Goal: Information Seeking & Learning: Obtain resource

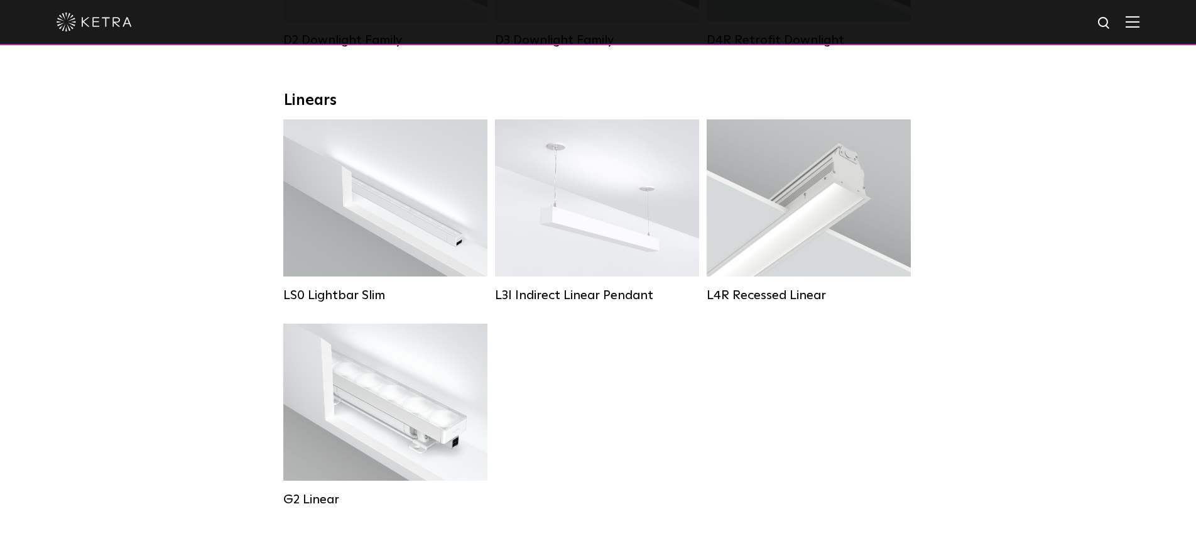
scroll to position [421, 0]
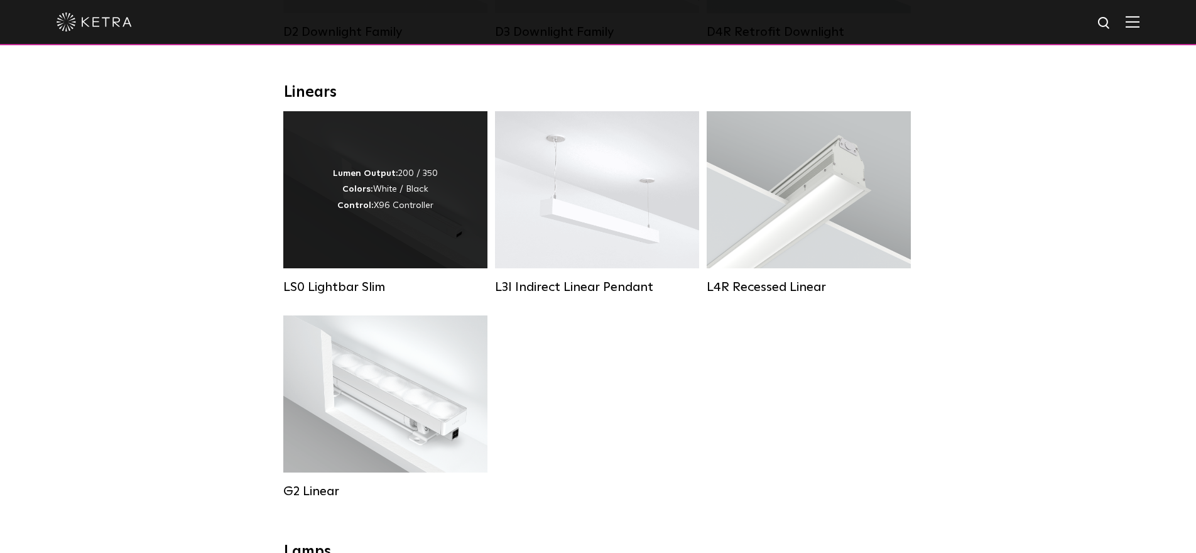
click at [369, 217] on div "Lumen Output: 200 / 350 Colors: White / Black Control: X96 Controller" at bounding box center [385, 189] width 204 height 157
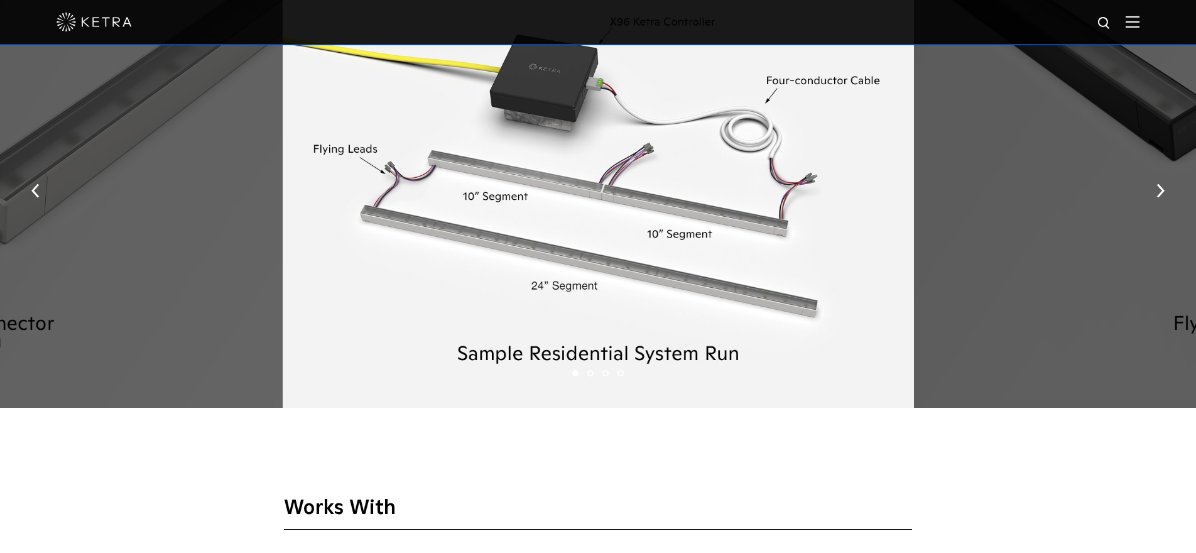
scroll to position [1700, 0]
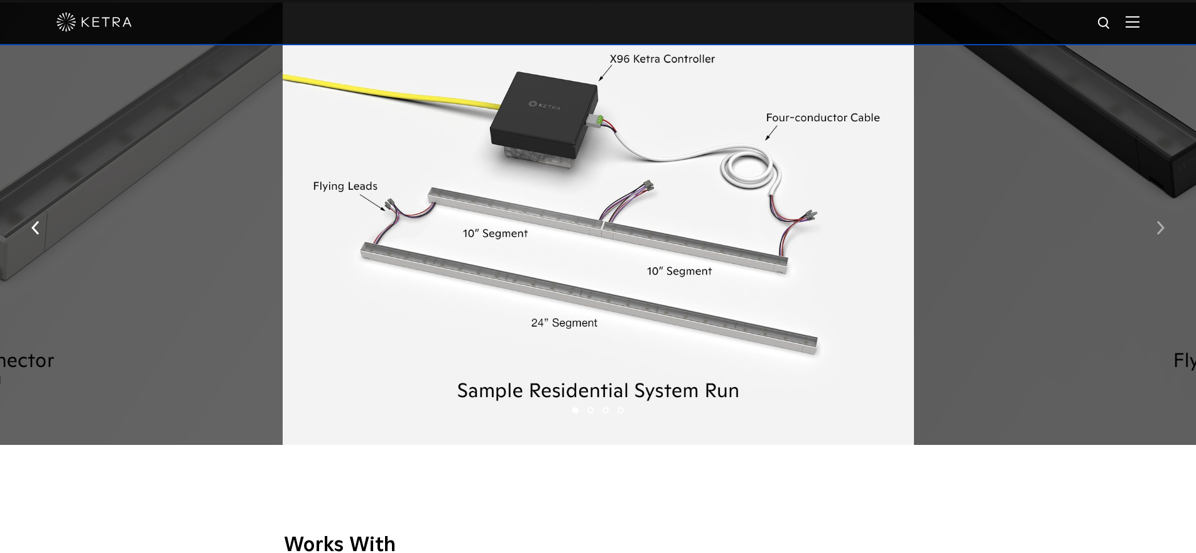
click at [1153, 229] on button "button" at bounding box center [1160, 226] width 27 height 43
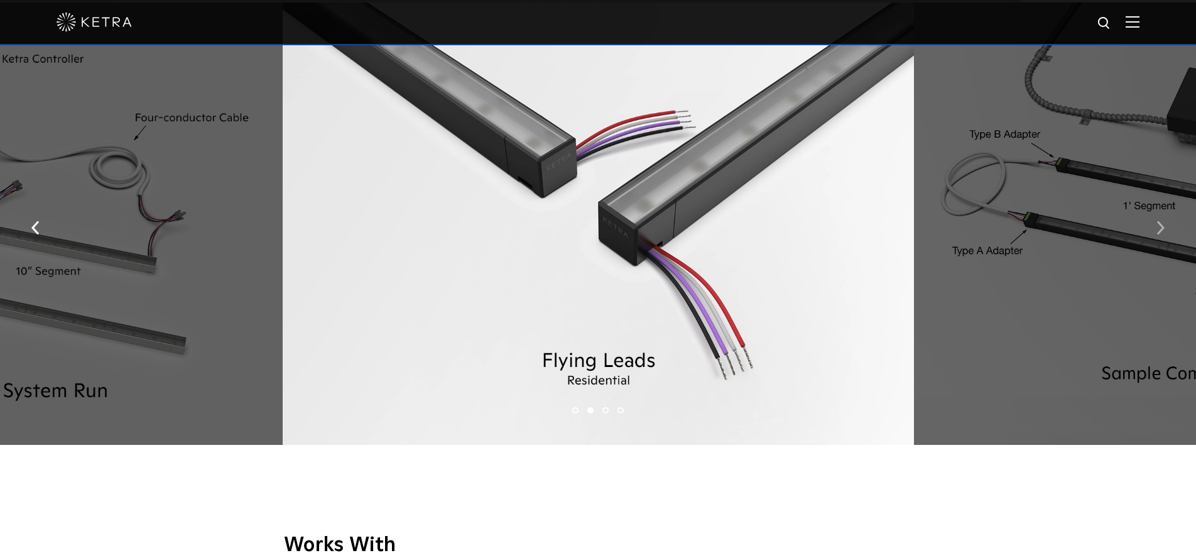
click at [1154, 227] on button "button" at bounding box center [1160, 226] width 27 height 43
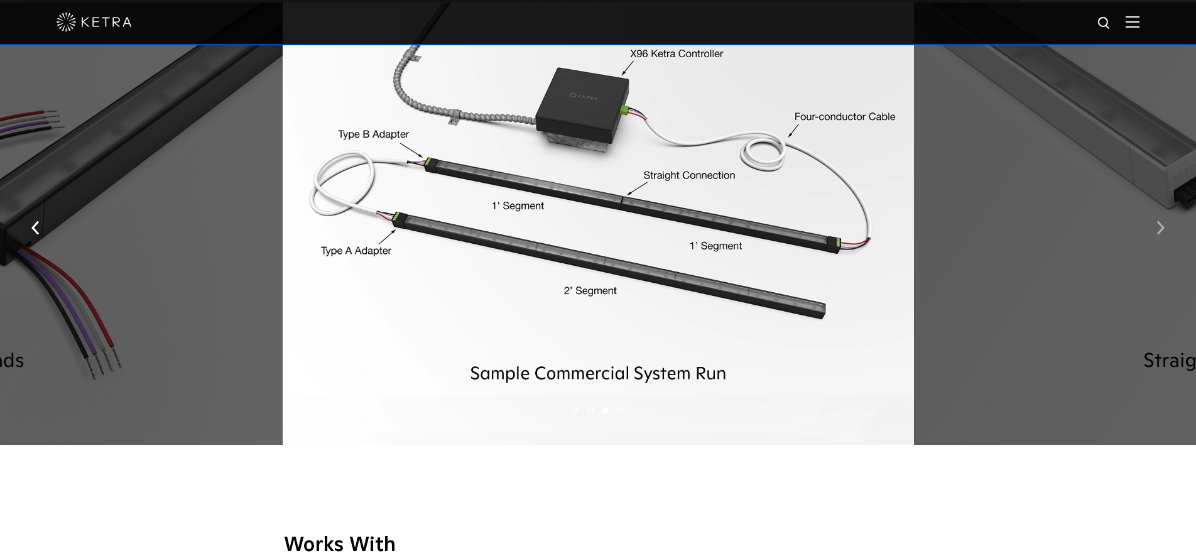
click at [1155, 225] on button "button" at bounding box center [1160, 226] width 27 height 43
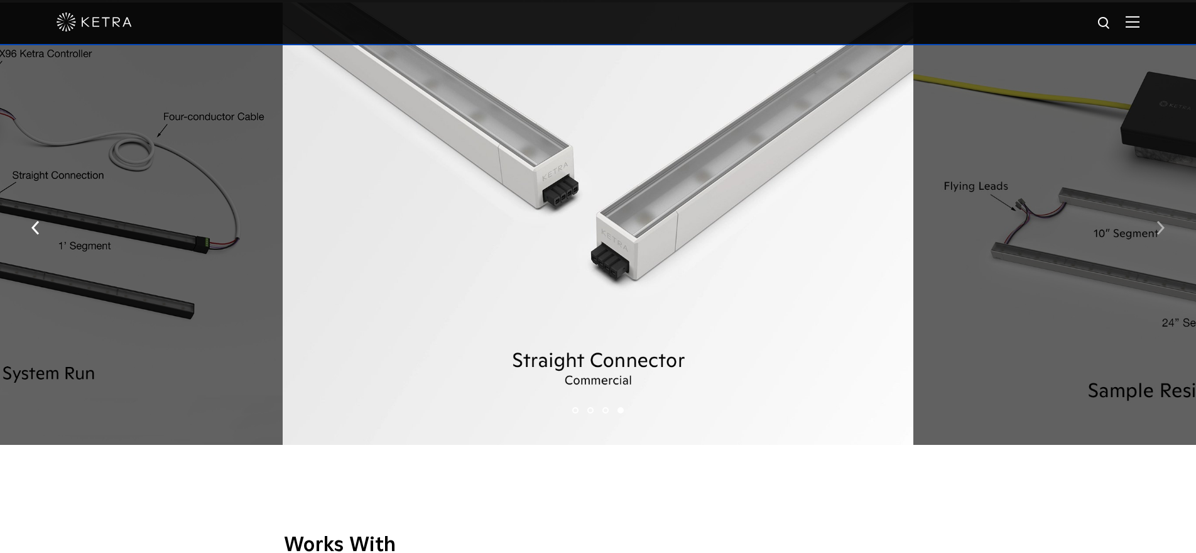
click at [1155, 225] on button "button" at bounding box center [1160, 226] width 27 height 43
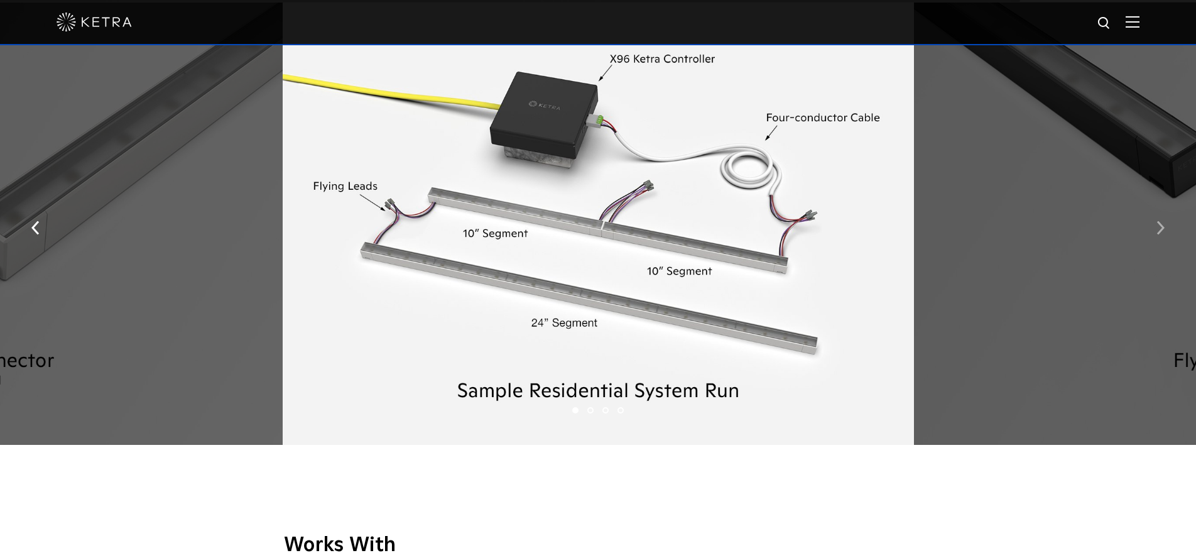
click at [1155, 225] on button "button" at bounding box center [1160, 226] width 27 height 43
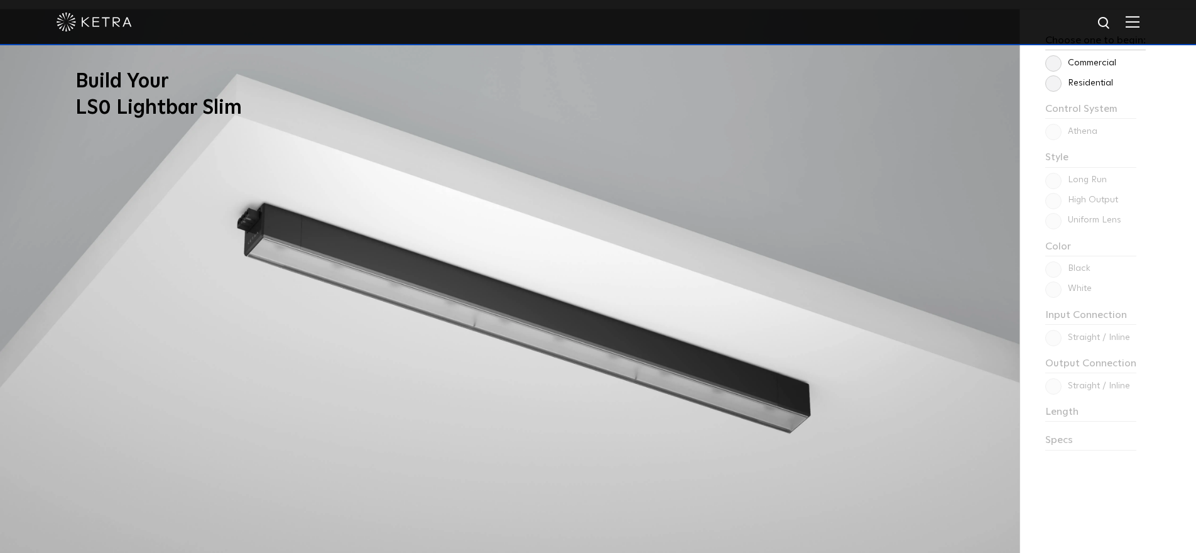
scroll to position [975, 0]
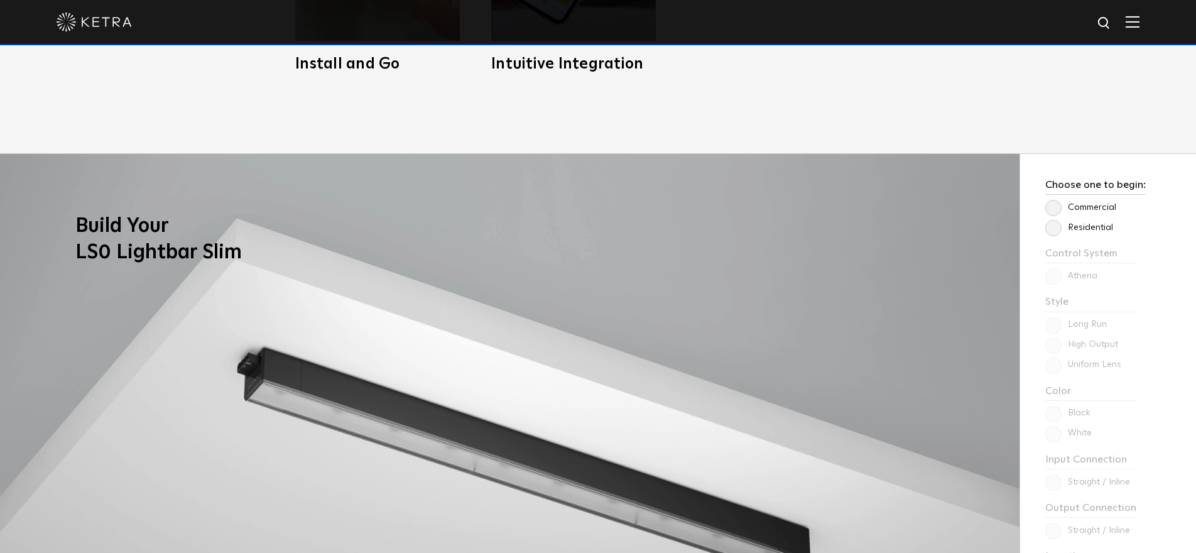
click at [1056, 210] on label "Commercial" at bounding box center [1080, 207] width 71 height 11
click at [0, 0] on input "Commercial" at bounding box center [0, 0] width 0 height 0
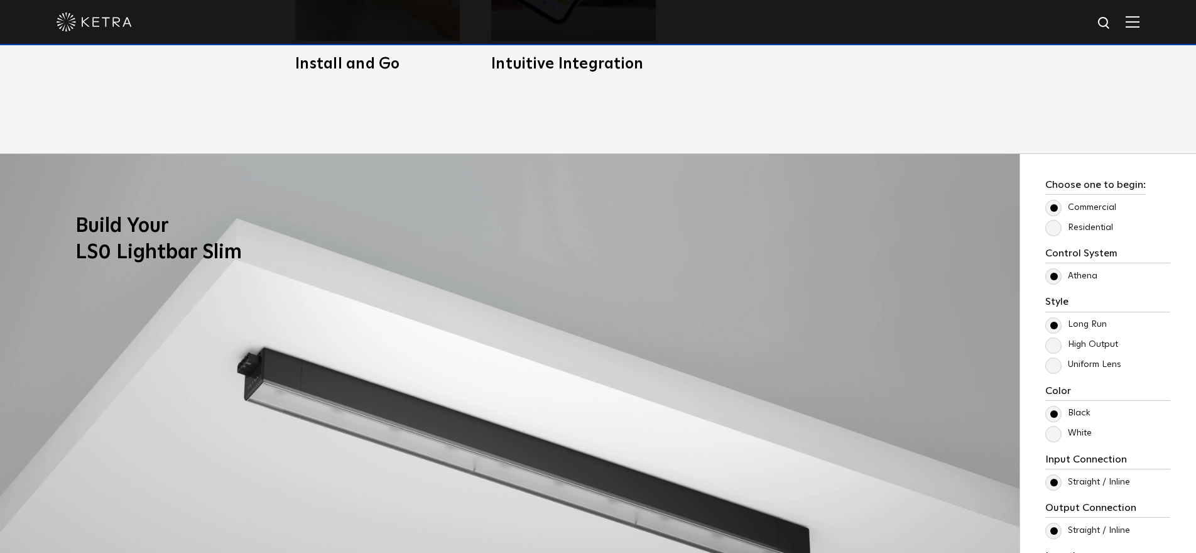
click at [1052, 362] on label "Uniform Lens" at bounding box center [1083, 364] width 76 height 11
click at [0, 0] on input "Uniform Lens" at bounding box center [0, 0] width 0 height 0
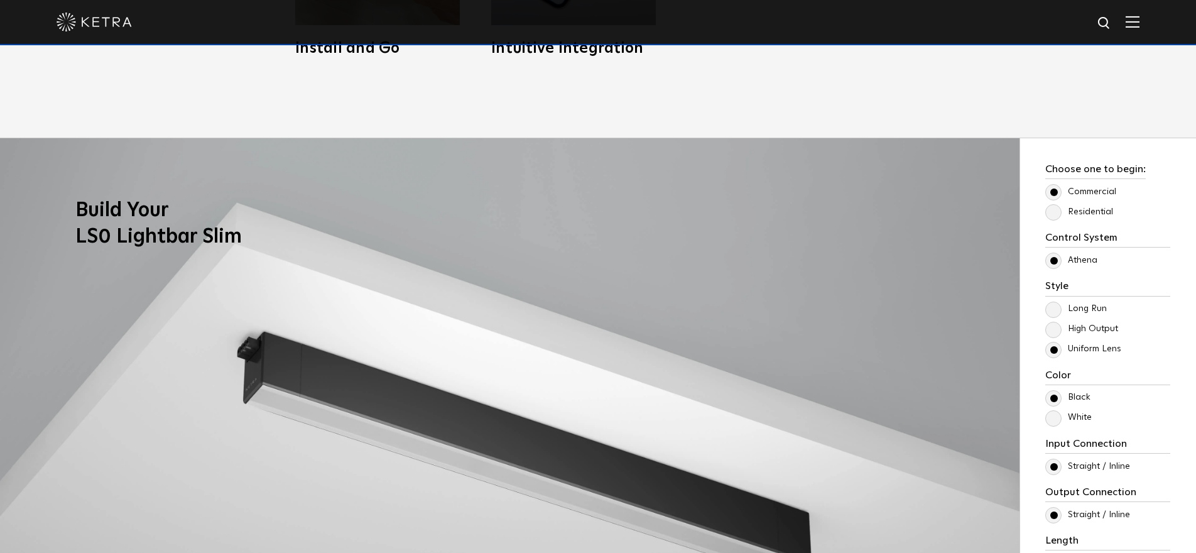
scroll to position [999, 0]
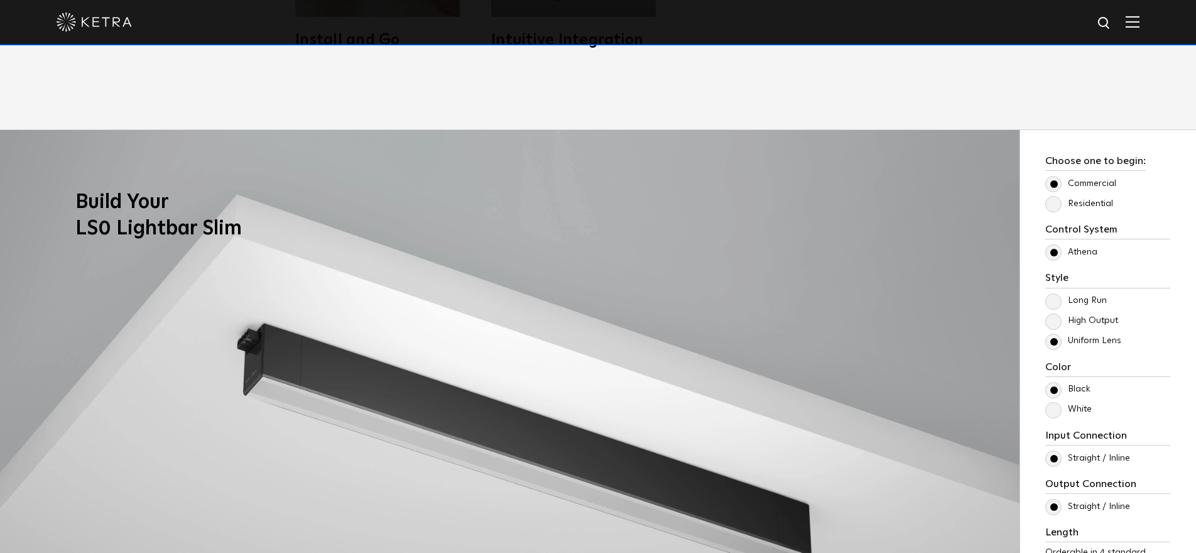
click at [1053, 209] on label "Residential" at bounding box center [1079, 203] width 68 height 11
click at [0, 0] on input "Residential" at bounding box center [0, 0] width 0 height 0
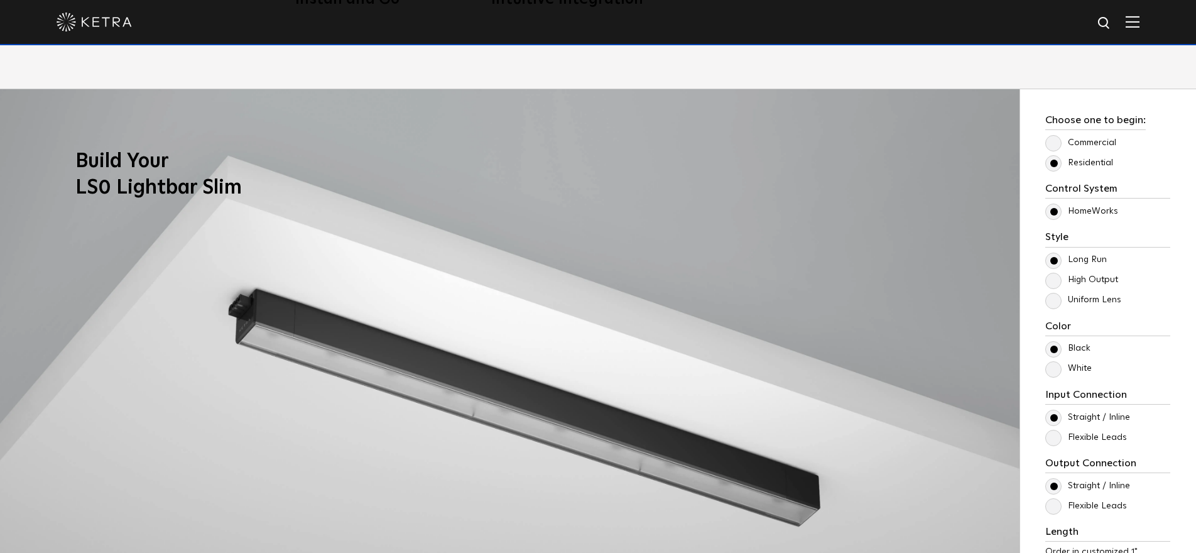
scroll to position [1048, 0]
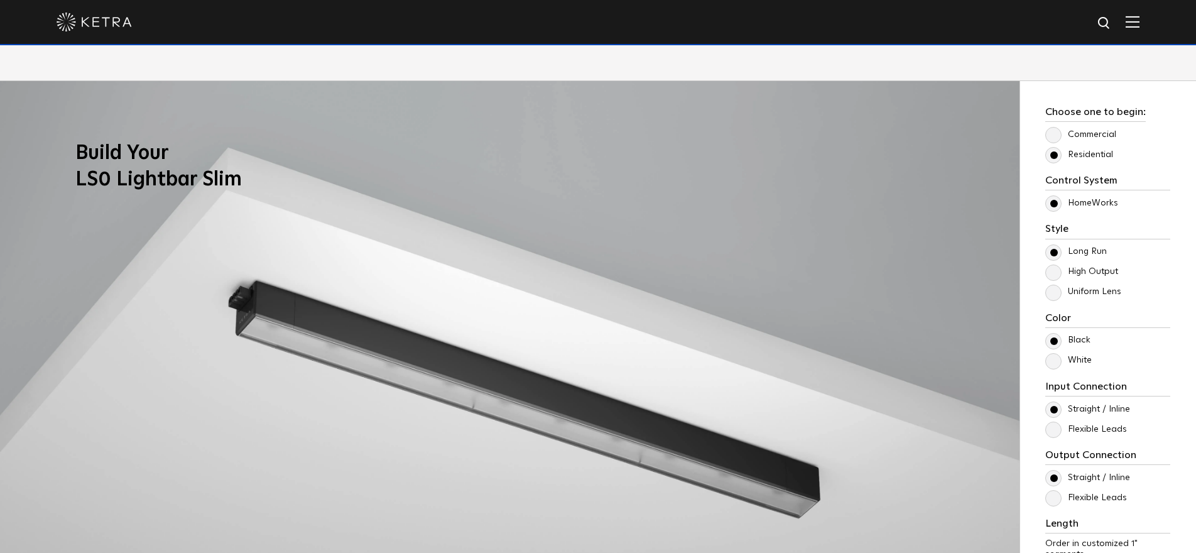
click at [1054, 294] on label "Uniform Lens" at bounding box center [1083, 291] width 76 height 11
click at [0, 0] on input "Uniform Lens" at bounding box center [0, 0] width 0 height 0
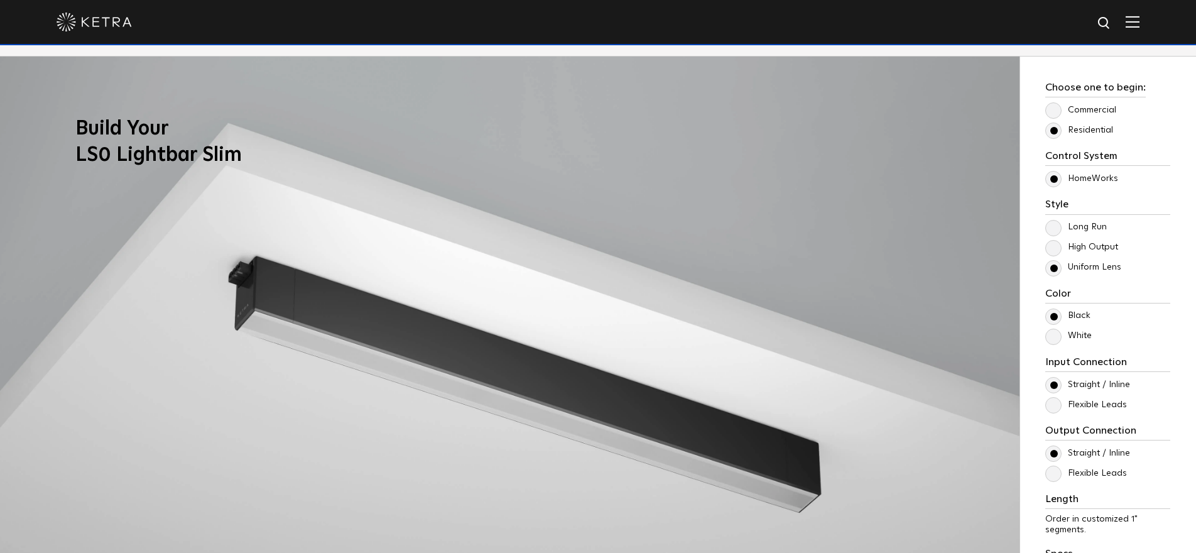
scroll to position [1081, 0]
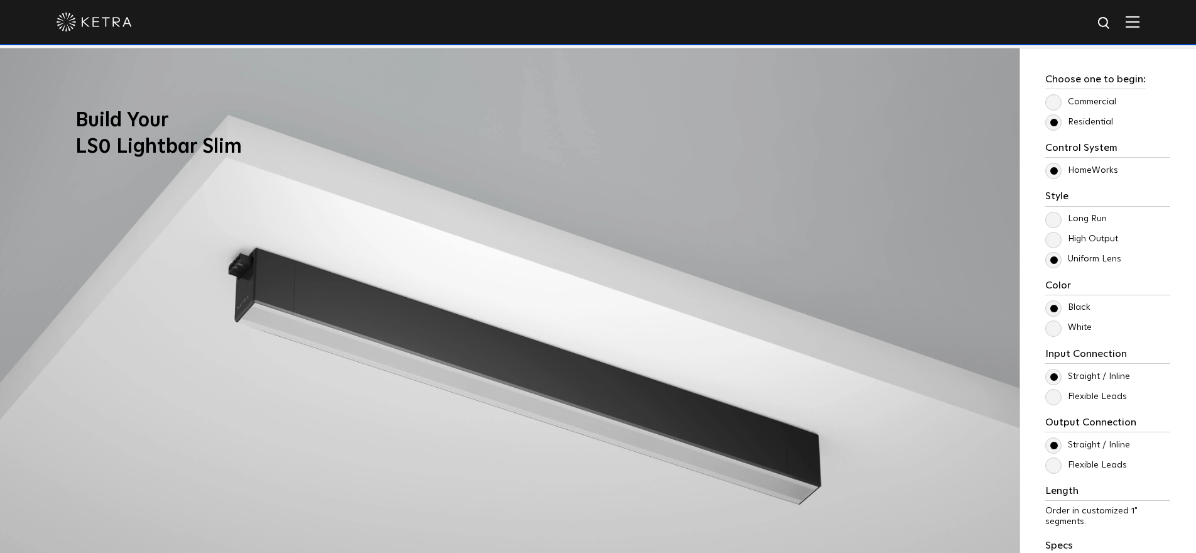
click at [1049, 102] on label "Commercial" at bounding box center [1080, 102] width 71 height 11
click at [0, 0] on input "Commercial" at bounding box center [0, 0] width 0 height 0
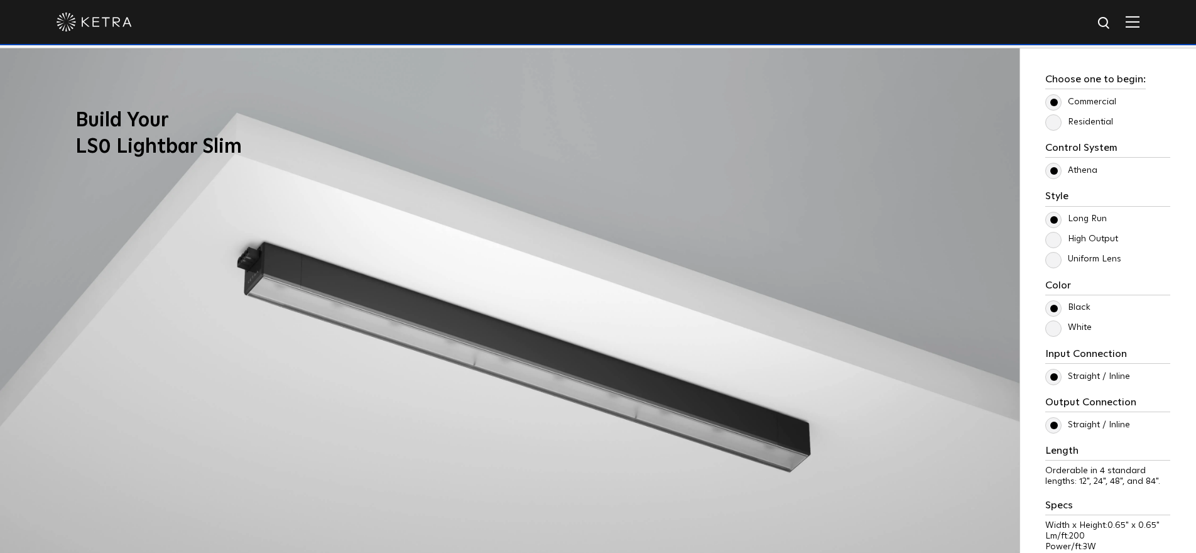
click at [1053, 257] on label "Uniform Lens" at bounding box center [1083, 259] width 76 height 11
click at [0, 0] on input "Uniform Lens" at bounding box center [0, 0] width 0 height 0
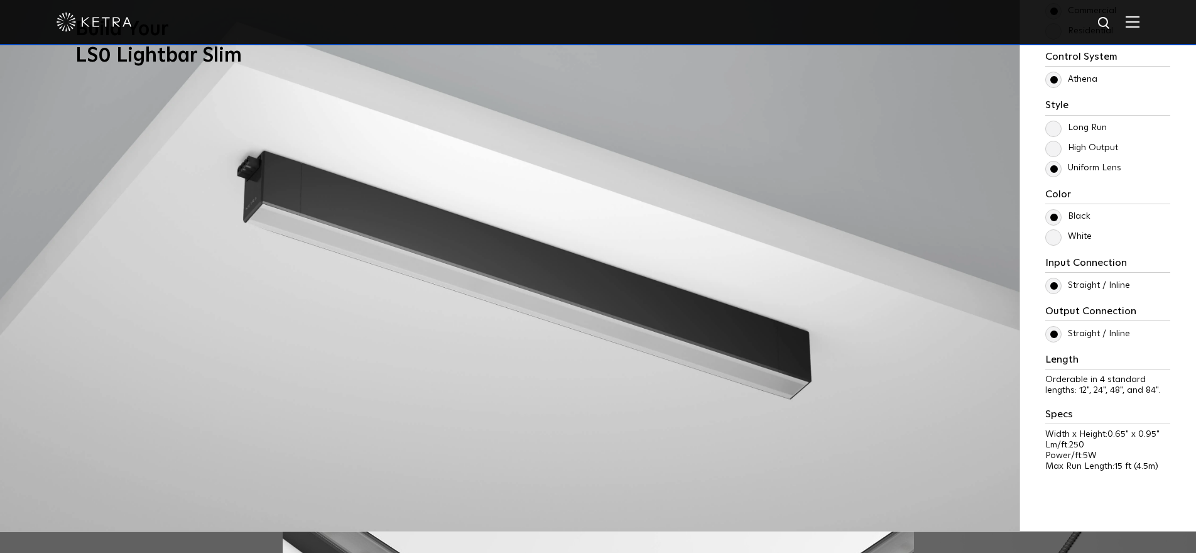
scroll to position [1107, 0]
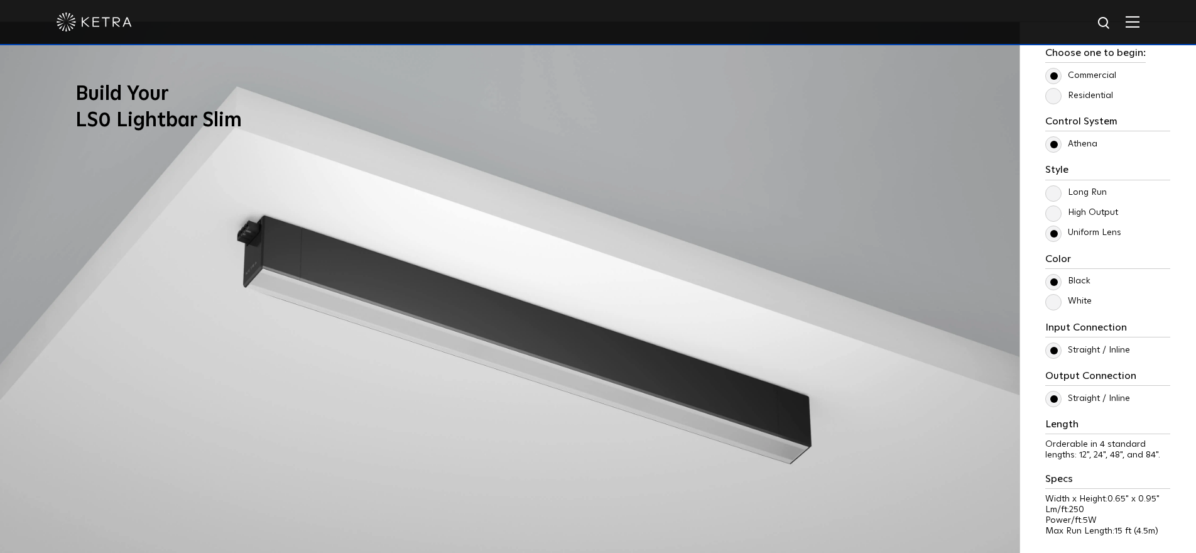
click at [1056, 99] on label "Residential" at bounding box center [1079, 95] width 68 height 11
click at [0, 0] on input "Residential" at bounding box center [0, 0] width 0 height 0
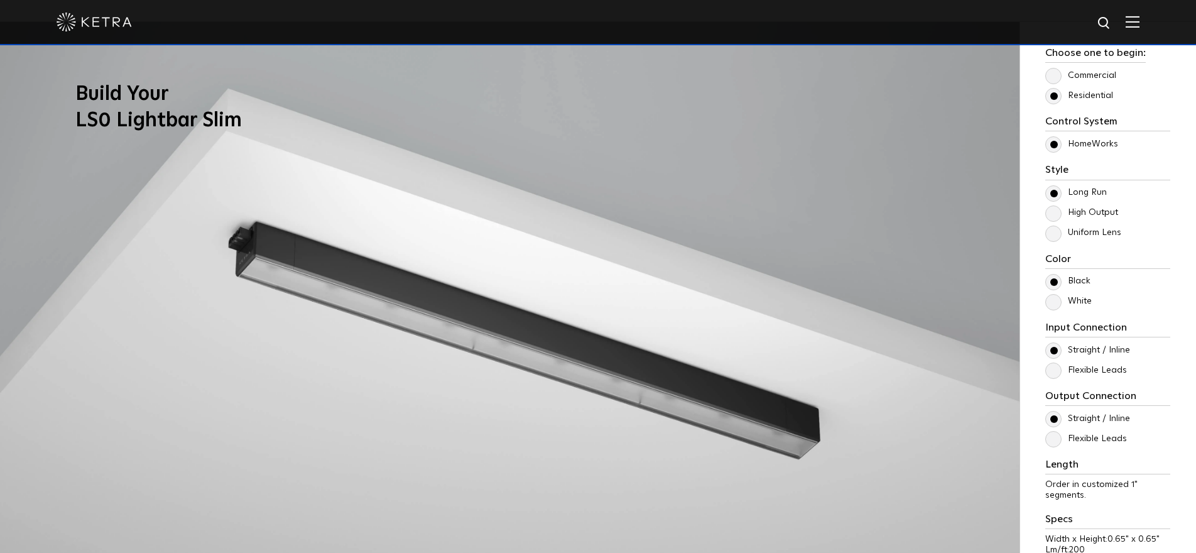
click at [1052, 233] on label "Uniform Lens" at bounding box center [1083, 232] width 76 height 11
click at [0, 0] on input "Uniform Lens" at bounding box center [0, 0] width 0 height 0
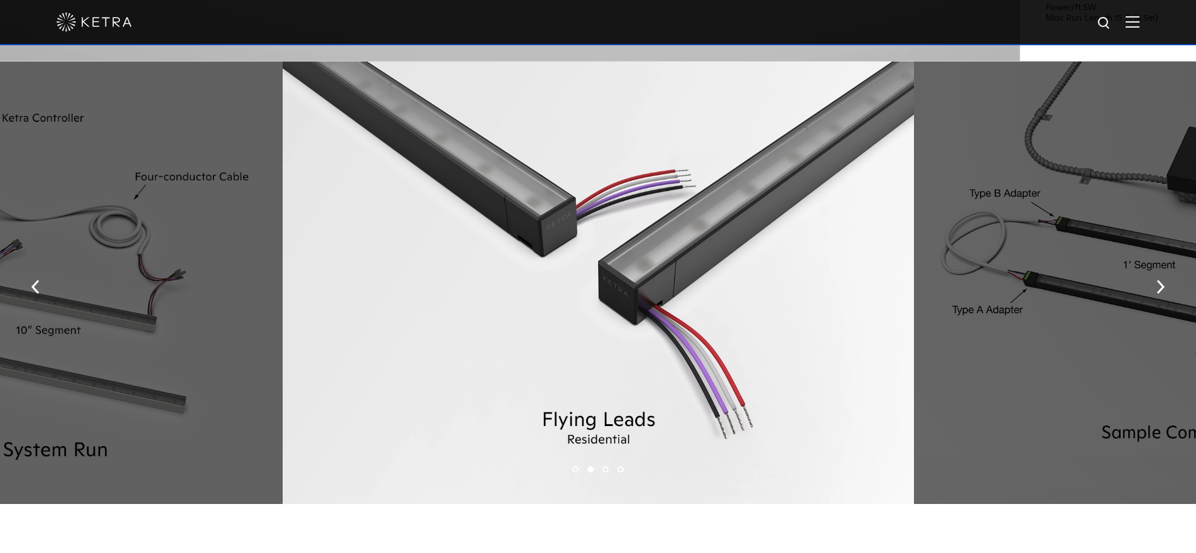
scroll to position [1788, 0]
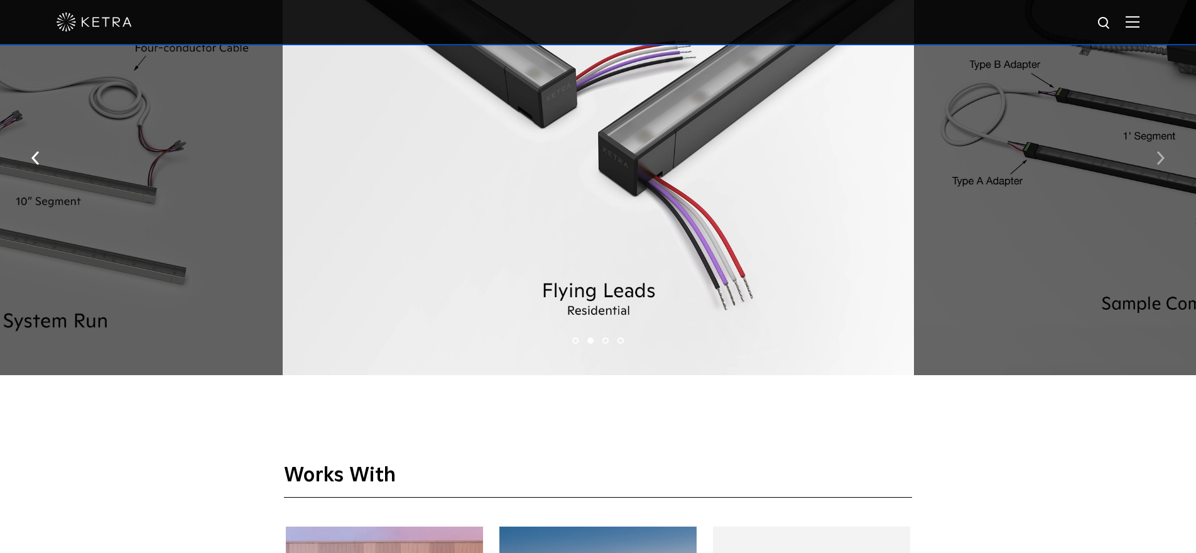
click at [1160, 152] on img "button" at bounding box center [1160, 158] width 8 height 14
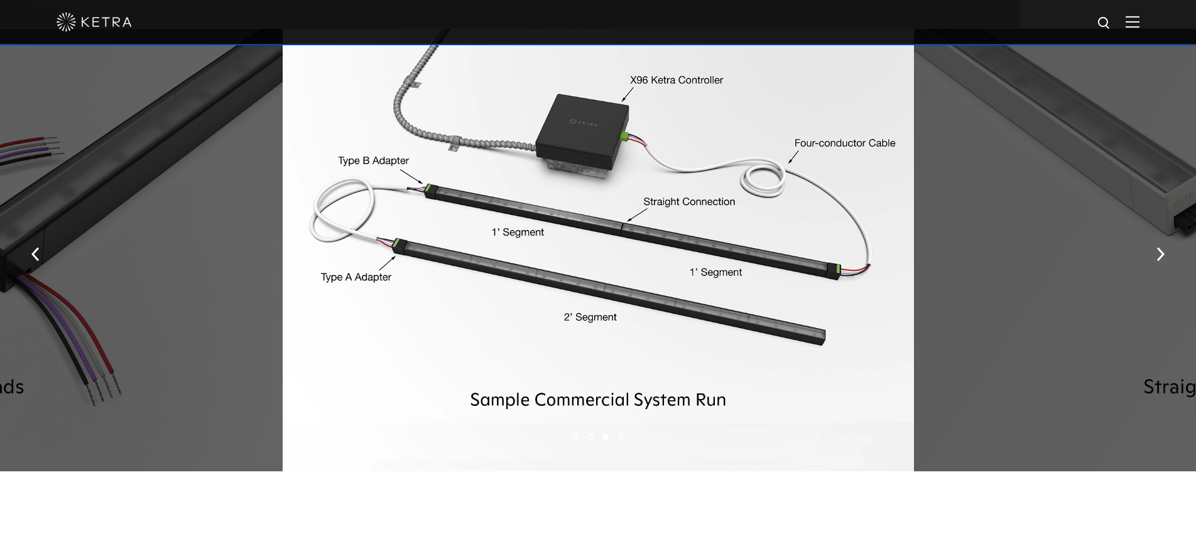
scroll to position [1700, 0]
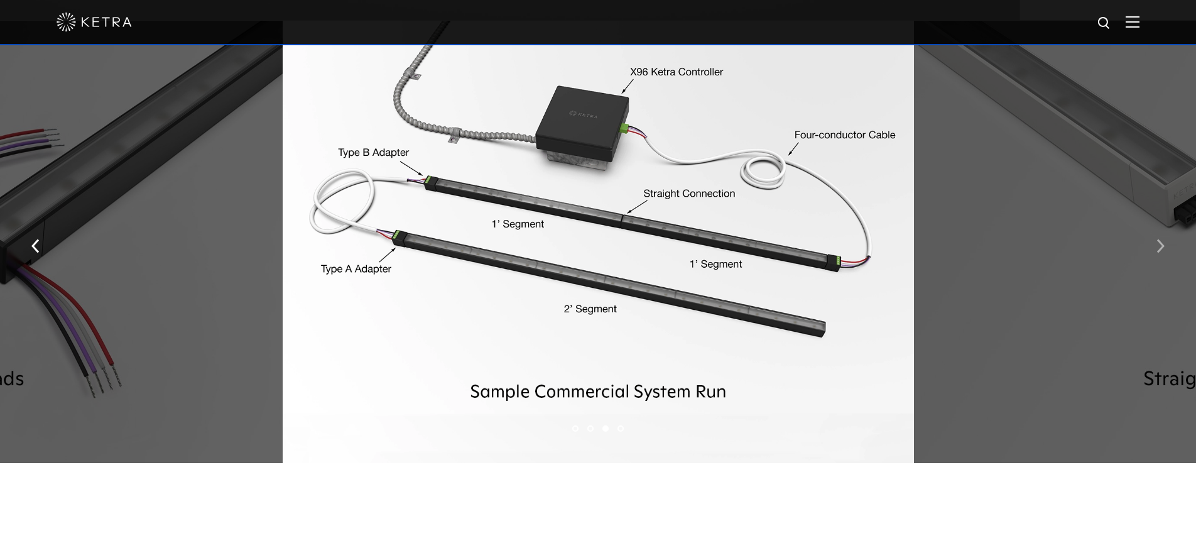
click at [1155, 242] on button "button" at bounding box center [1160, 245] width 27 height 43
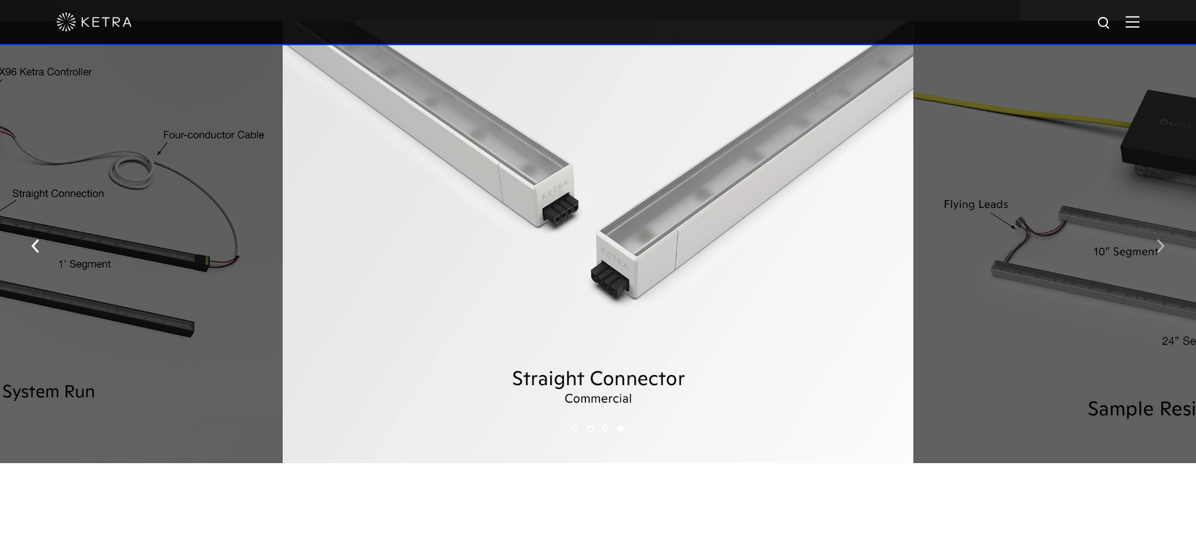
click at [1155, 242] on button "button" at bounding box center [1160, 245] width 27 height 43
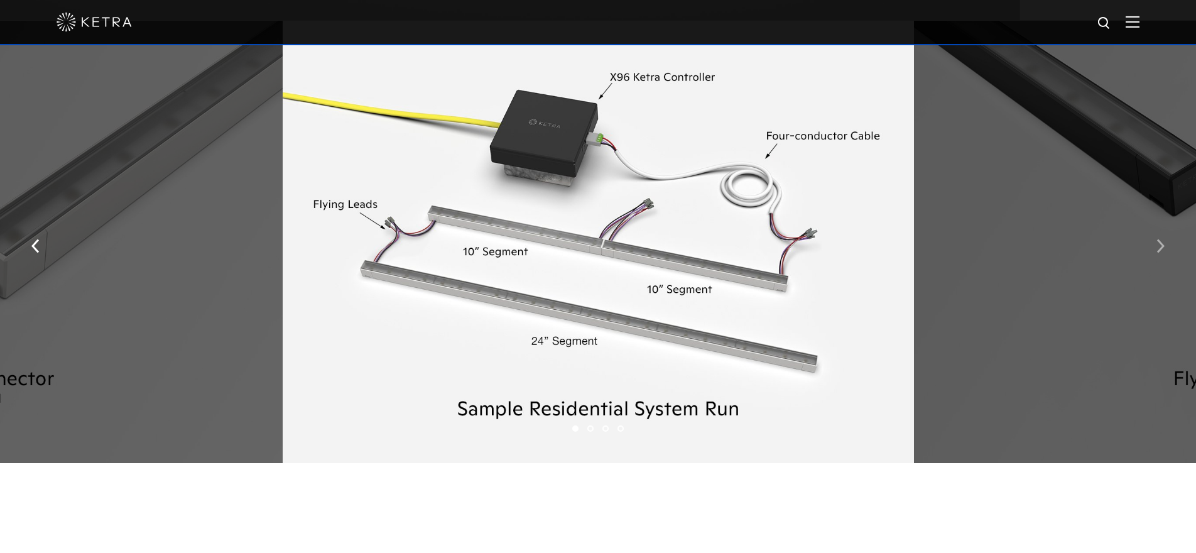
click at [1155, 242] on button "button" at bounding box center [1160, 245] width 27 height 43
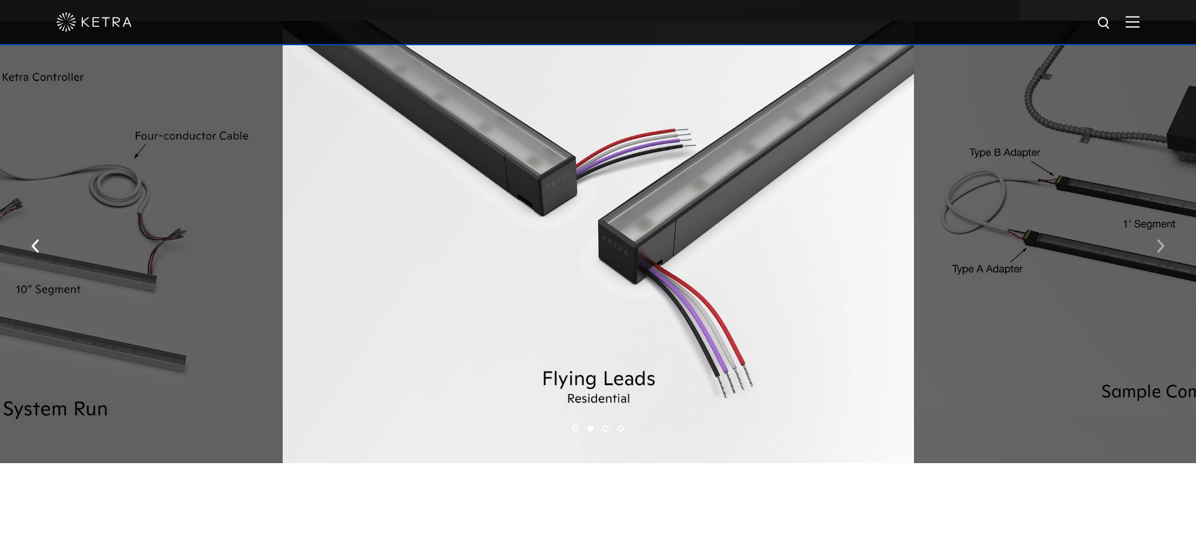
click at [1154, 243] on button "button" at bounding box center [1160, 245] width 27 height 43
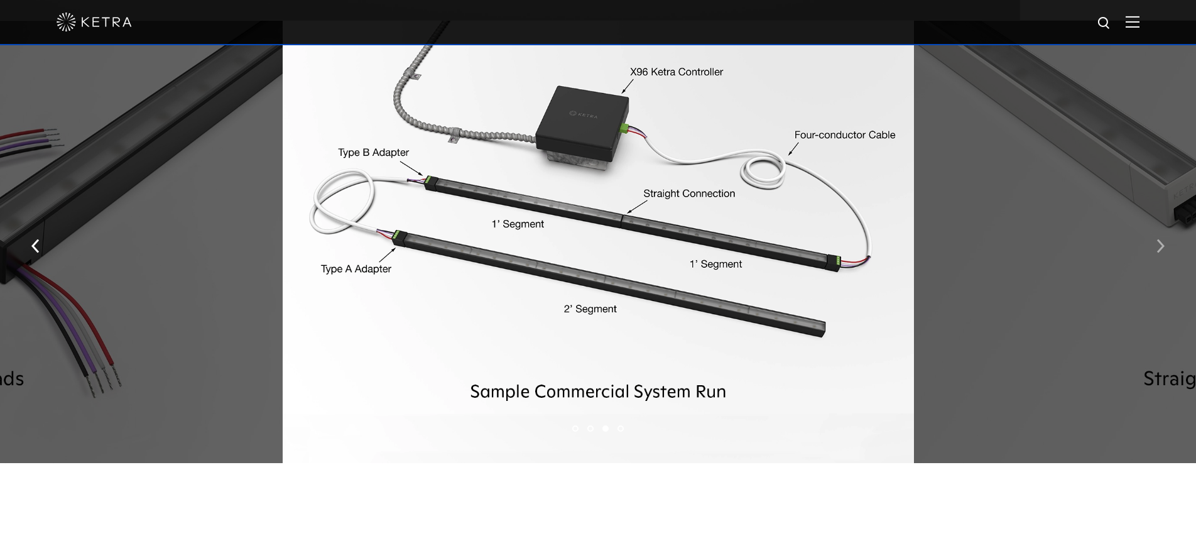
click at [1155, 243] on button "button" at bounding box center [1160, 245] width 27 height 43
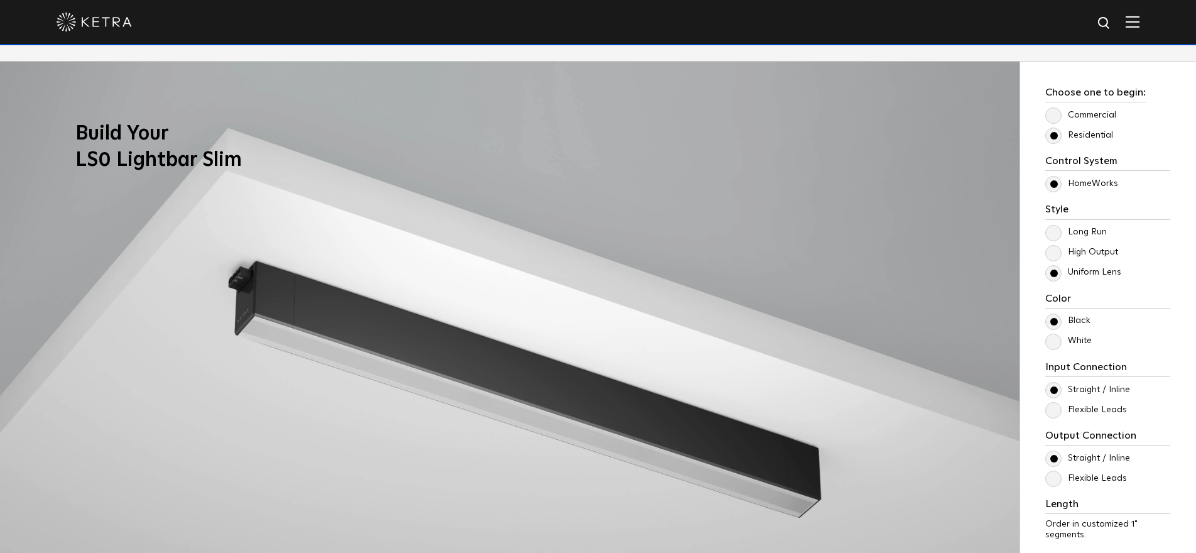
scroll to position [1059, 0]
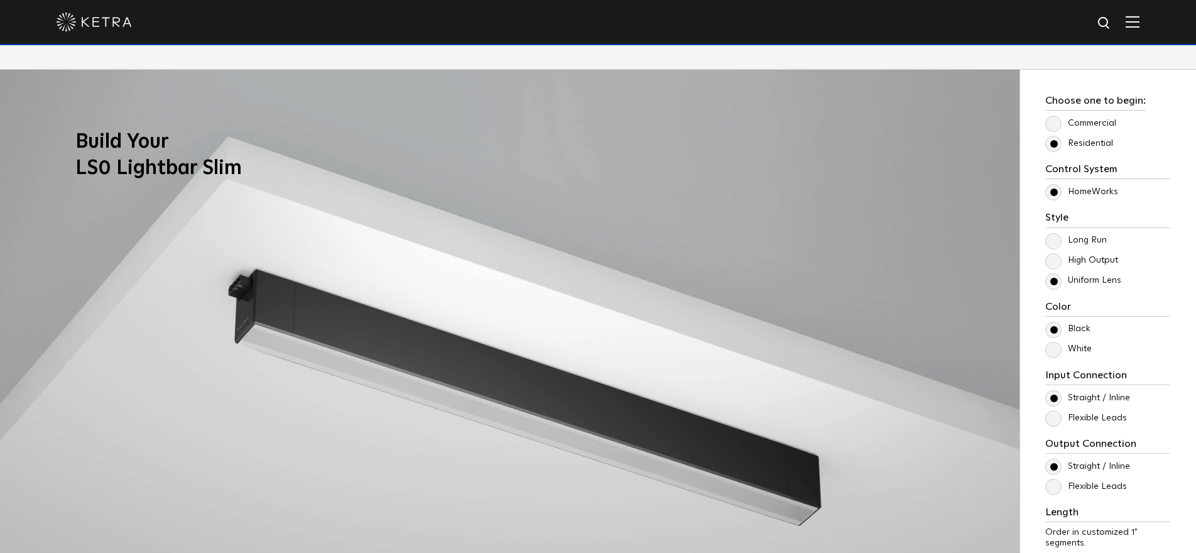
click at [1052, 125] on label "Commercial" at bounding box center [1080, 123] width 71 height 11
click at [0, 0] on input "Commercial" at bounding box center [0, 0] width 0 height 0
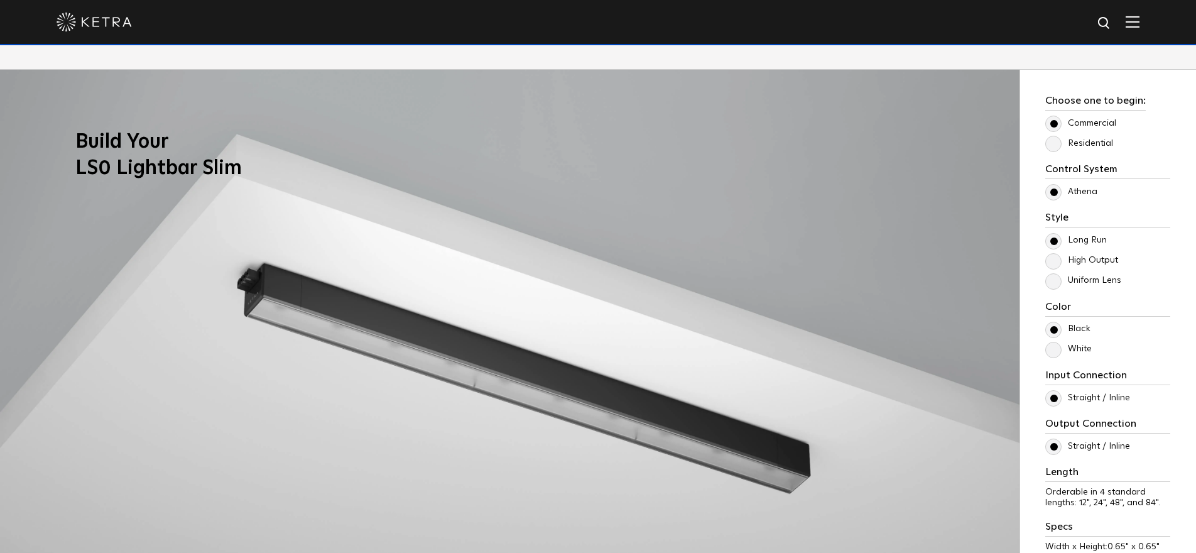
click at [1056, 275] on label "Uniform Lens" at bounding box center [1083, 280] width 76 height 11
click at [0, 0] on input "Uniform Lens" at bounding box center [0, 0] width 0 height 0
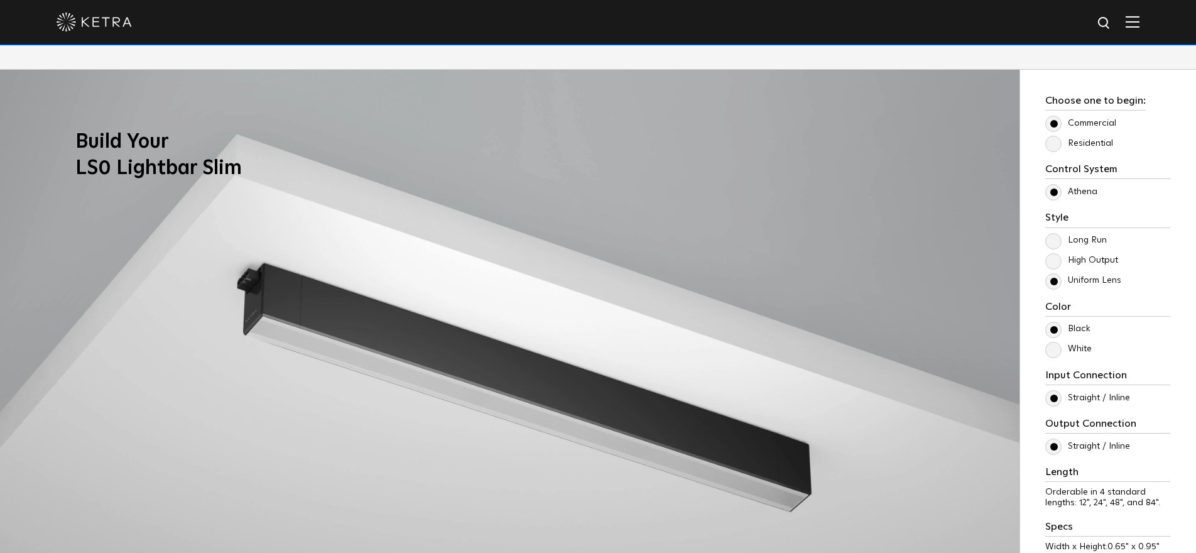
click at [1055, 141] on label "Residential" at bounding box center [1079, 143] width 68 height 11
click at [0, 0] on input "Residential" at bounding box center [0, 0] width 0 height 0
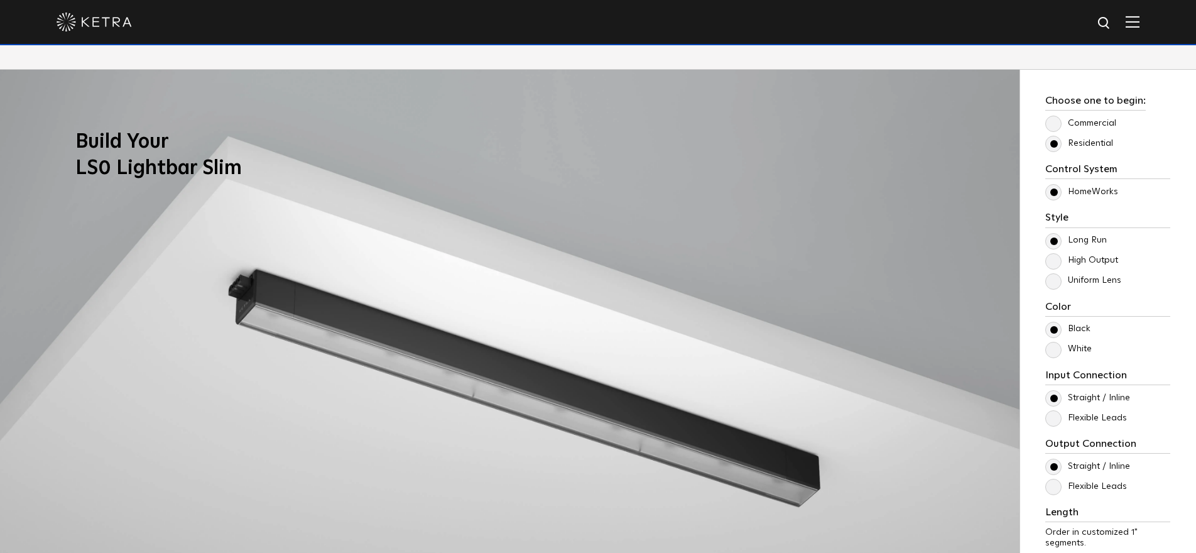
click at [1054, 279] on label "Uniform Lens" at bounding box center [1083, 280] width 76 height 11
click at [0, 0] on input "Uniform Lens" at bounding box center [0, 0] width 0 height 0
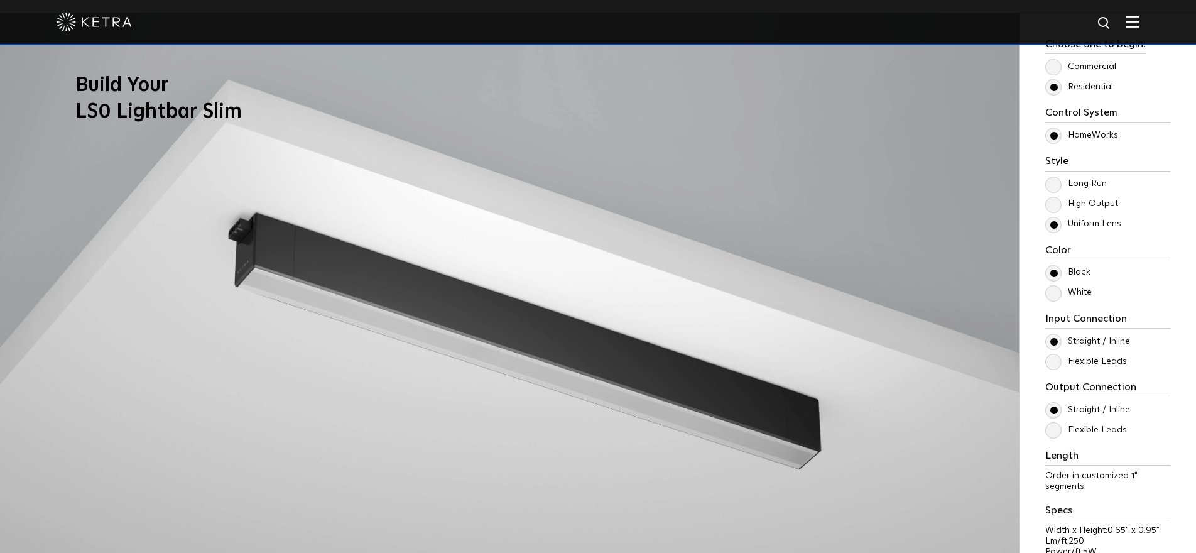
scroll to position [1128, 0]
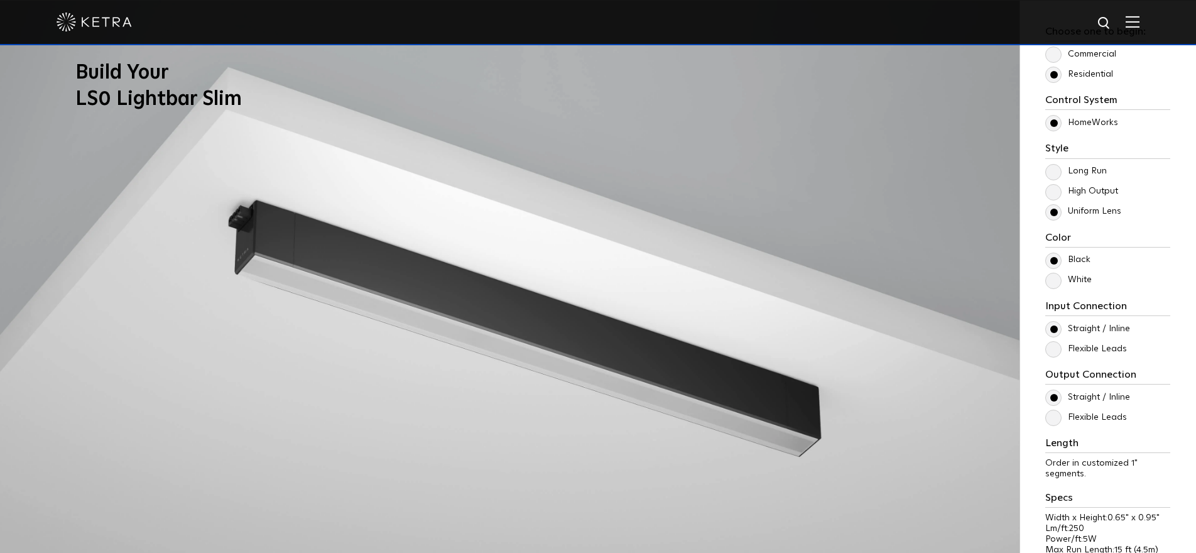
click at [1055, 418] on label "Flexible Leads" at bounding box center [1086, 417] width 82 height 11
click at [0, 0] on input "Flexible Leads" at bounding box center [0, 0] width 0 height 0
click at [1052, 392] on label "Straight / Inline" at bounding box center [1087, 397] width 85 height 11
click at [0, 0] on input "Straight / Inline" at bounding box center [0, 0] width 0 height 0
click at [1052, 423] on label "Flexible Leads" at bounding box center [1086, 417] width 82 height 11
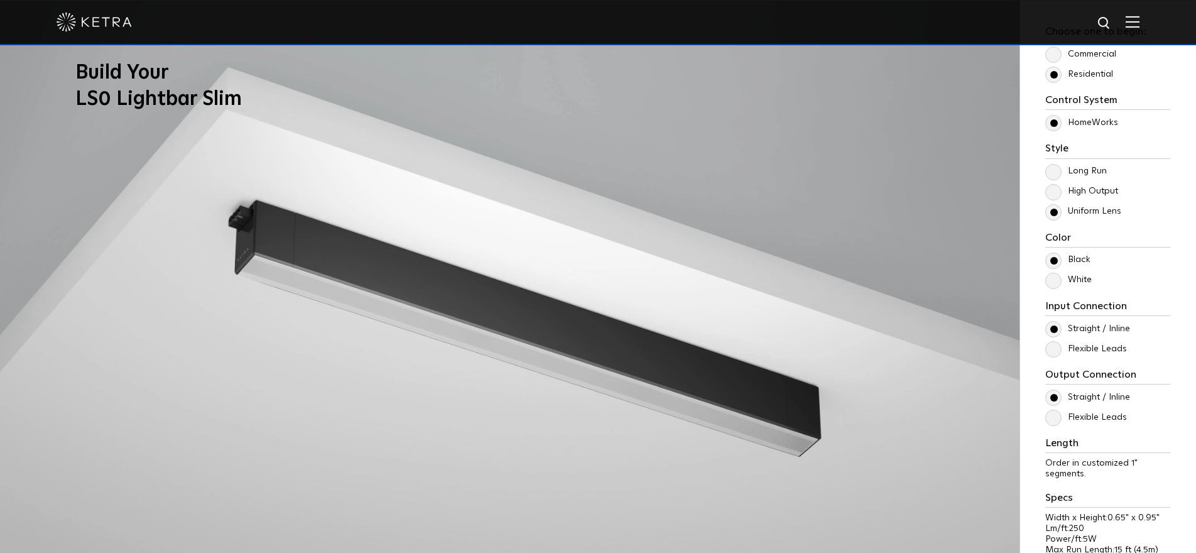
click at [0, 0] on input "Flexible Leads" at bounding box center [0, 0] width 0 height 0
click at [1053, 392] on label "Straight / Inline" at bounding box center [1087, 397] width 85 height 11
click at [0, 0] on input "Straight / Inline" at bounding box center [0, 0] width 0 height 0
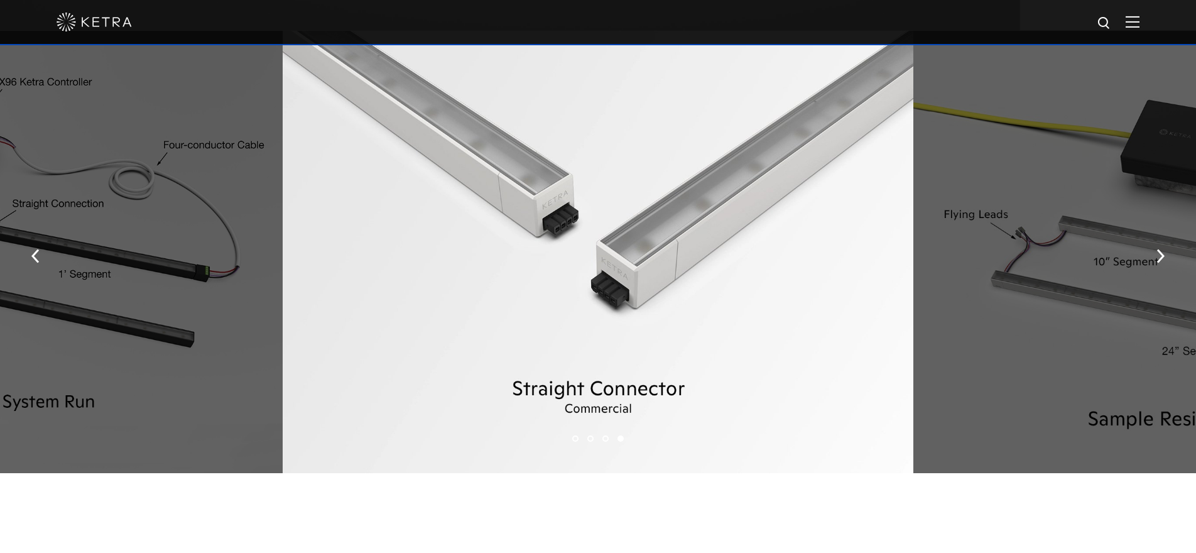
scroll to position [1755, 0]
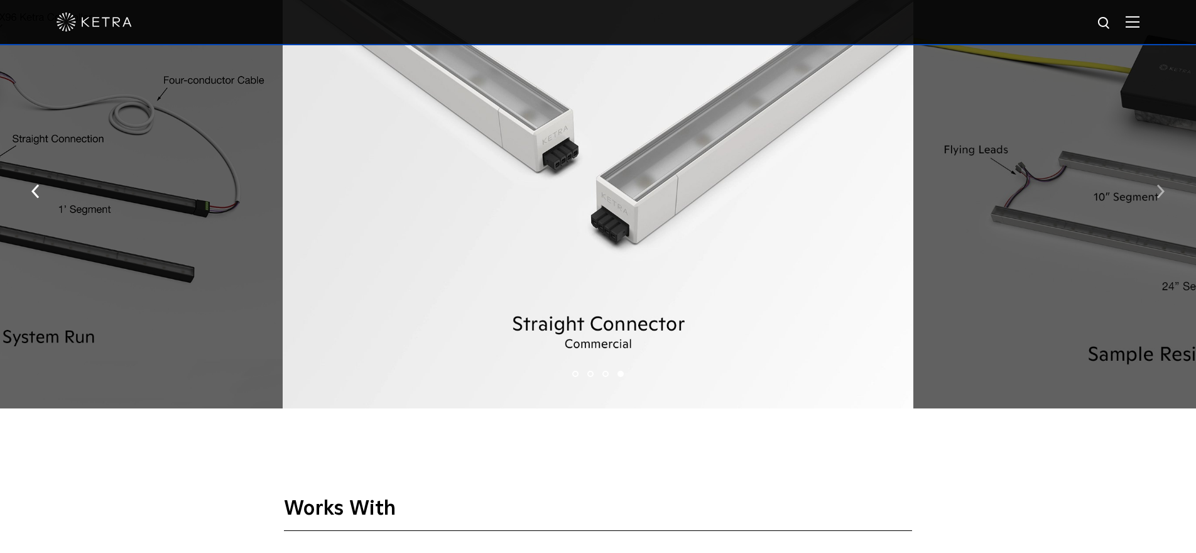
click at [1155, 185] on button "button" at bounding box center [1160, 190] width 27 height 43
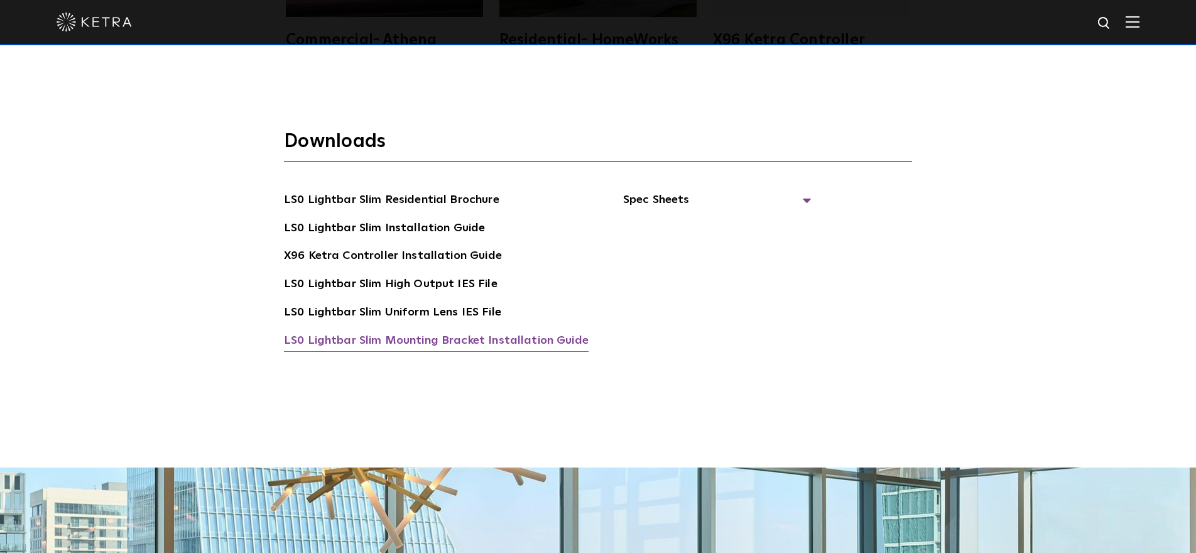
scroll to position [2503, 0]
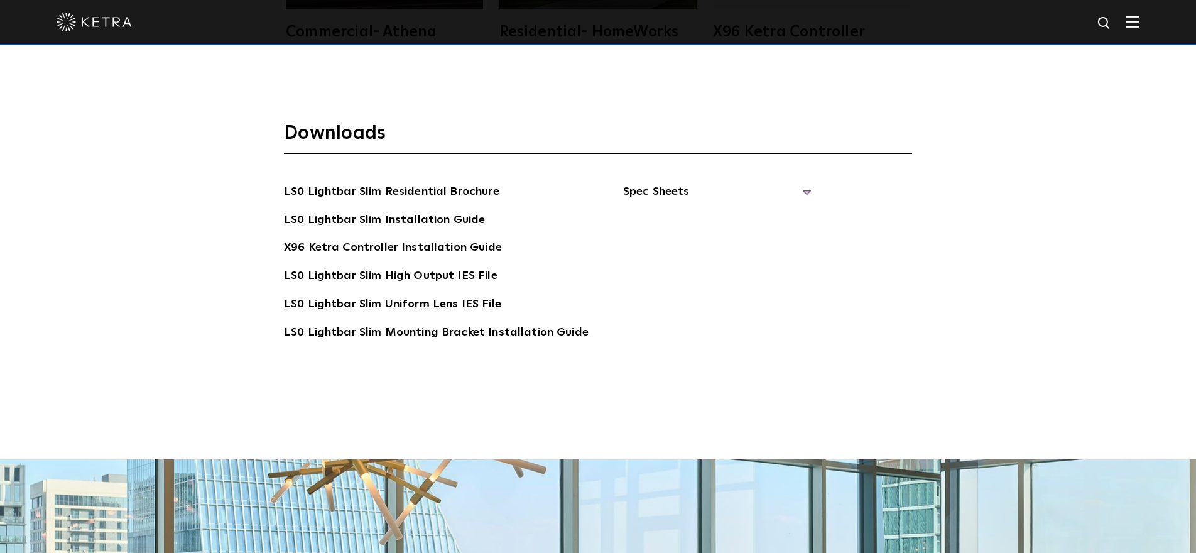
click at [771, 188] on span "Spec Sheets" at bounding box center [717, 197] width 188 height 28
click at [943, 0] on div at bounding box center [598, 22] width 1083 height 44
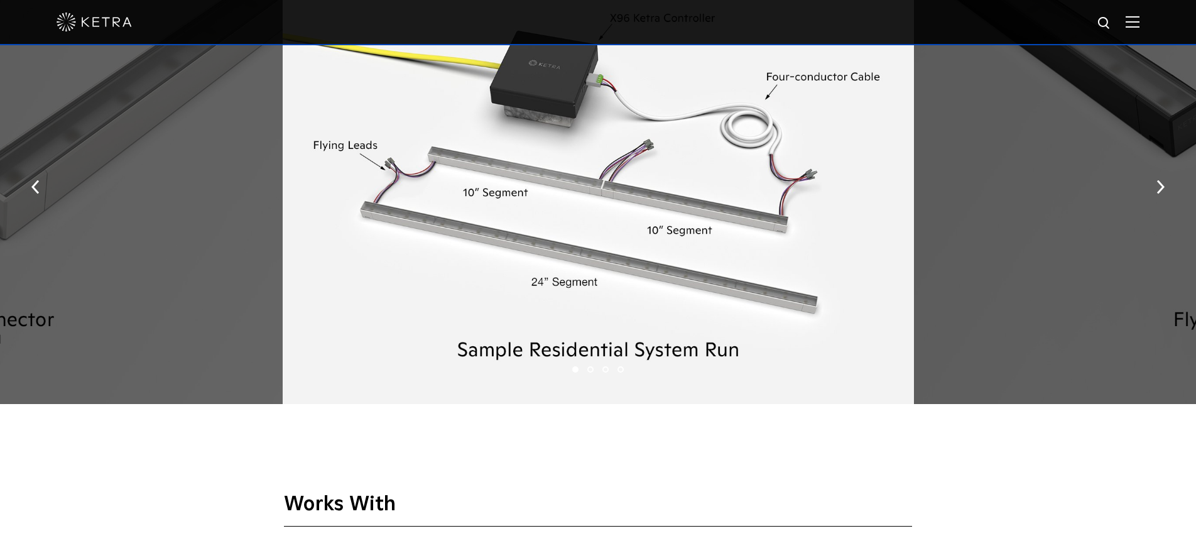
scroll to position [1627, 0]
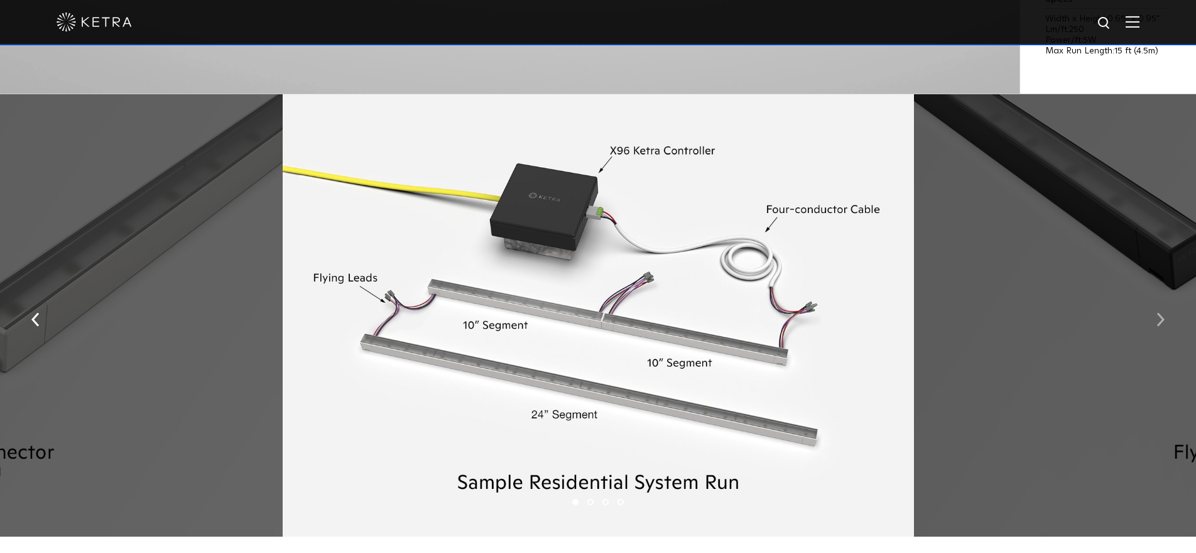
click at [1154, 316] on button "button" at bounding box center [1160, 318] width 27 height 43
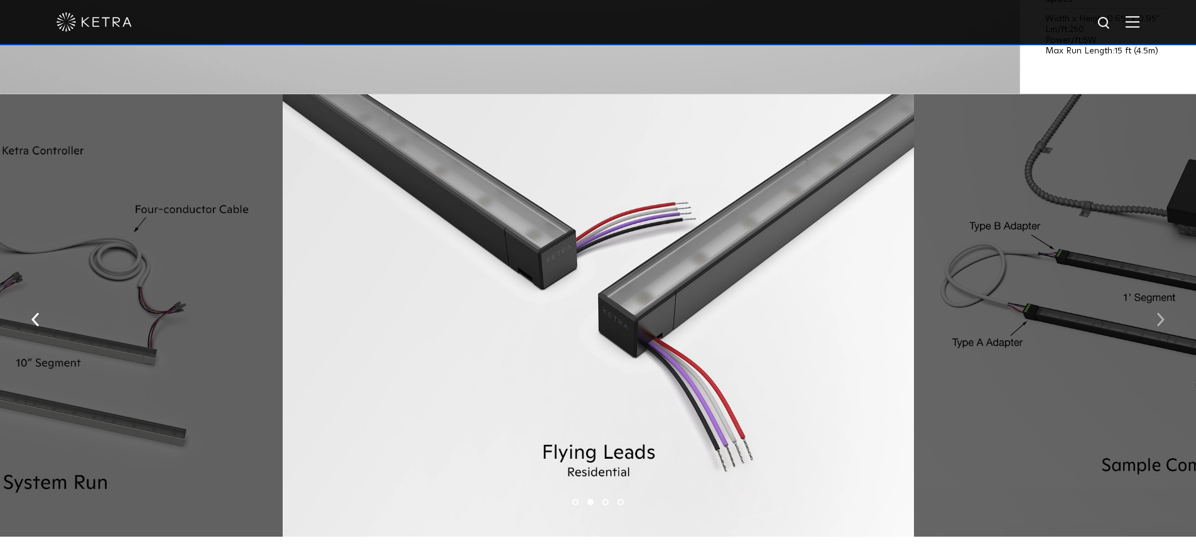
click at [1155, 314] on button "button" at bounding box center [1160, 318] width 27 height 43
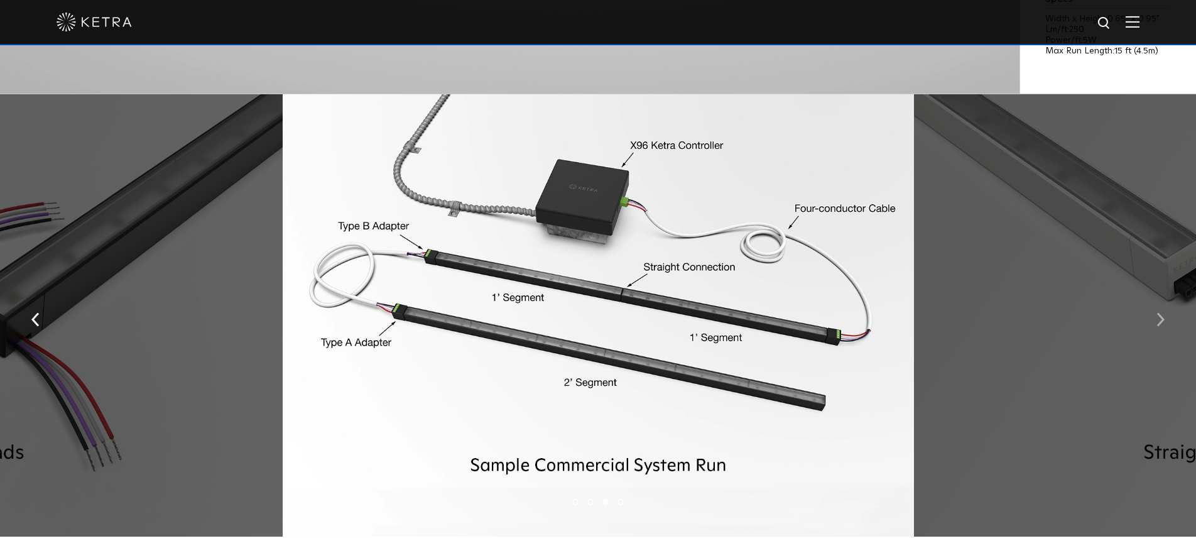
click at [1155, 314] on button "button" at bounding box center [1160, 318] width 27 height 43
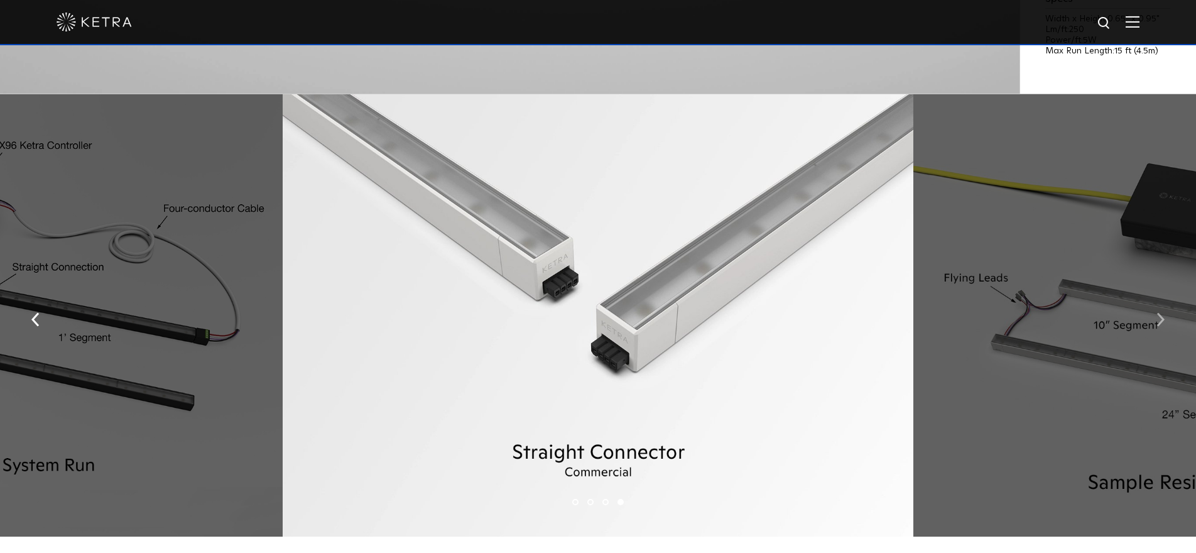
click at [1155, 314] on button "button" at bounding box center [1160, 318] width 27 height 43
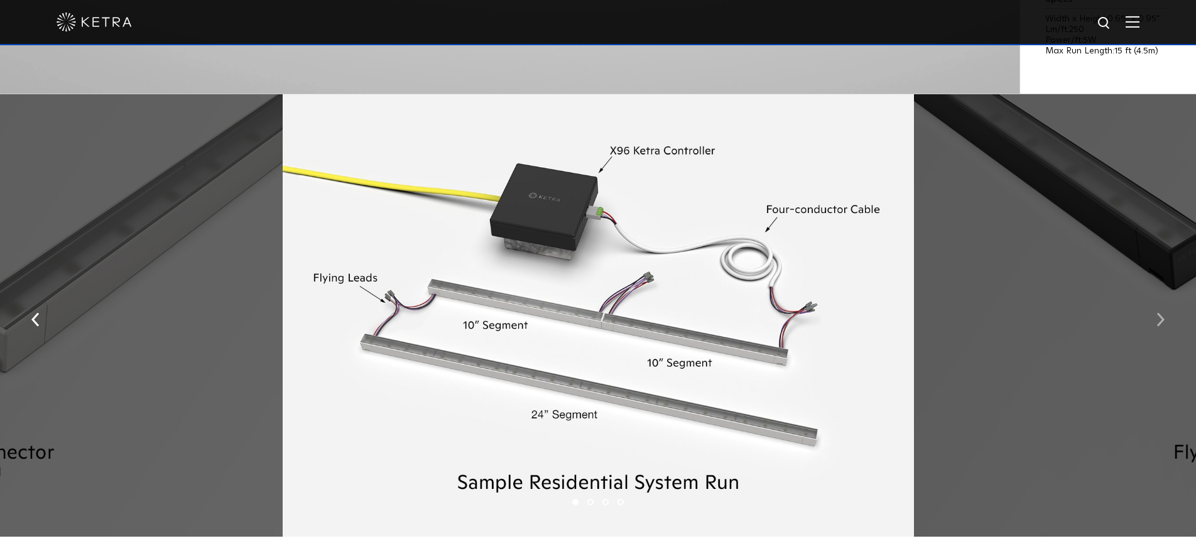
click at [1155, 314] on button "button" at bounding box center [1160, 318] width 27 height 43
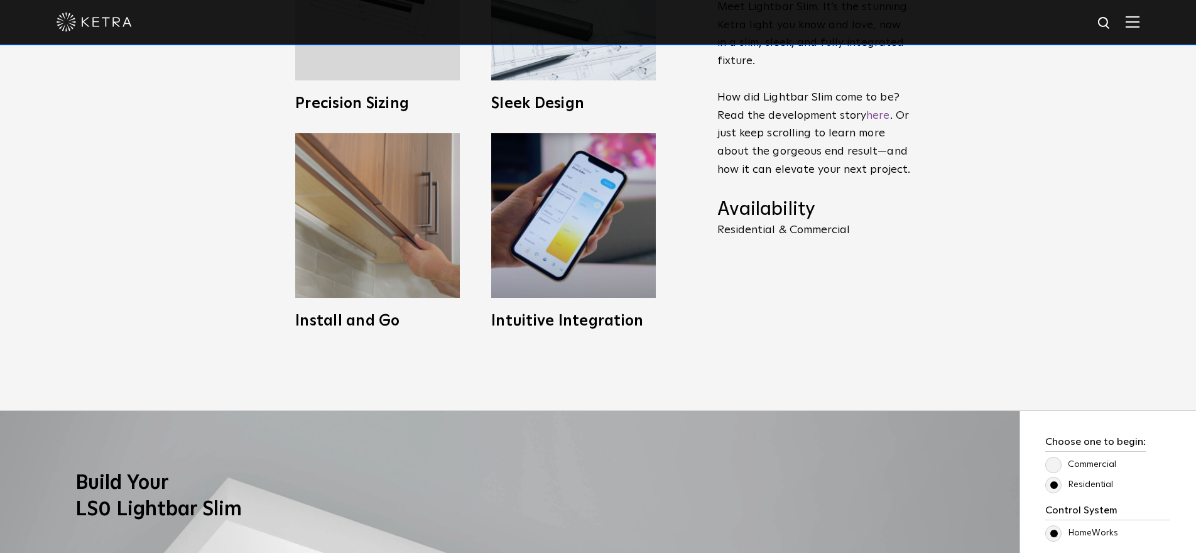
scroll to position [444, 0]
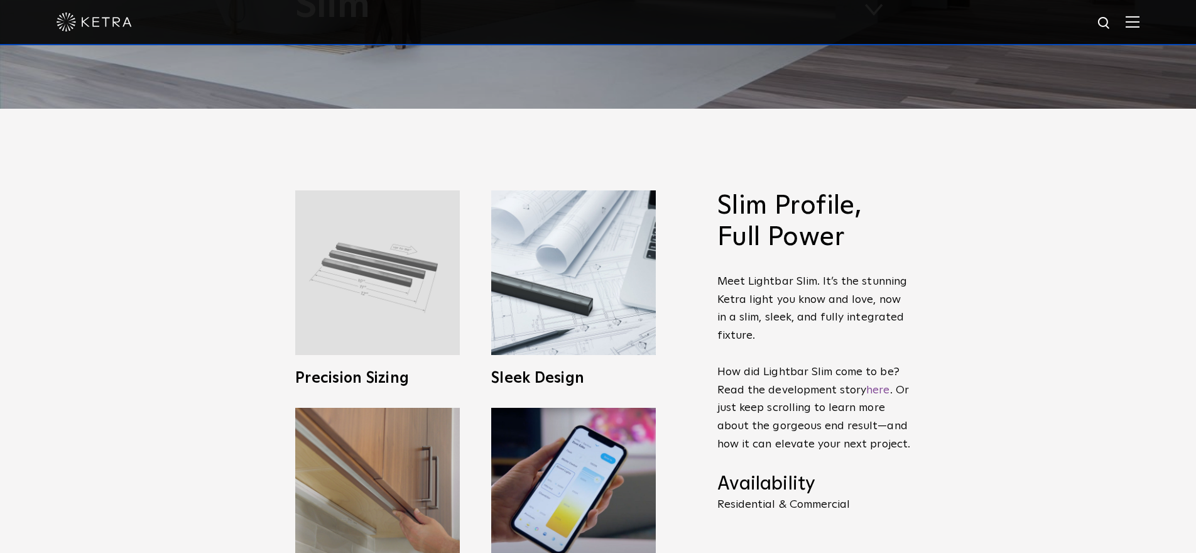
click at [440, 255] on img at bounding box center [377, 272] width 165 height 165
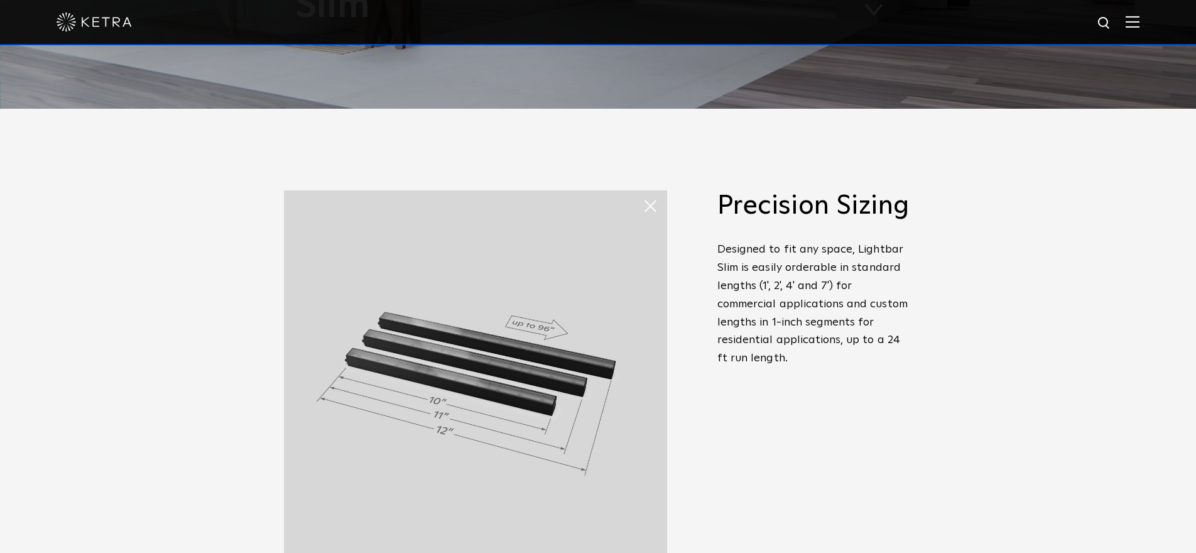
click at [655, 204] on span at bounding box center [654, 205] width 25 height 25
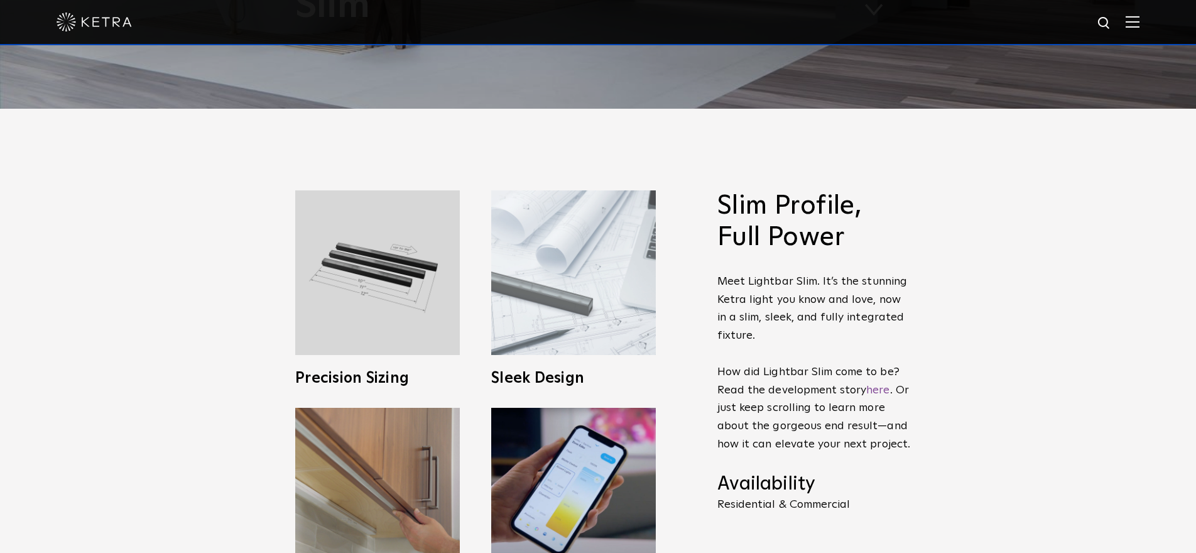
click at [637, 284] on img at bounding box center [573, 272] width 165 height 165
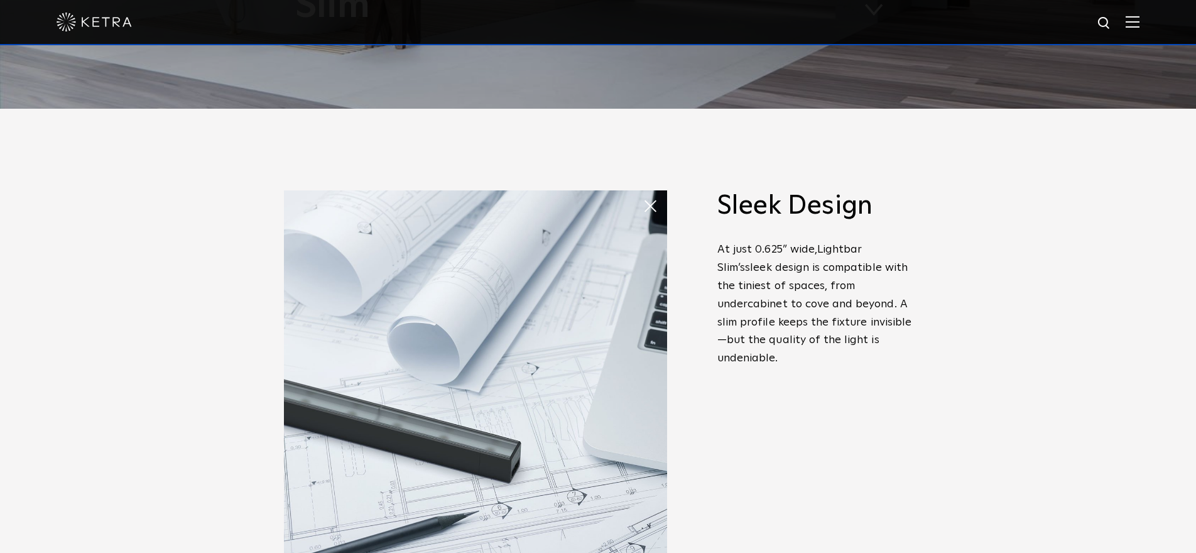
click at [649, 212] on span at bounding box center [654, 205] width 25 height 25
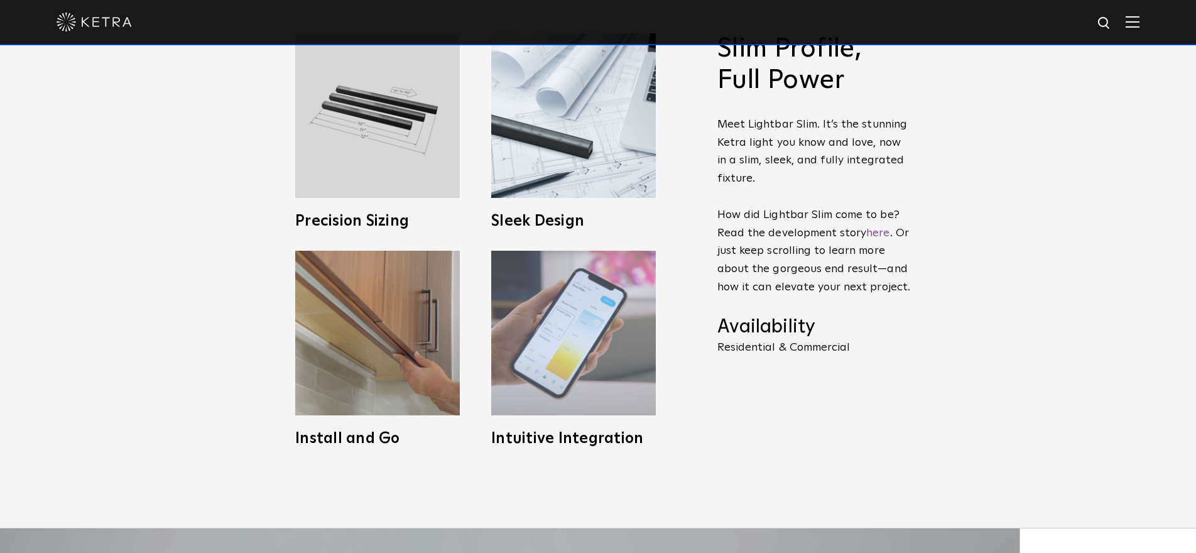
scroll to position [666, 0]
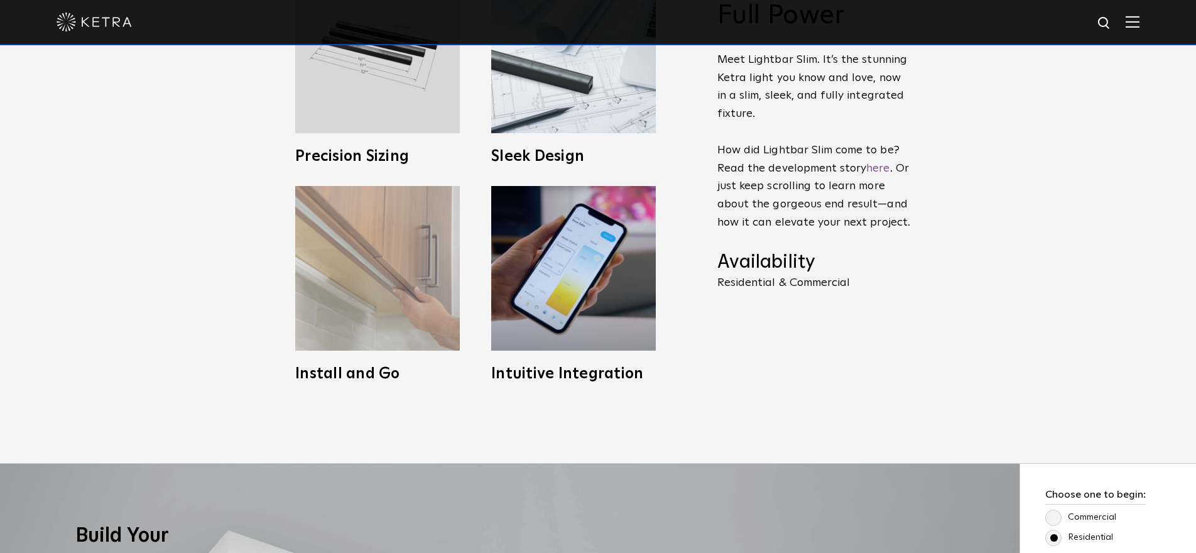
click at [388, 300] on img at bounding box center [377, 268] width 165 height 165
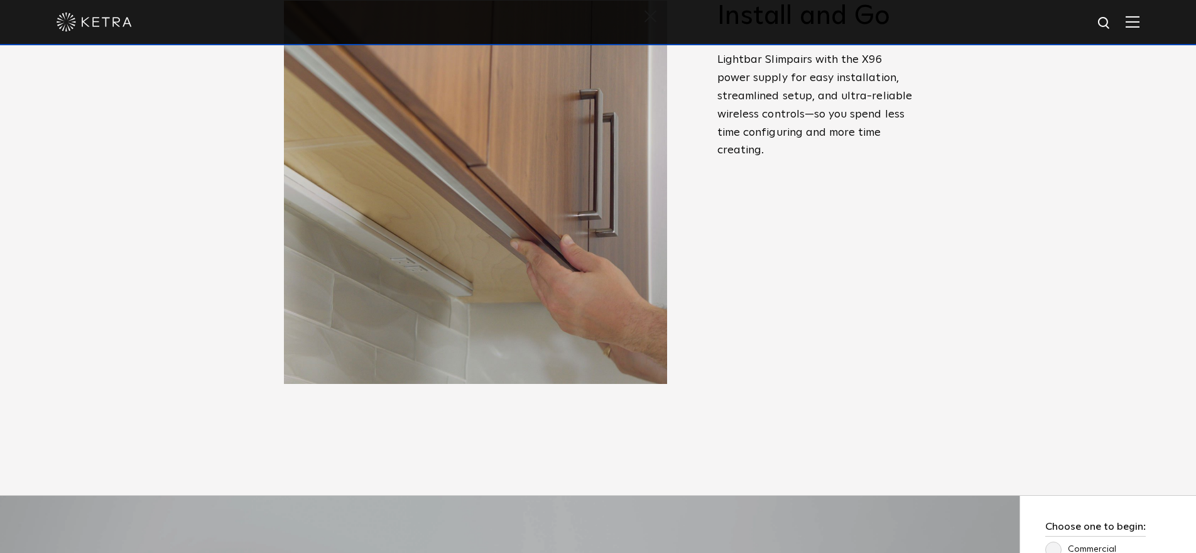
scroll to position [431, 0]
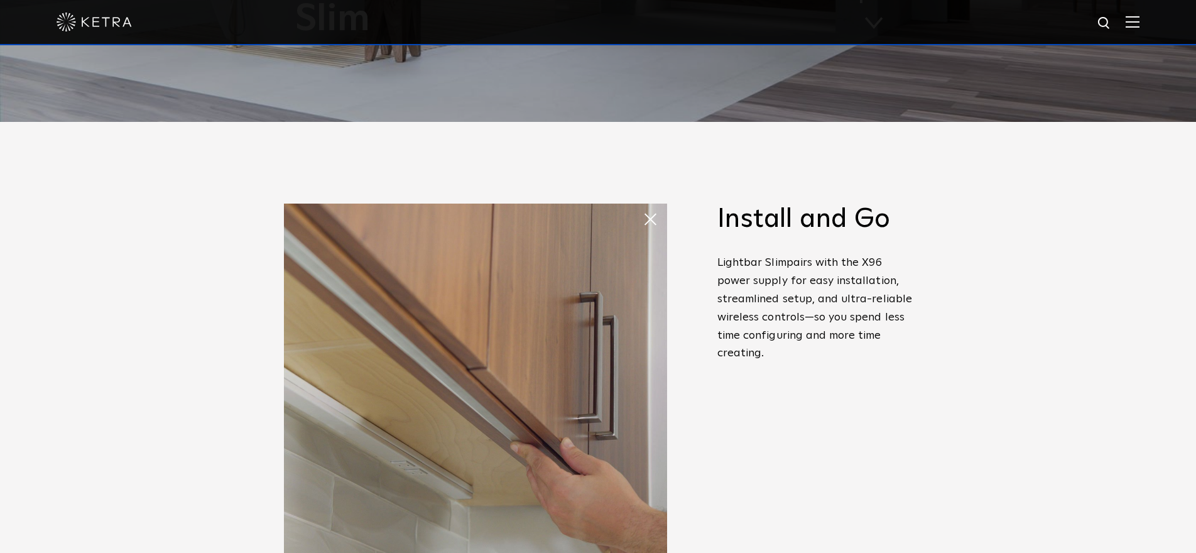
click at [649, 223] on span at bounding box center [654, 219] width 25 height 25
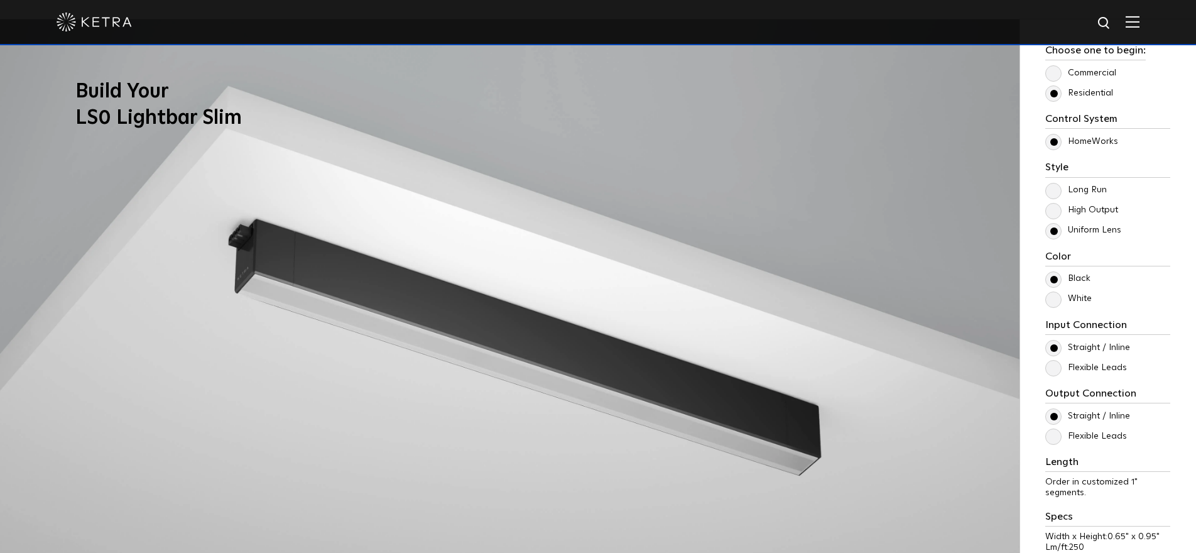
scroll to position [1101, 0]
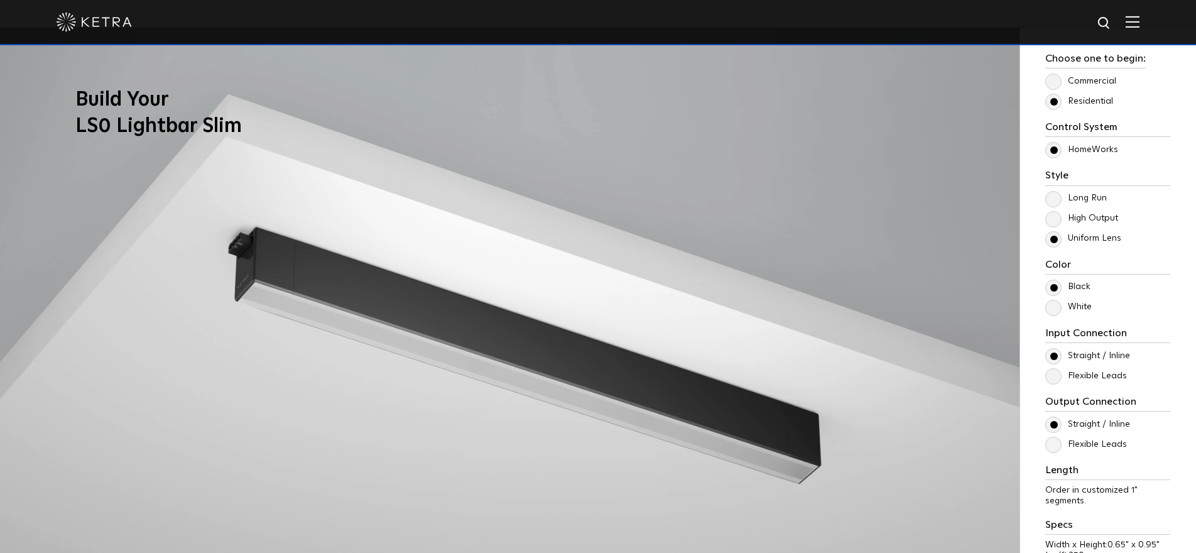
click at [1059, 220] on label "High Output" at bounding box center [1081, 218] width 73 height 11
click at [0, 0] on input "High Output" at bounding box center [0, 0] width 0 height 0
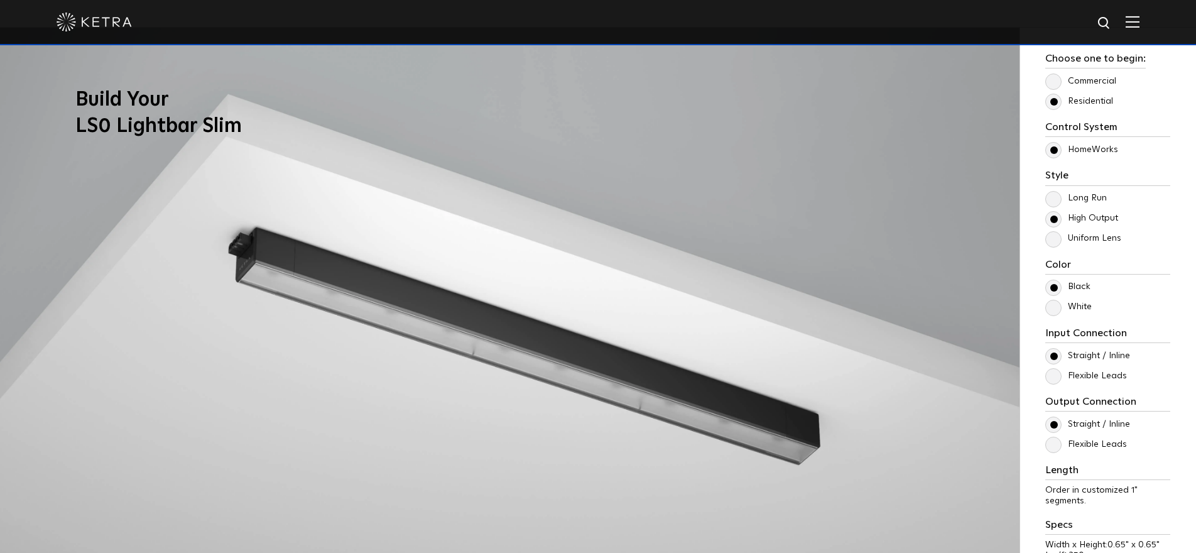
click at [1057, 219] on label "High Output" at bounding box center [1081, 218] width 73 height 11
click at [0, 0] on input "High Output" at bounding box center [0, 0] width 0 height 0
click at [1057, 197] on label "Long Run" at bounding box center [1076, 198] width 62 height 11
click at [0, 0] on input "Long Run" at bounding box center [0, 0] width 0 height 0
click at [1064, 220] on label "High Output" at bounding box center [1081, 218] width 73 height 11
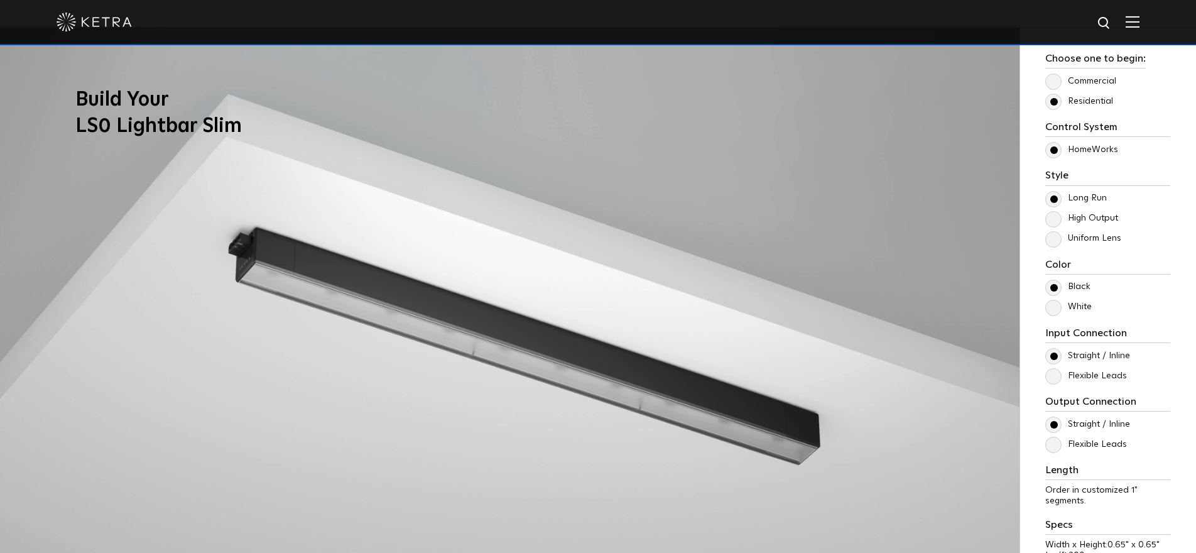
click at [0, 0] on input "High Output" at bounding box center [0, 0] width 0 height 0
click at [1055, 194] on label "Long Run" at bounding box center [1076, 198] width 62 height 11
click at [0, 0] on input "Long Run" at bounding box center [0, 0] width 0 height 0
click at [1055, 254] on div "Control System Athena HomeWorks Style Long Run High Output Uniform Lens Color 3W" at bounding box center [1107, 357] width 125 height 473
click at [1055, 233] on label "Uniform Lens" at bounding box center [1083, 238] width 76 height 11
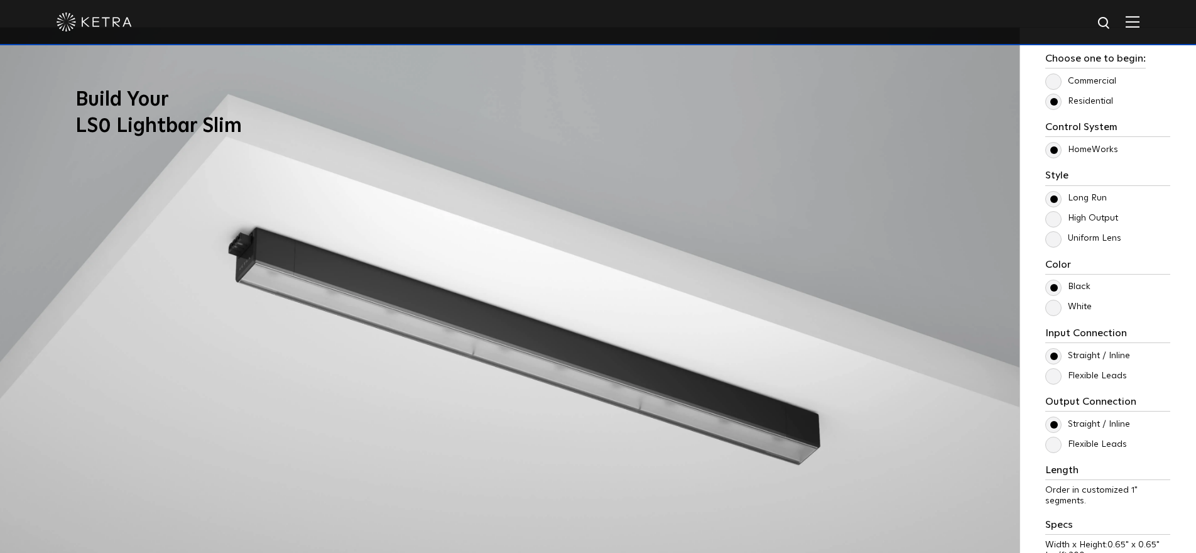
click at [0, 0] on input "Uniform Lens" at bounding box center [0, 0] width 0 height 0
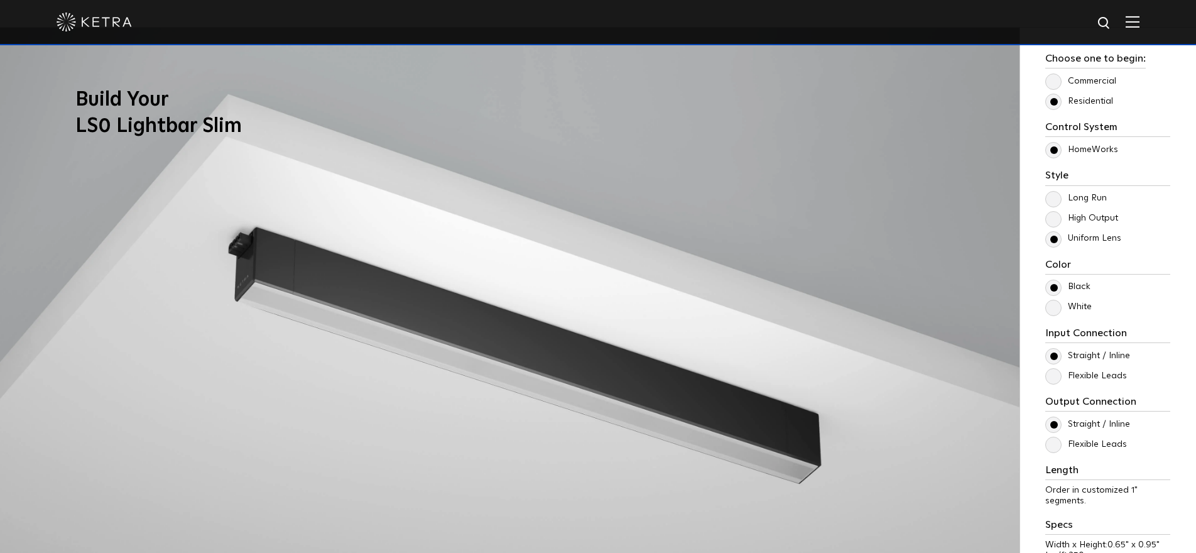
click at [1056, 221] on label "High Output" at bounding box center [1081, 218] width 73 height 11
click at [0, 0] on input "High Output" at bounding box center [0, 0] width 0 height 0
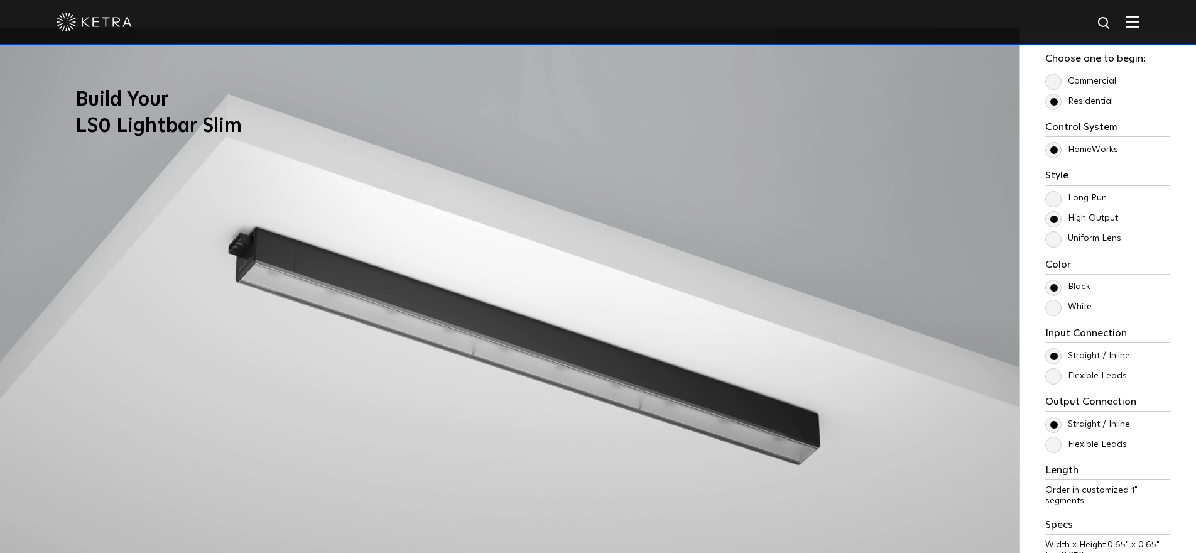
click at [1052, 203] on label "Long Run" at bounding box center [1076, 198] width 62 height 11
click at [0, 0] on input "Long Run" at bounding box center [0, 0] width 0 height 0
click at [1051, 227] on div "Long Run High Output Uniform Lens" at bounding box center [1107, 218] width 125 height 55
click at [1055, 78] on label "Commercial" at bounding box center [1080, 81] width 71 height 11
click at [0, 0] on input "Commercial" at bounding box center [0, 0] width 0 height 0
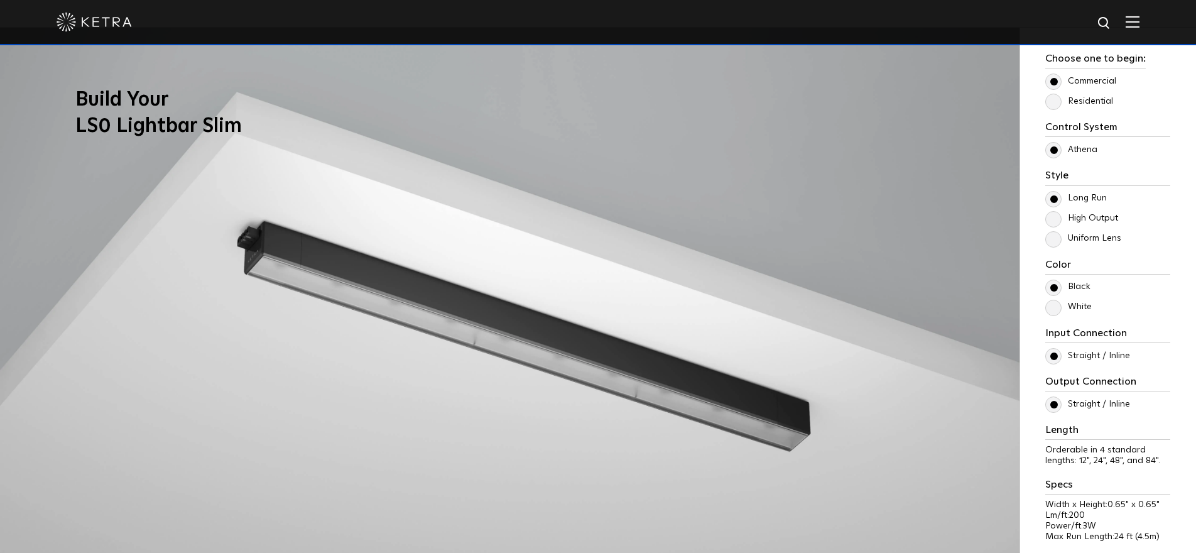
click at [1055, 222] on label "High Output" at bounding box center [1081, 218] width 73 height 11
click at [0, 0] on input "High Output" at bounding box center [0, 0] width 0 height 0
click at [1052, 240] on label "Uniform Lens" at bounding box center [1083, 238] width 76 height 11
click at [0, 0] on input "Uniform Lens" at bounding box center [0, 0] width 0 height 0
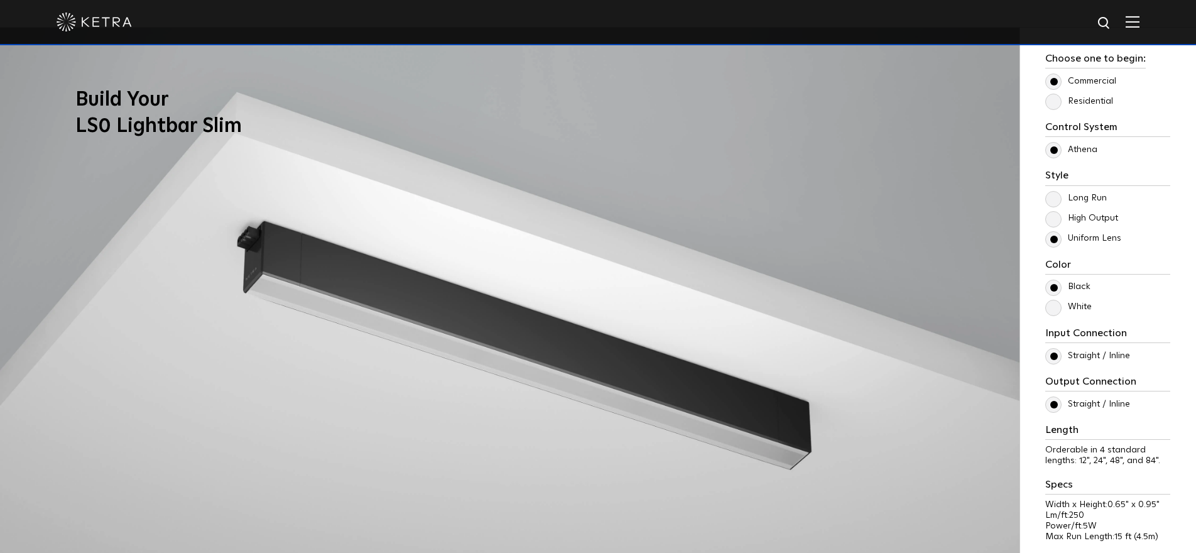
click at [1052, 200] on label "Long Run" at bounding box center [1076, 198] width 62 height 11
click at [0, 0] on input "Long Run" at bounding box center [0, 0] width 0 height 0
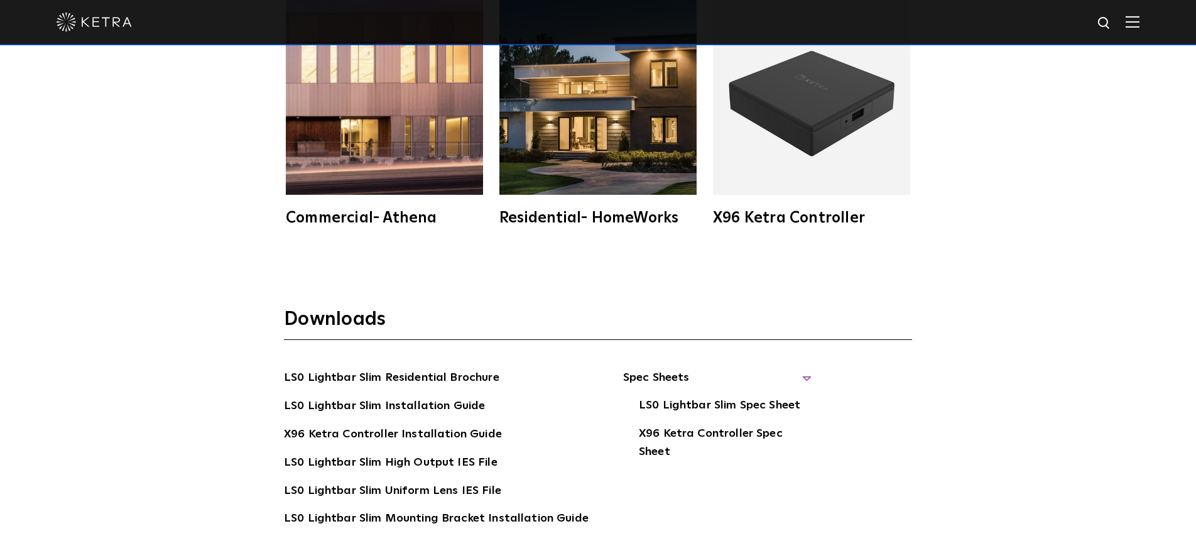
scroll to position [2342, 0]
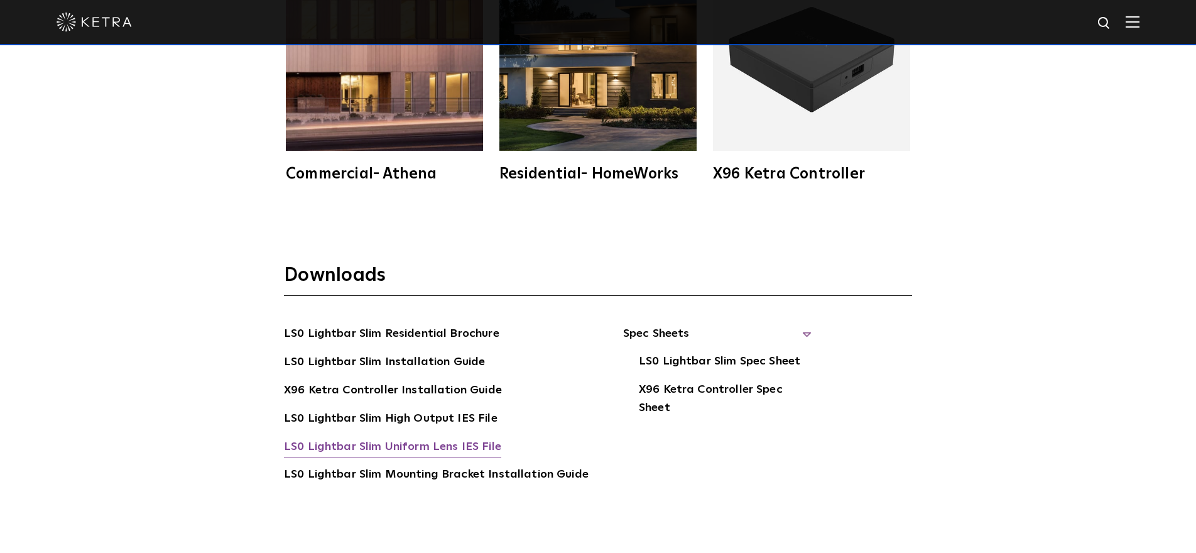
click at [448, 443] on link "LS0 Lightbar Slim Uniform Lens IES File" at bounding box center [392, 448] width 217 height 20
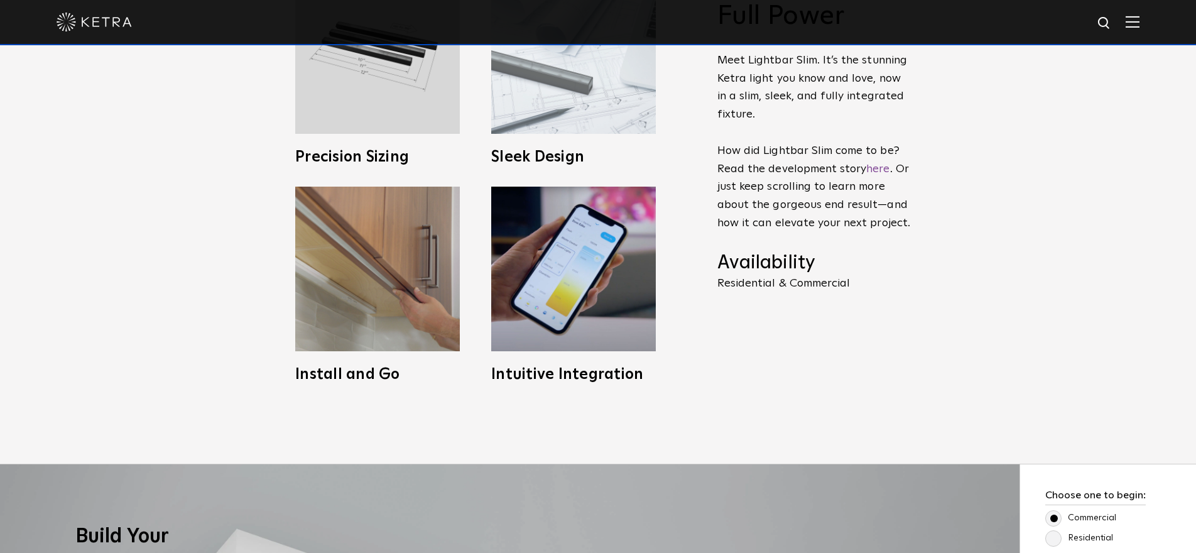
scroll to position [472, 0]
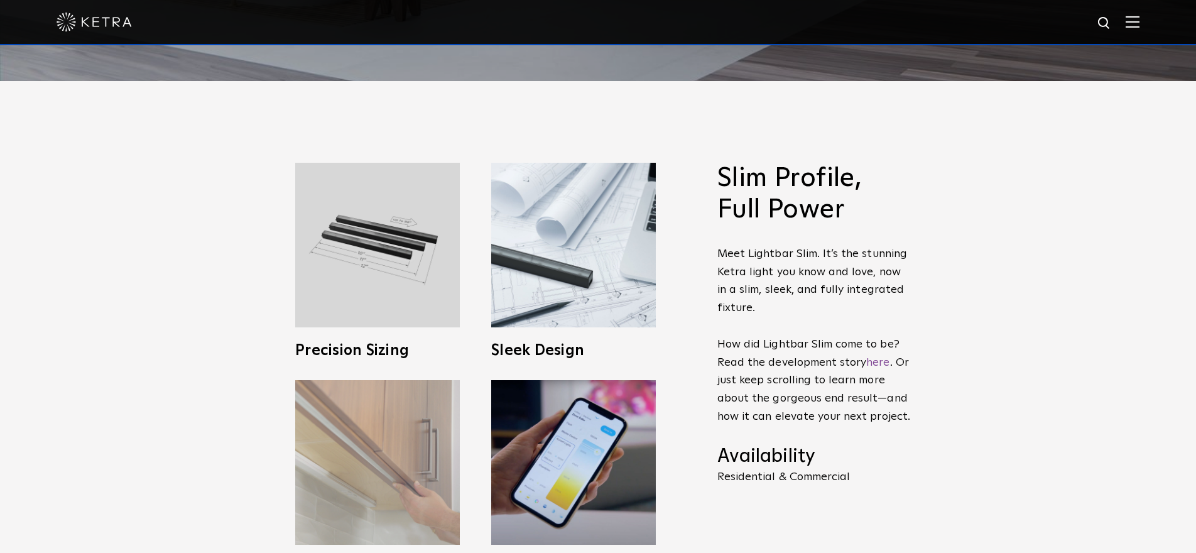
click at [364, 411] on img at bounding box center [377, 462] width 165 height 165
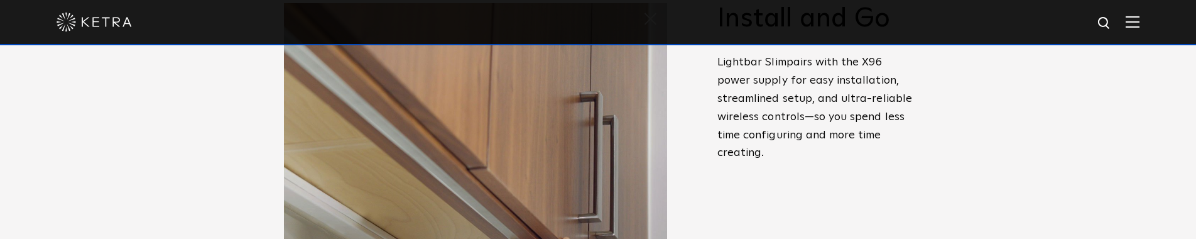
scroll to position [501, 0]
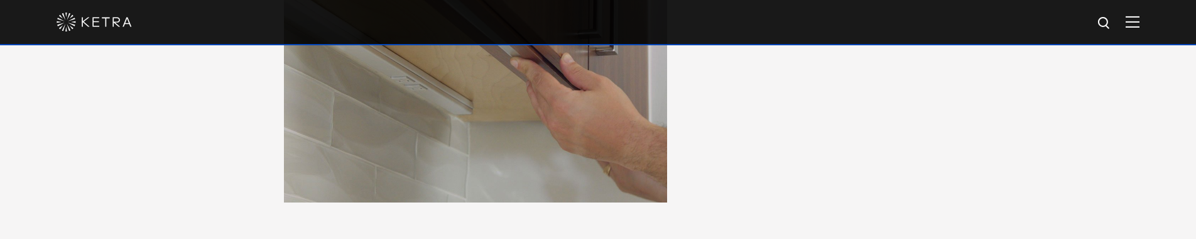
drag, startPoint x: 536, startPoint y: 240, endPoint x: 394, endPoint y: 163, distance: 161.6
click at [401, 154] on img at bounding box center [475, 10] width 383 height 383
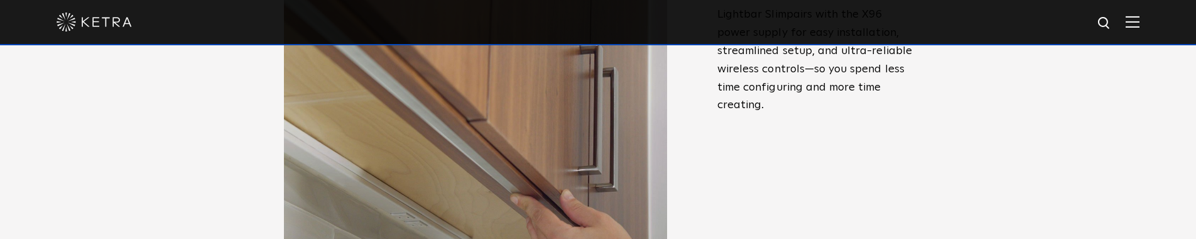
scroll to position [171, 0]
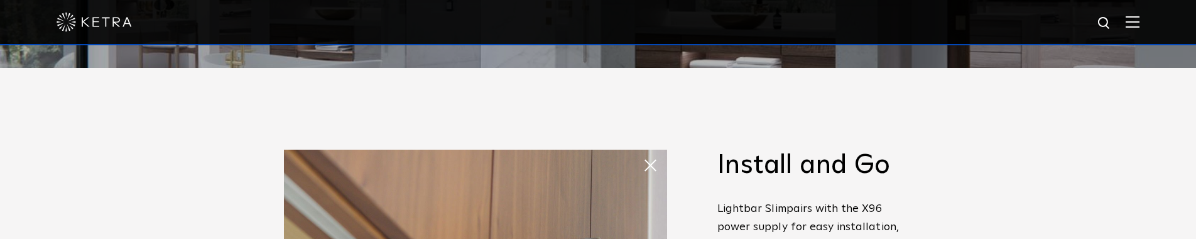
click at [655, 159] on span at bounding box center [654, 165] width 25 height 25
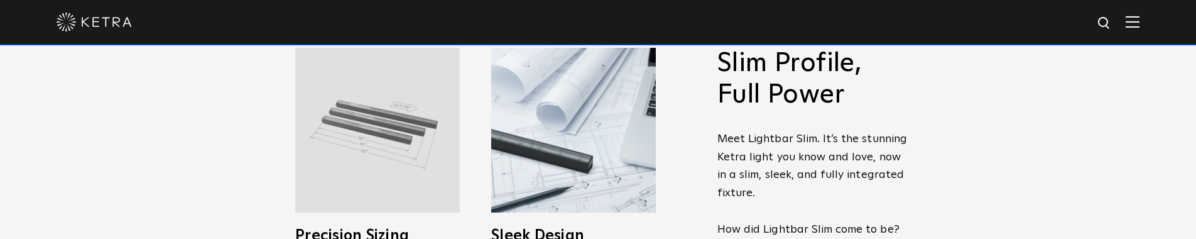
scroll to position [281, 0]
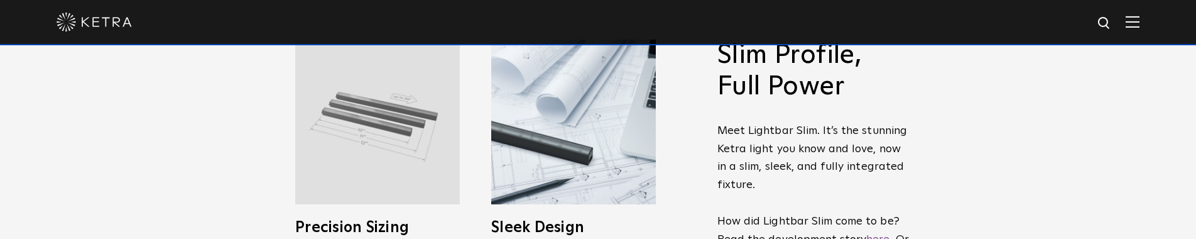
click at [381, 127] on img at bounding box center [377, 122] width 165 height 165
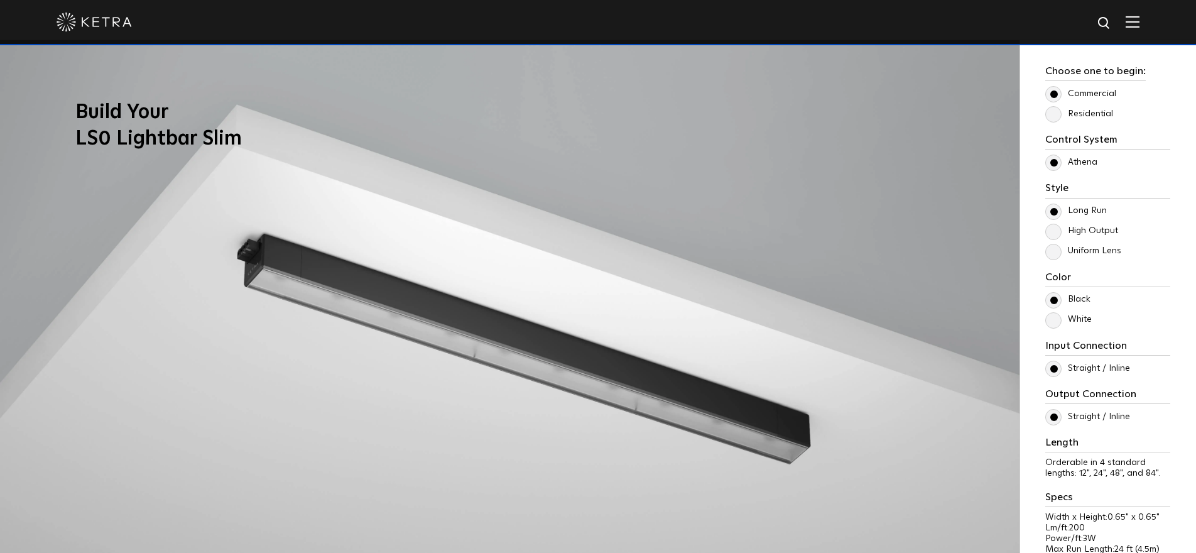
scroll to position [1056, 0]
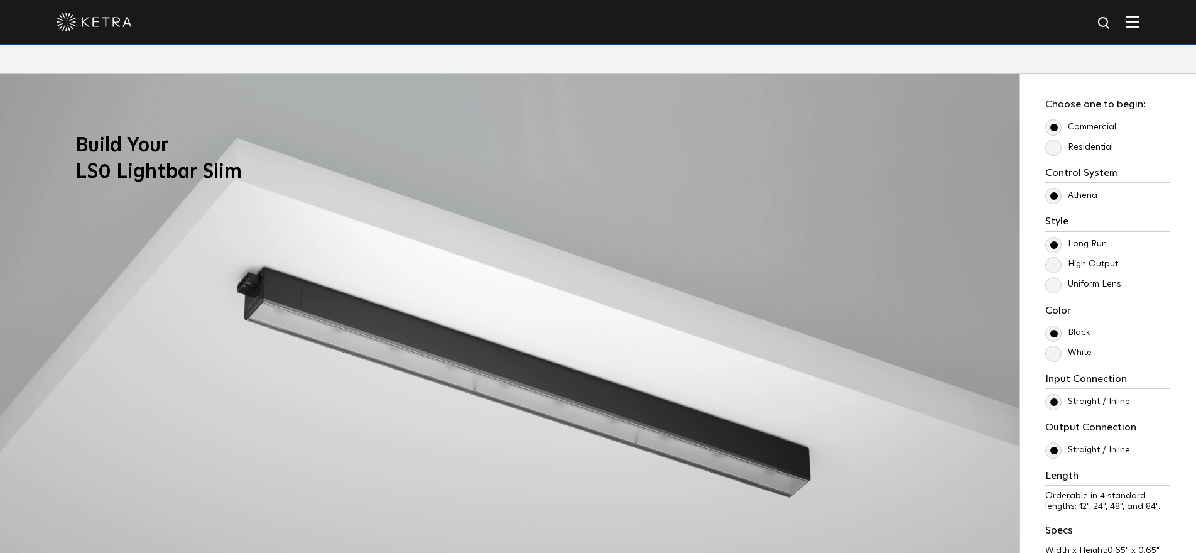
click at [1056, 281] on label "Uniform Lens" at bounding box center [1083, 284] width 76 height 11
click at [0, 0] on input "Uniform Lens" at bounding box center [0, 0] width 0 height 0
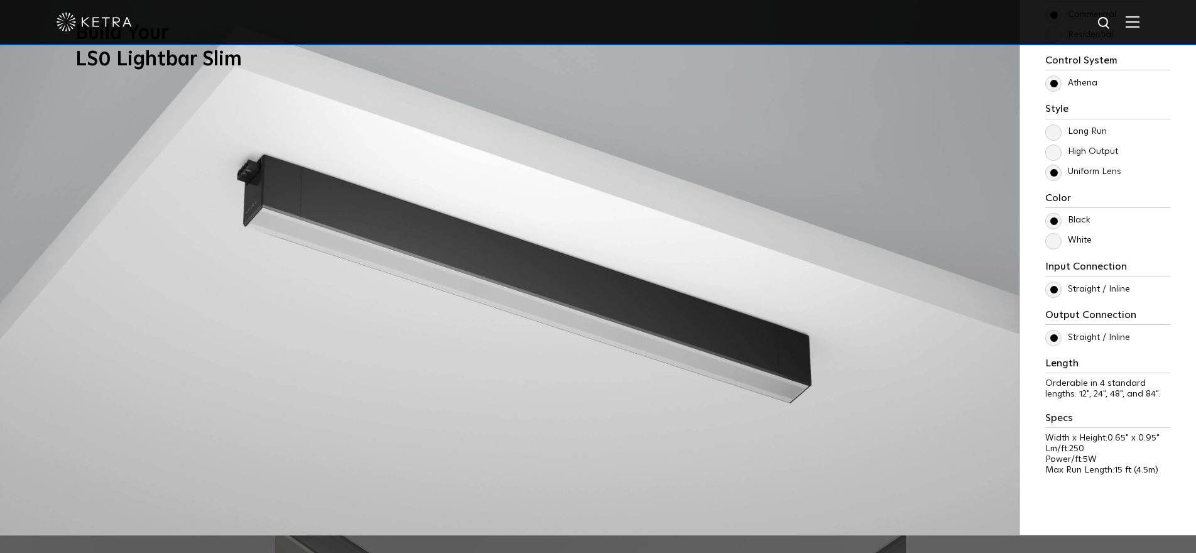
scroll to position [1160, 0]
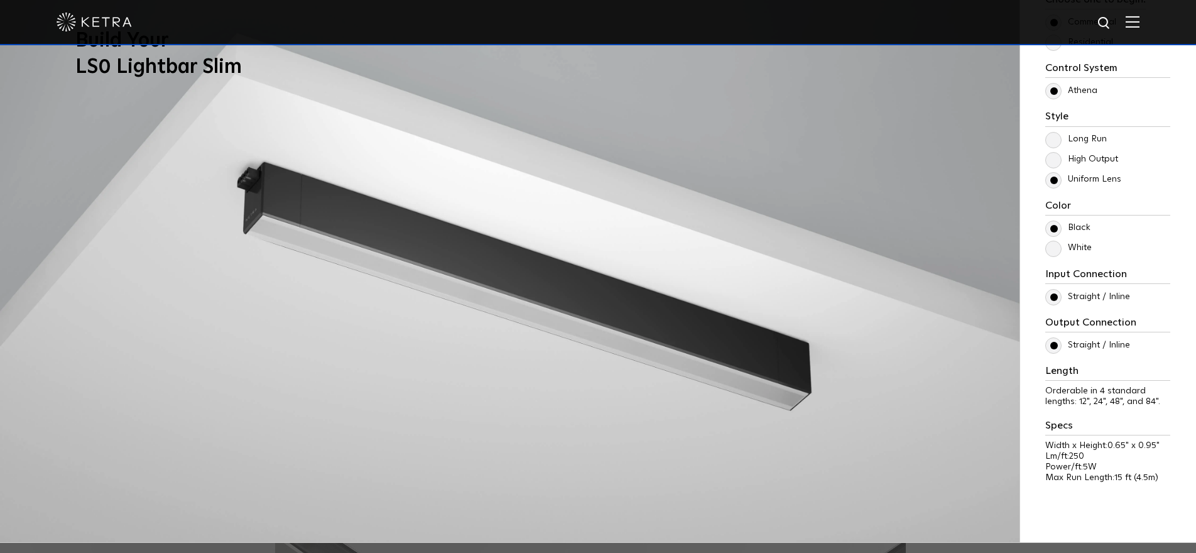
click at [1057, 157] on label "High Output" at bounding box center [1081, 159] width 73 height 11
click at [0, 0] on input "High Output" at bounding box center [0, 0] width 0 height 0
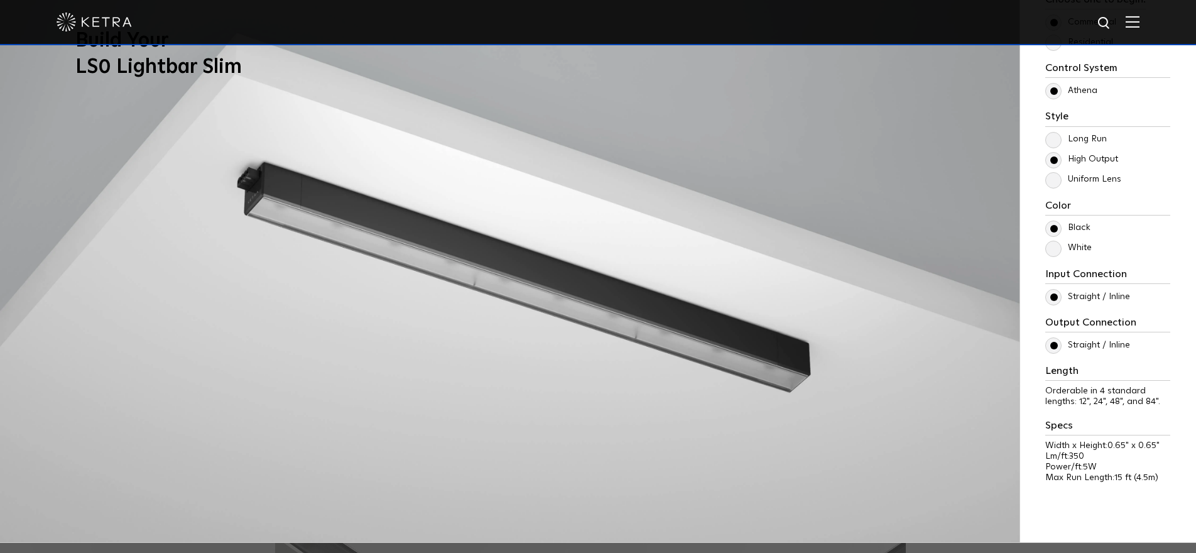
click at [1052, 177] on label "Uniform Lens" at bounding box center [1083, 179] width 76 height 11
click at [0, 0] on input "Uniform Lens" at bounding box center [0, 0] width 0 height 0
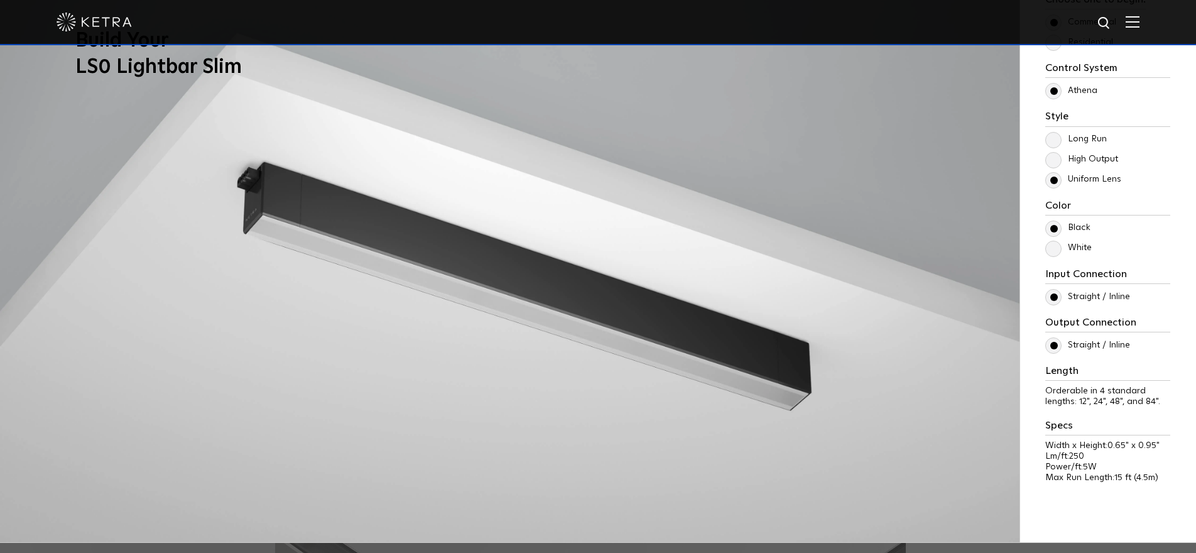
click at [1051, 253] on label "White" at bounding box center [1068, 247] width 46 height 11
click at [0, 0] on input "White" at bounding box center [0, 0] width 0 height 0
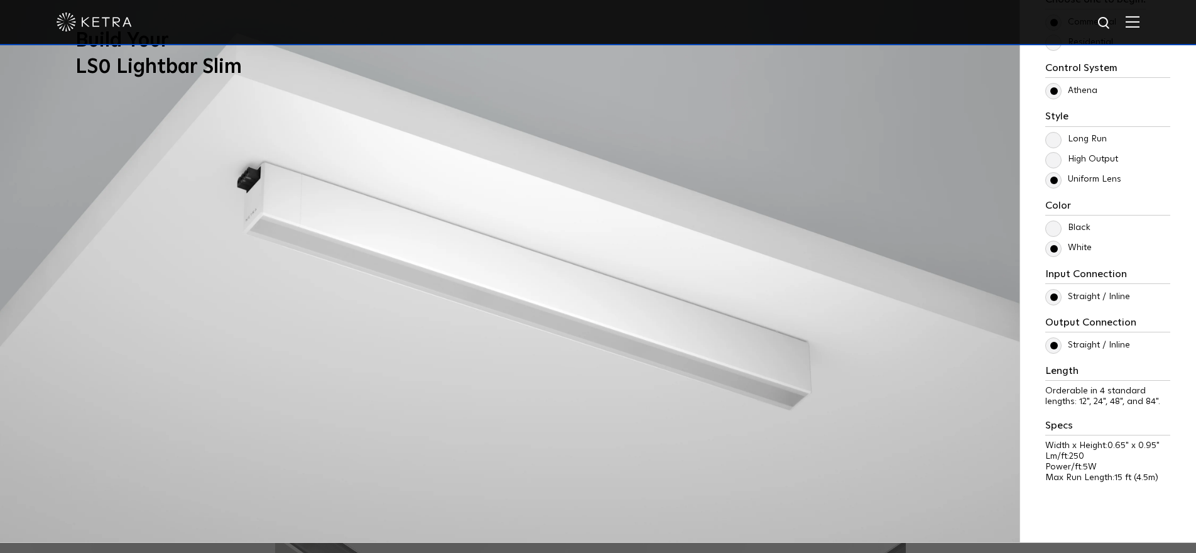
click at [1050, 226] on label "Black" at bounding box center [1067, 227] width 45 height 11
click at [0, 0] on input "Black" at bounding box center [0, 0] width 0 height 0
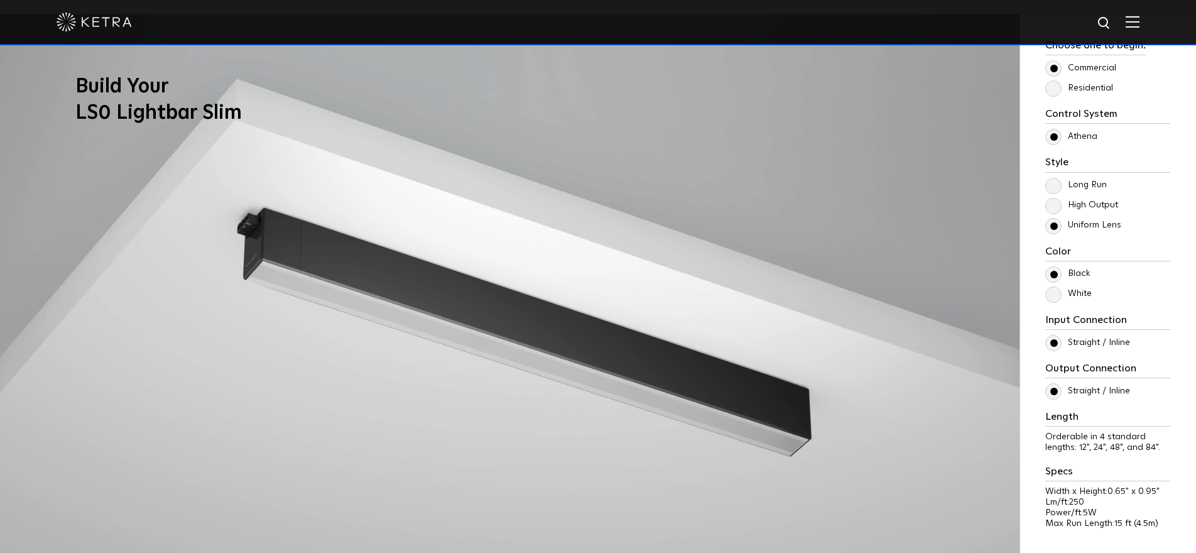
scroll to position [1066, 0]
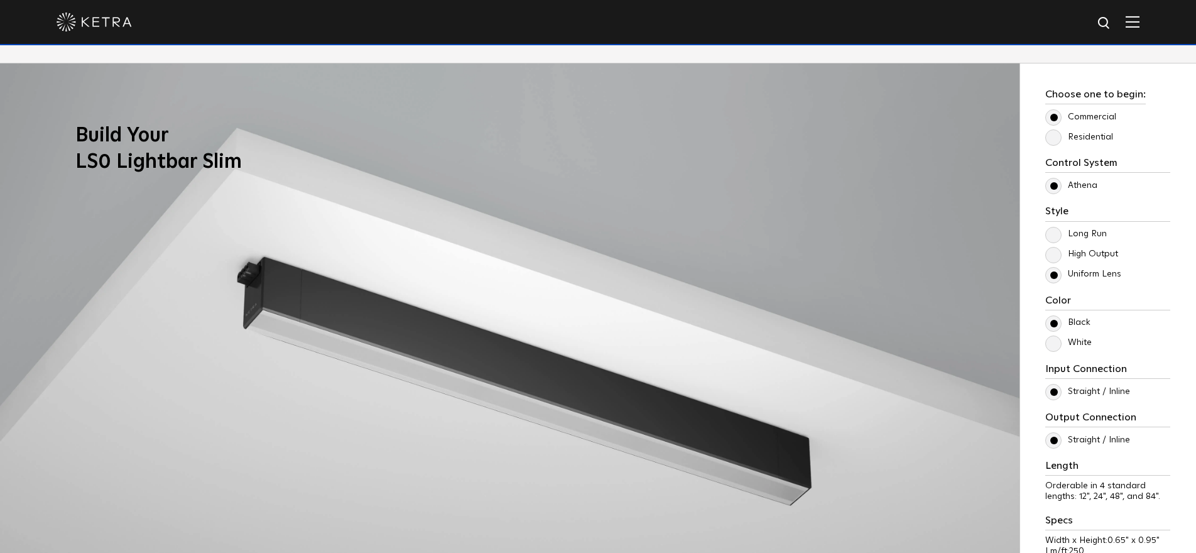
click at [1053, 137] on label "Residential" at bounding box center [1079, 137] width 68 height 11
click at [0, 0] on input "Residential" at bounding box center [0, 0] width 0 height 0
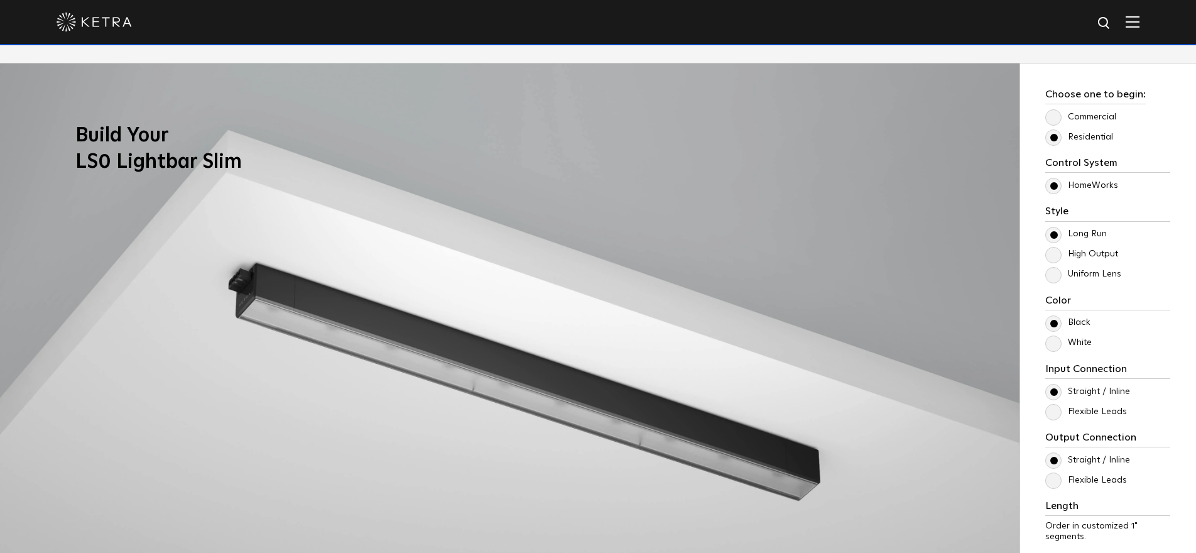
click at [1055, 411] on label "Flexible Leads" at bounding box center [1086, 411] width 82 height 11
click at [0, 0] on input "Flexible Leads" at bounding box center [0, 0] width 0 height 0
click at [1055, 392] on label "Straight / Inline" at bounding box center [1087, 391] width 85 height 11
click at [0, 0] on input "Straight / Inline" at bounding box center [0, 0] width 0 height 0
click at [1056, 410] on label "Flexible Leads" at bounding box center [1086, 411] width 82 height 11
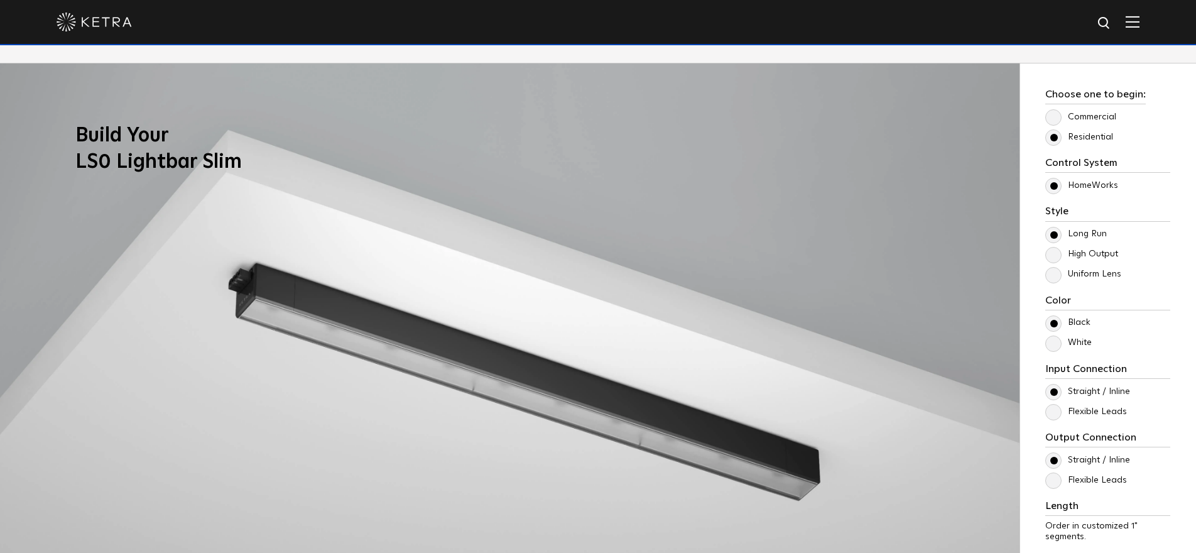
click at [0, 0] on input "Flexible Leads" at bounding box center [0, 0] width 0 height 0
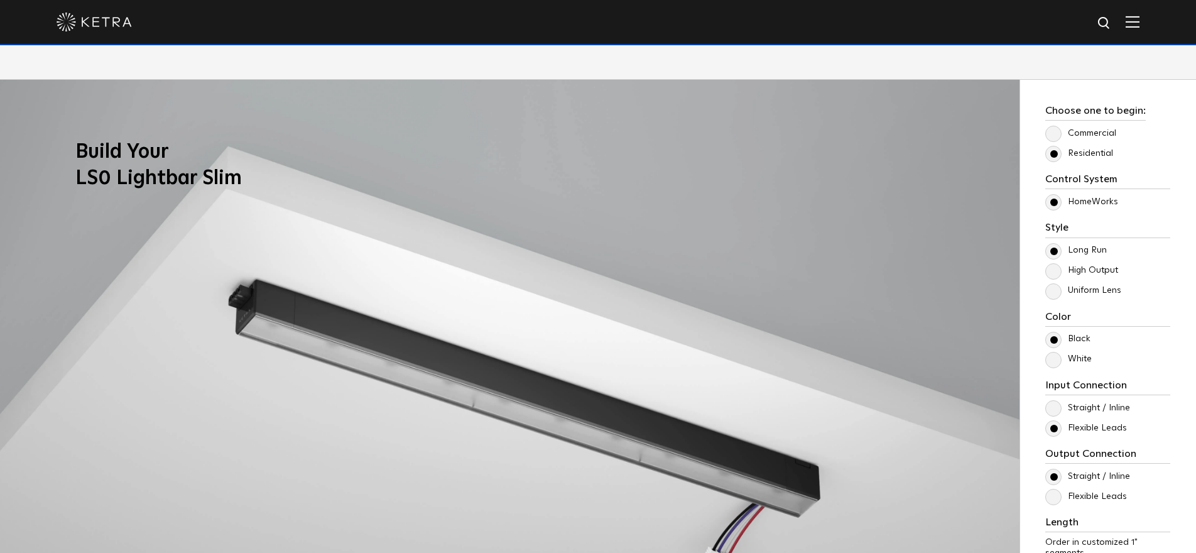
scroll to position [1041, 0]
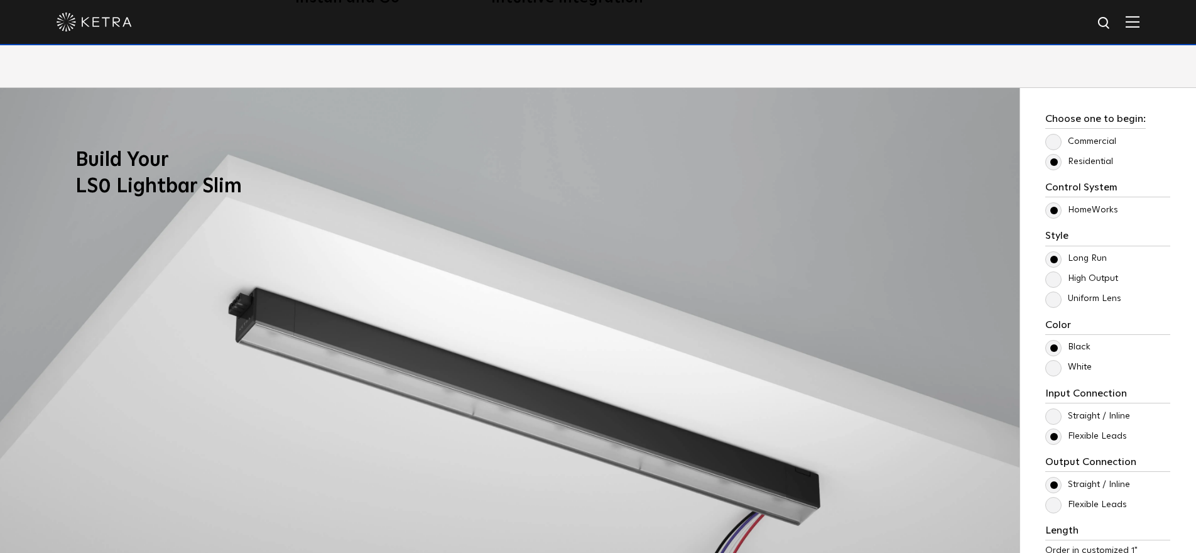
click at [1057, 507] on label "Flexible Leads" at bounding box center [1086, 504] width 82 height 11
click at [0, 0] on input "Flexible Leads" at bounding box center [0, 0] width 0 height 0
click at [1057, 505] on label "Flexible Leads" at bounding box center [1086, 504] width 82 height 11
click at [0, 0] on input "Flexible Leads" at bounding box center [0, 0] width 0 height 0
click at [1055, 479] on label "Straight / Inline" at bounding box center [1087, 484] width 85 height 11
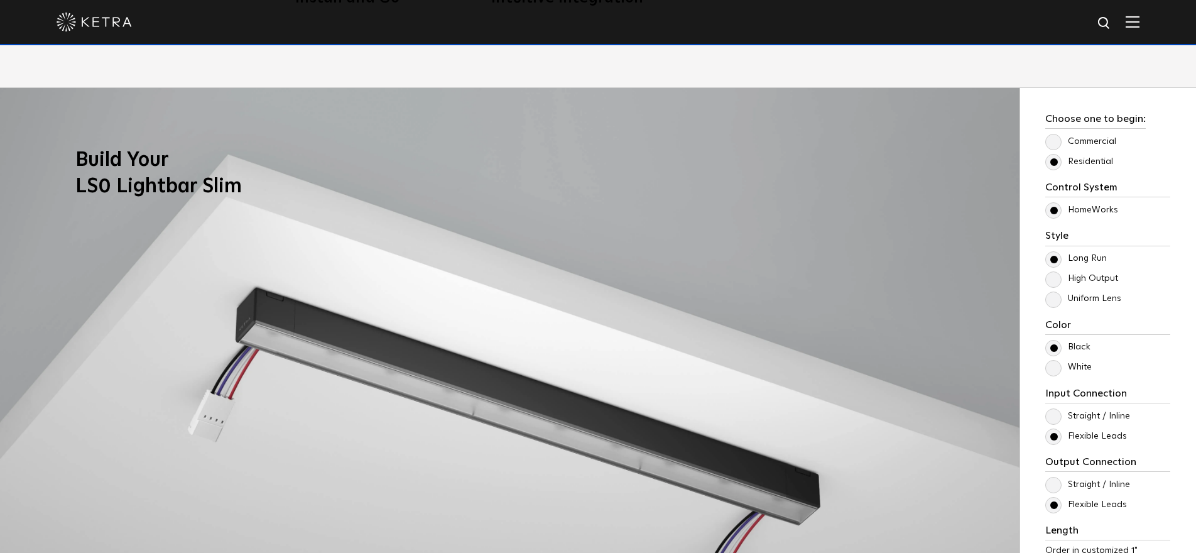
click at [0, 0] on input "Straight / Inline" at bounding box center [0, 0] width 0 height 0
click at [1051, 298] on label "Uniform Lens" at bounding box center [1083, 298] width 76 height 11
click at [0, 0] on input "Uniform Lens" at bounding box center [0, 0] width 0 height 0
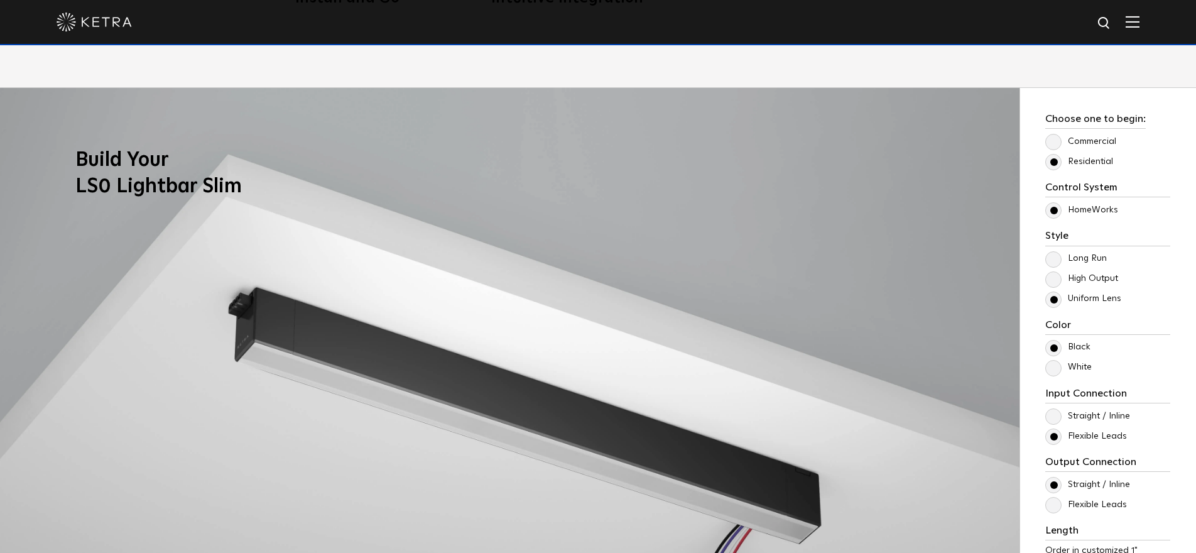
click at [1052, 279] on label "High Output" at bounding box center [1081, 278] width 73 height 11
click at [0, 0] on input "High Output" at bounding box center [0, 0] width 0 height 0
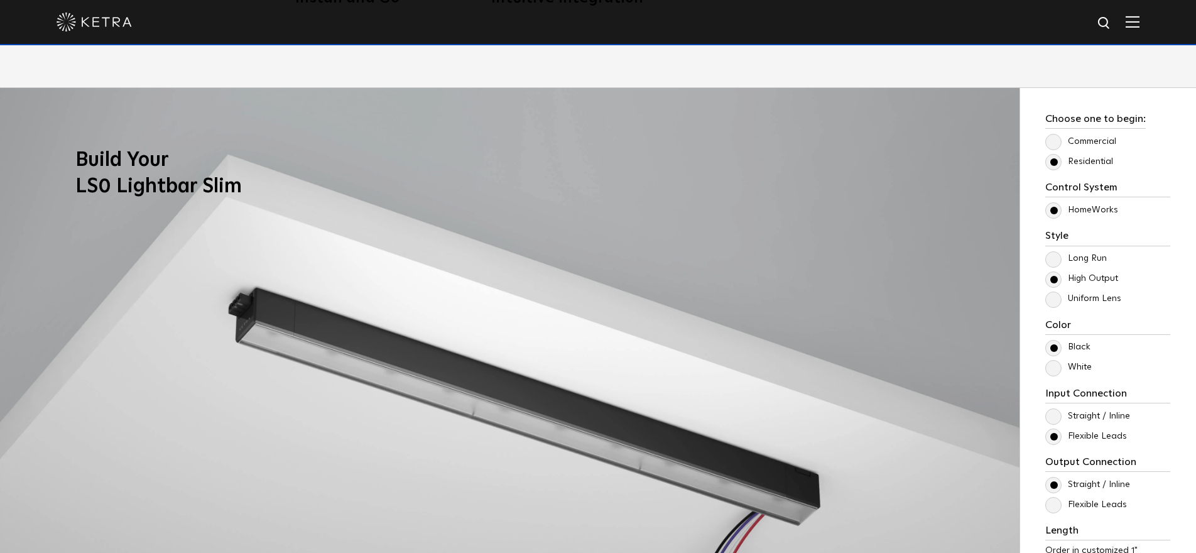
click at [1051, 262] on label "Long Run" at bounding box center [1076, 258] width 62 height 11
click at [0, 0] on input "Long Run" at bounding box center [0, 0] width 0 height 0
click at [1058, 284] on label "High Output" at bounding box center [1081, 278] width 73 height 11
click at [0, 0] on input "High Output" at bounding box center [0, 0] width 0 height 0
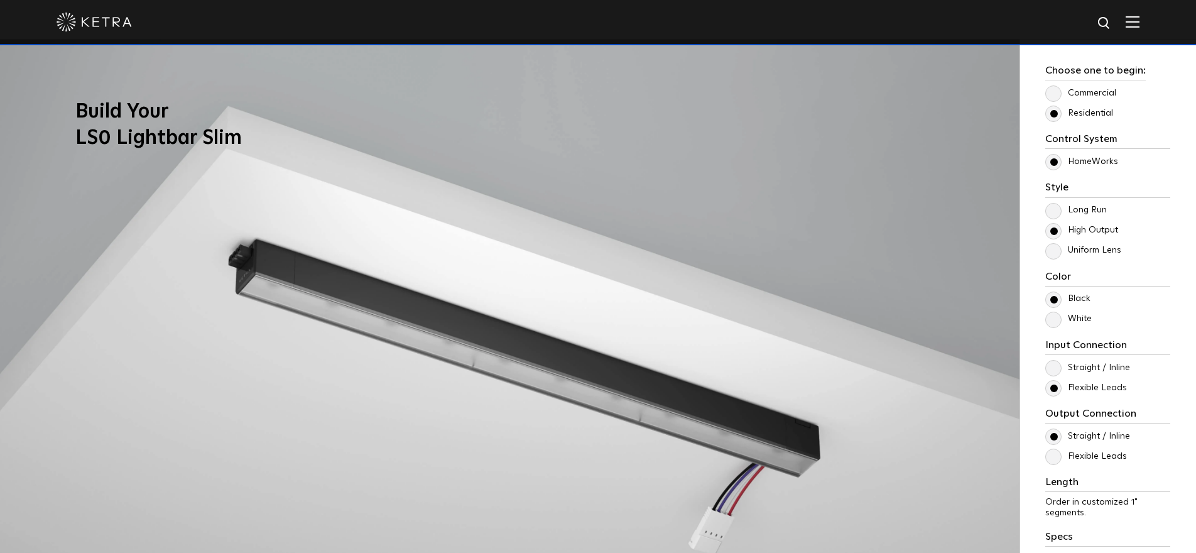
scroll to position [1082, 0]
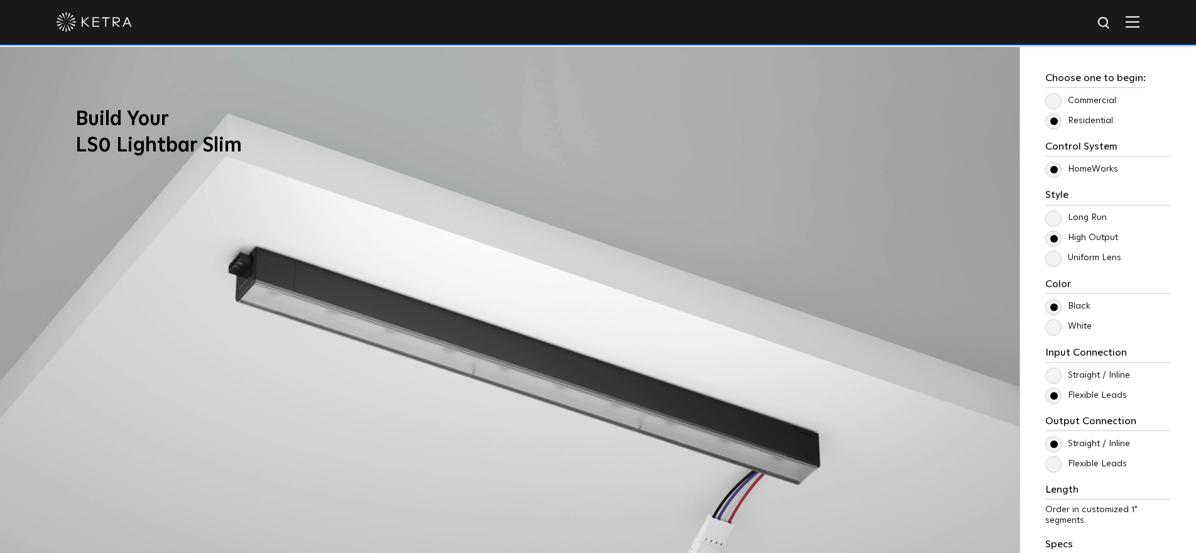
click at [1048, 365] on div "Input Connection Straight / Inline Flexible Leads" at bounding box center [1107, 375] width 125 height 56
click at [1051, 372] on label "Straight / Inline" at bounding box center [1087, 375] width 85 height 11
click at [0, 0] on input "Straight / Inline" at bounding box center [0, 0] width 0 height 0
click at [1052, 403] on div "Control System Athena HomeWorks Style Long Run High Output Uniform Lens Color 5W" at bounding box center [1107, 377] width 125 height 473
click at [1056, 401] on label "Flexible Leads" at bounding box center [1086, 395] width 82 height 11
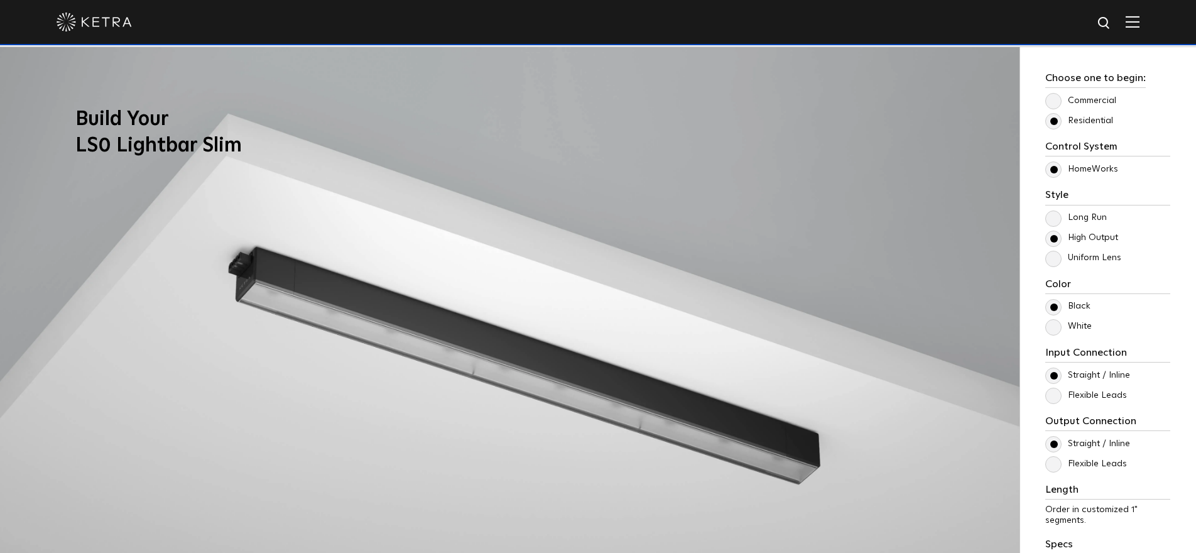
click at [0, 0] on input "Flexible Leads" at bounding box center [0, 0] width 0 height 0
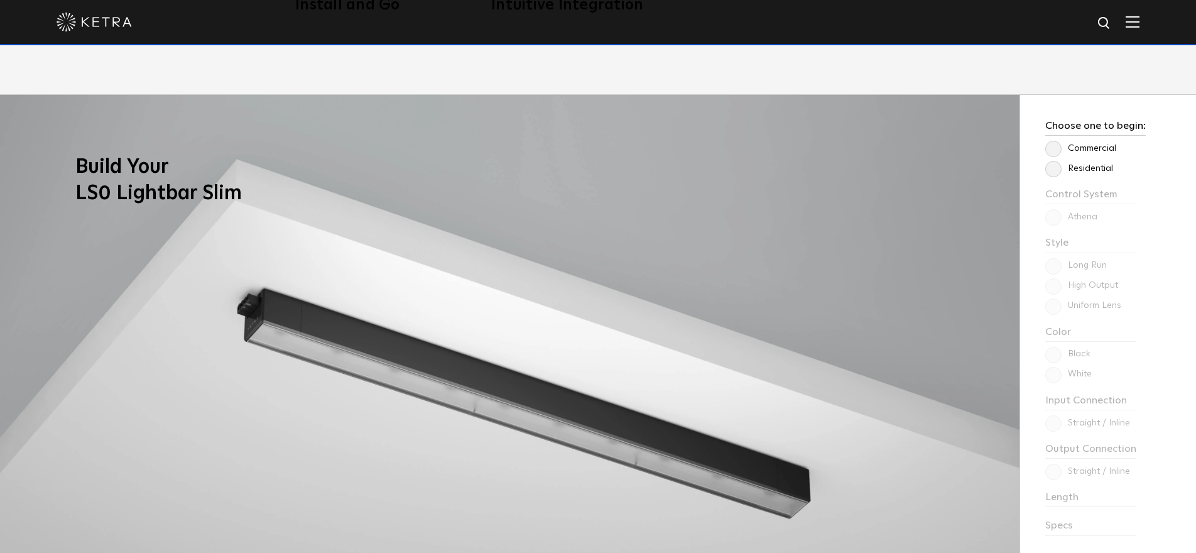
scroll to position [970, 0]
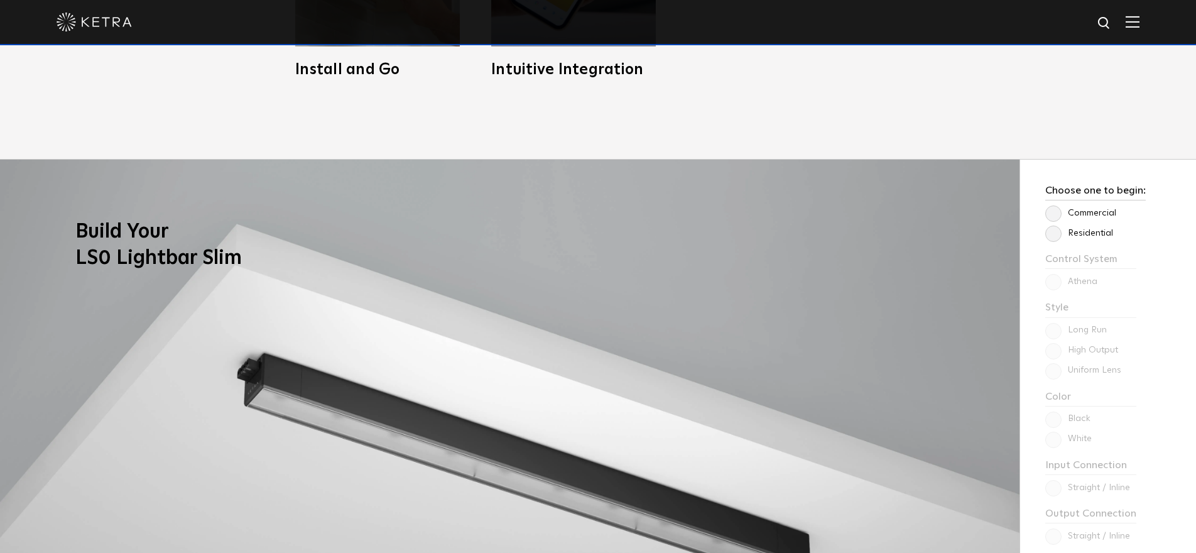
click at [1049, 214] on label "Commercial" at bounding box center [1080, 213] width 71 height 11
click at [0, 0] on input "Commercial" at bounding box center [0, 0] width 0 height 0
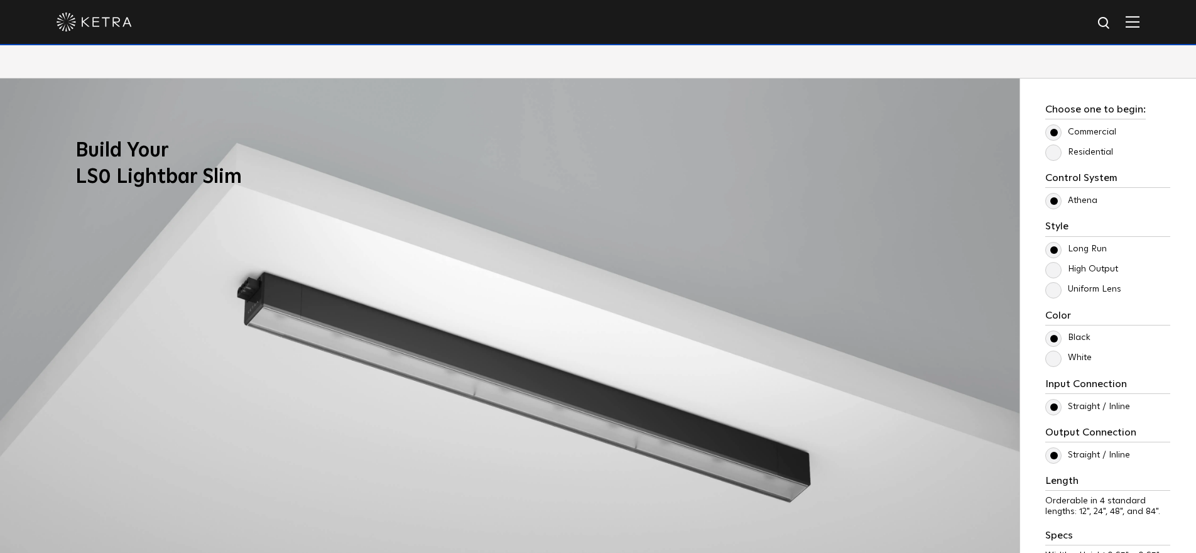
scroll to position [1067, 0]
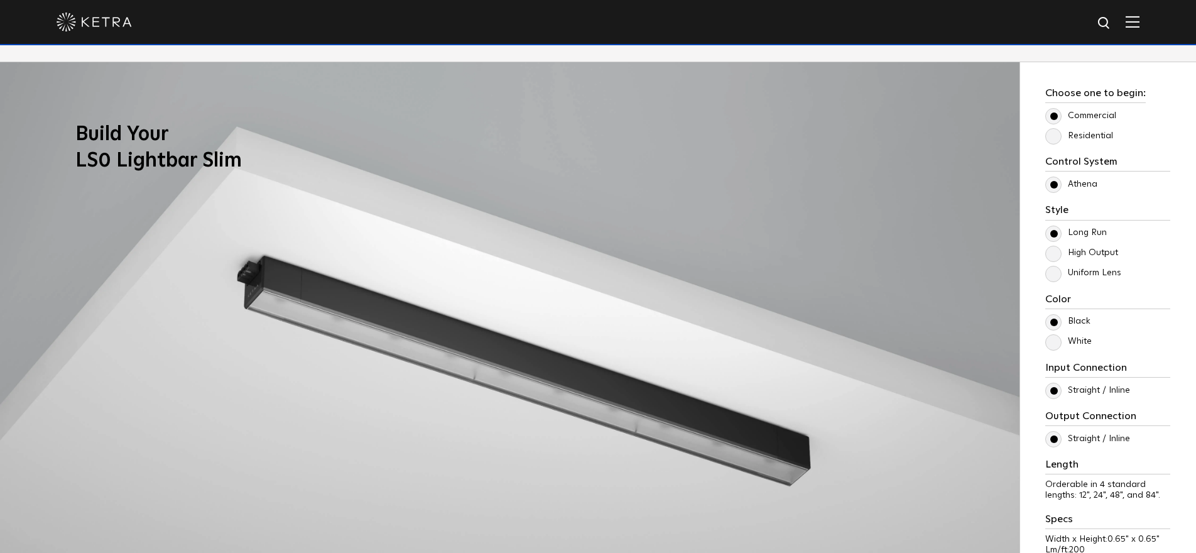
click at [1050, 254] on label "High Output" at bounding box center [1081, 252] width 73 height 11
click at [0, 0] on input "High Output" at bounding box center [0, 0] width 0 height 0
click at [1049, 234] on label "Long Run" at bounding box center [1076, 232] width 62 height 11
click at [0, 0] on input "Long Run" at bounding box center [0, 0] width 0 height 0
click at [1052, 254] on label "High Output" at bounding box center [1081, 252] width 73 height 11
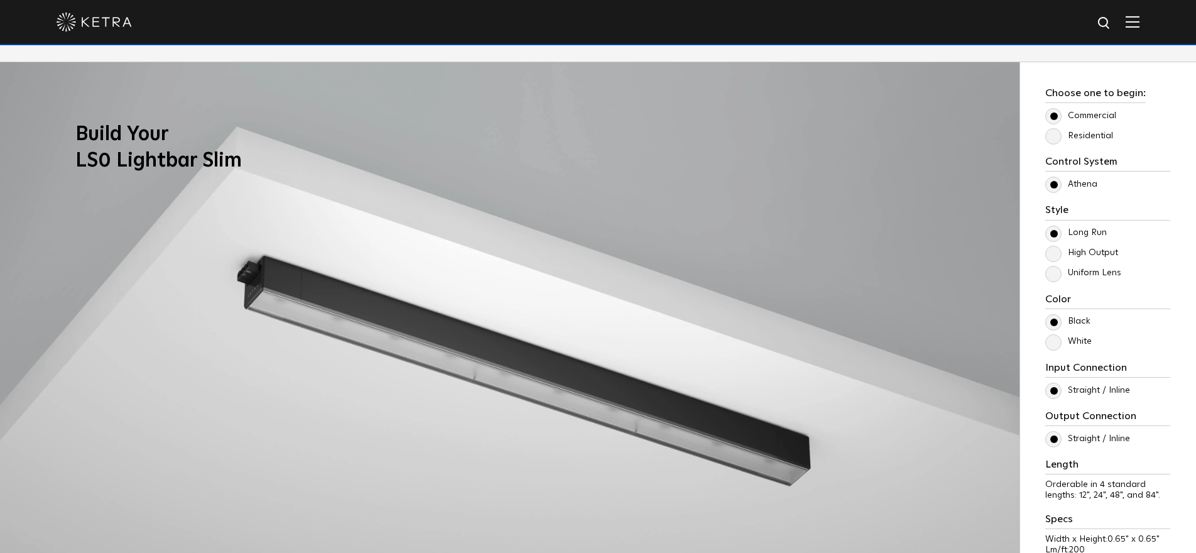
click at [0, 0] on input "High Output" at bounding box center [0, 0] width 0 height 0
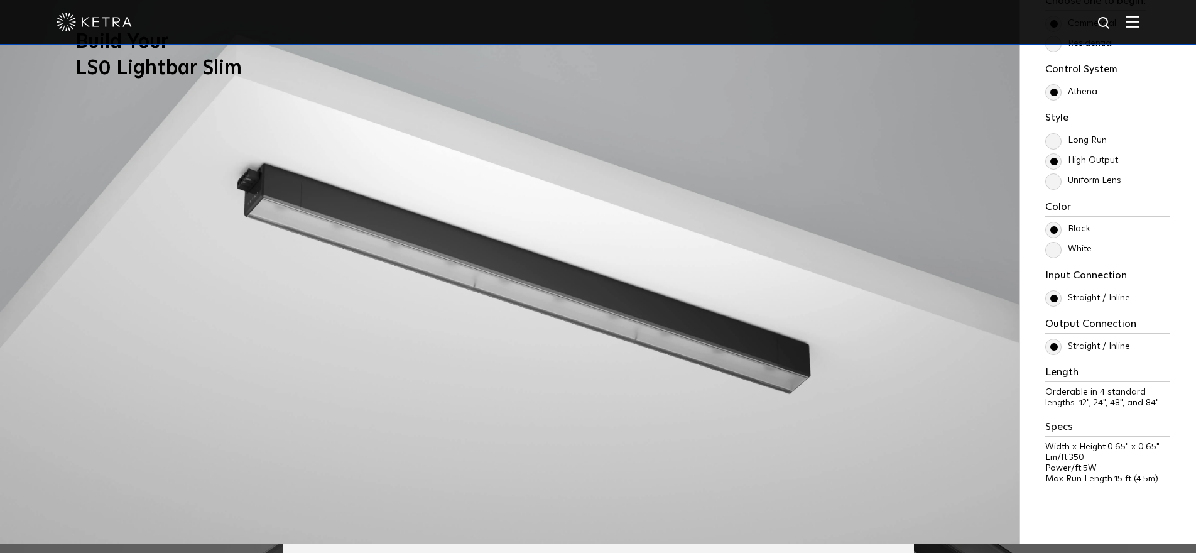
scroll to position [1094, 0]
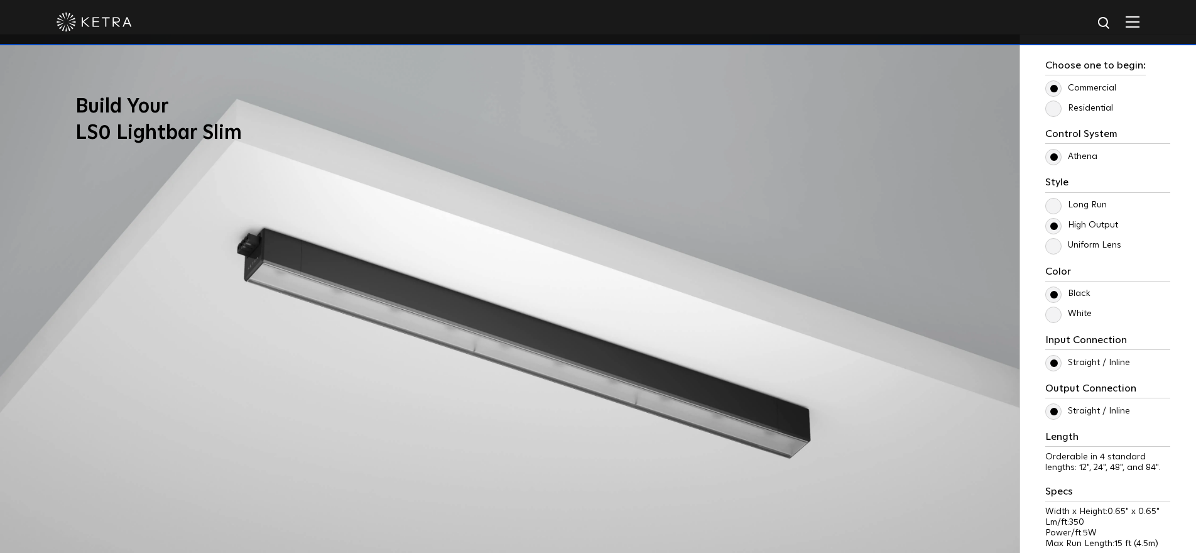
click at [1057, 109] on label "Residential" at bounding box center [1079, 108] width 68 height 11
click at [0, 0] on input "Residential" at bounding box center [0, 0] width 0 height 0
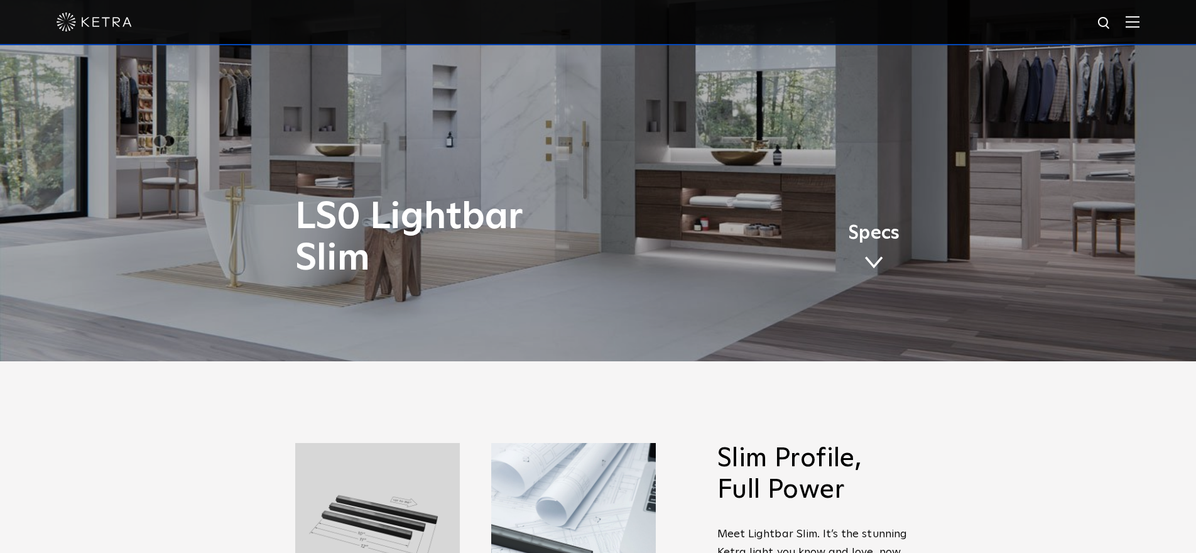
scroll to position [0, 0]
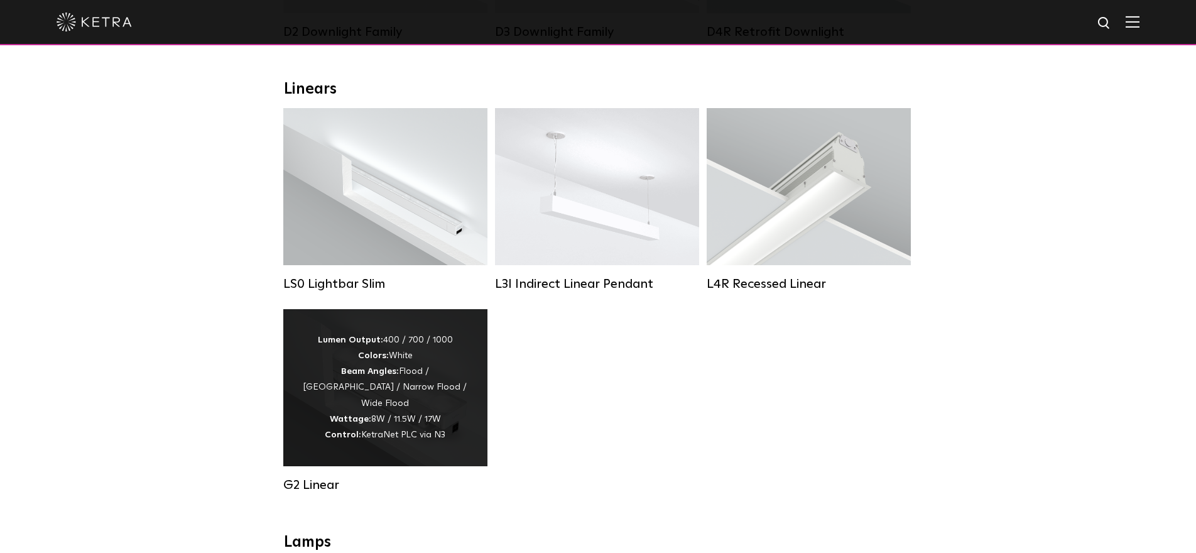
click at [429, 355] on div "Lumen Output: 400 / 700 / 1000 Colors: White Beam Angles: Flood / Graze / Narro…" at bounding box center [385, 387] width 166 height 111
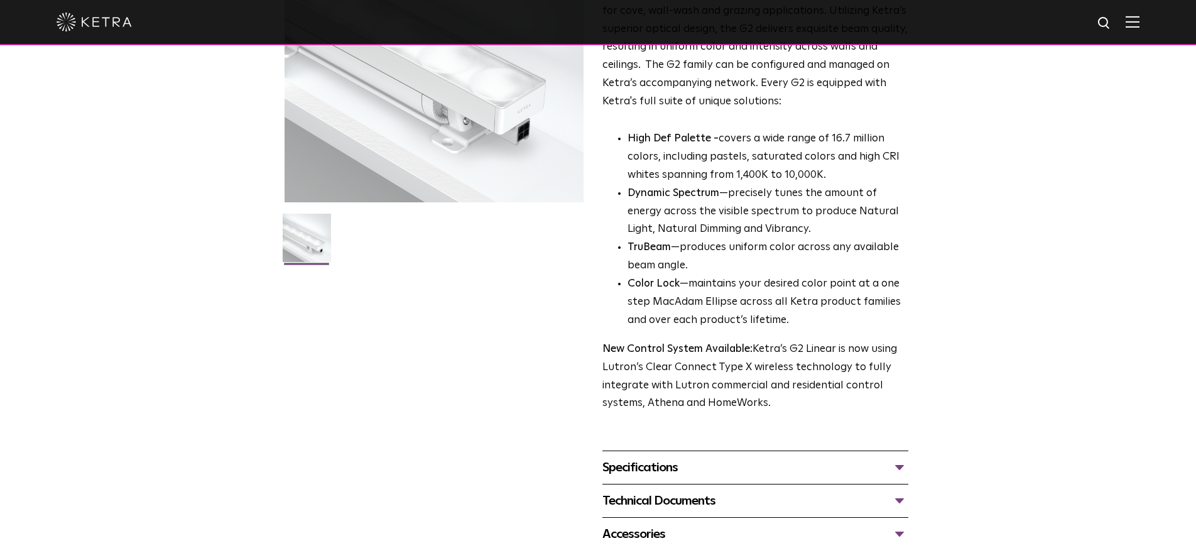
scroll to position [383, 0]
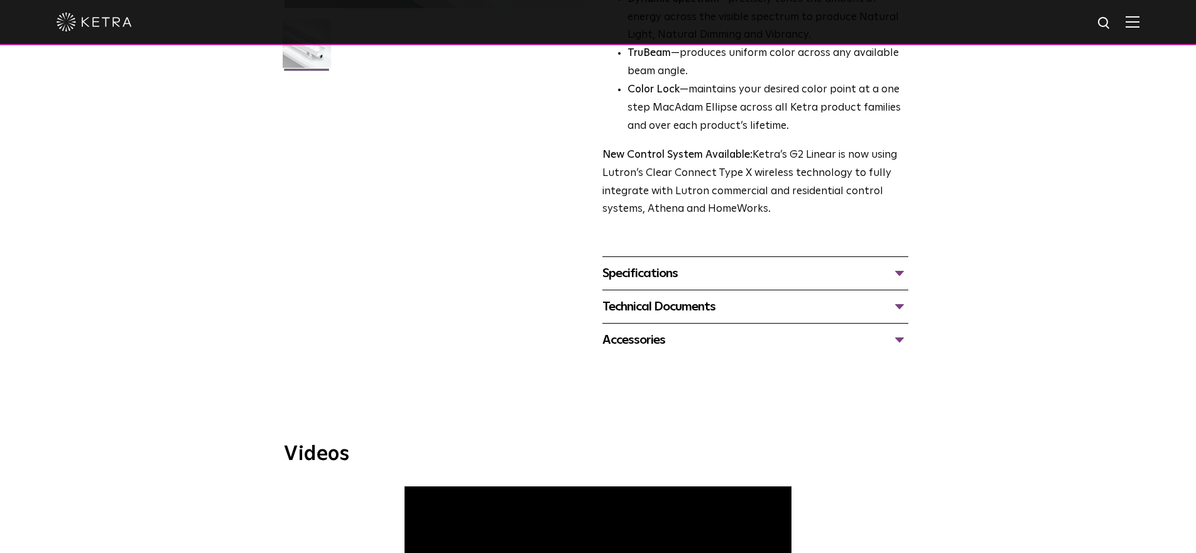
click at [753, 263] on div "Specifications" at bounding box center [755, 273] width 306 height 20
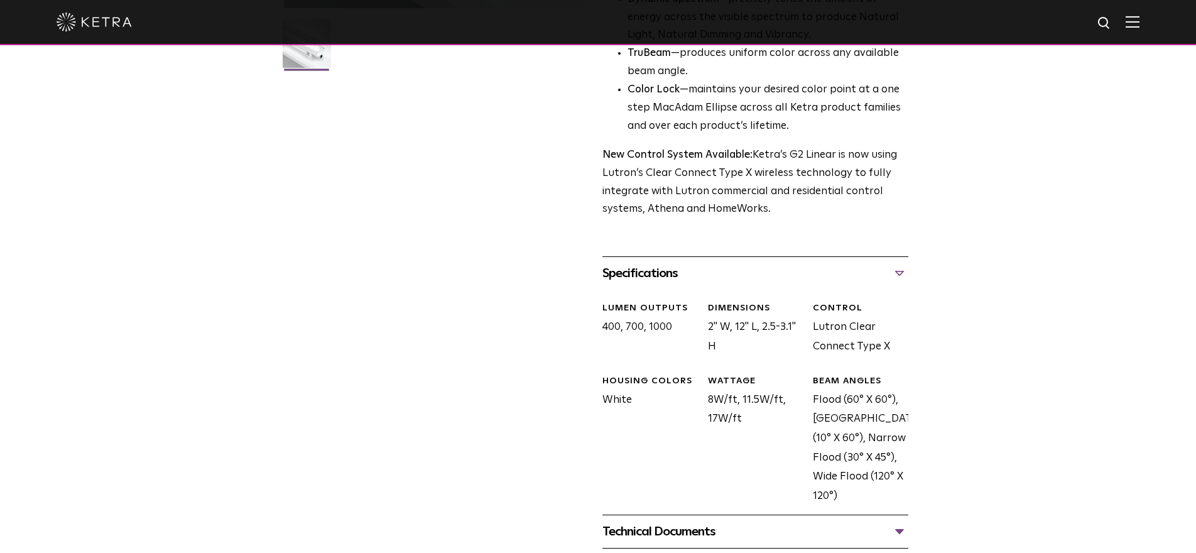
click at [729, 264] on div "Specifications" at bounding box center [755, 273] width 306 height 20
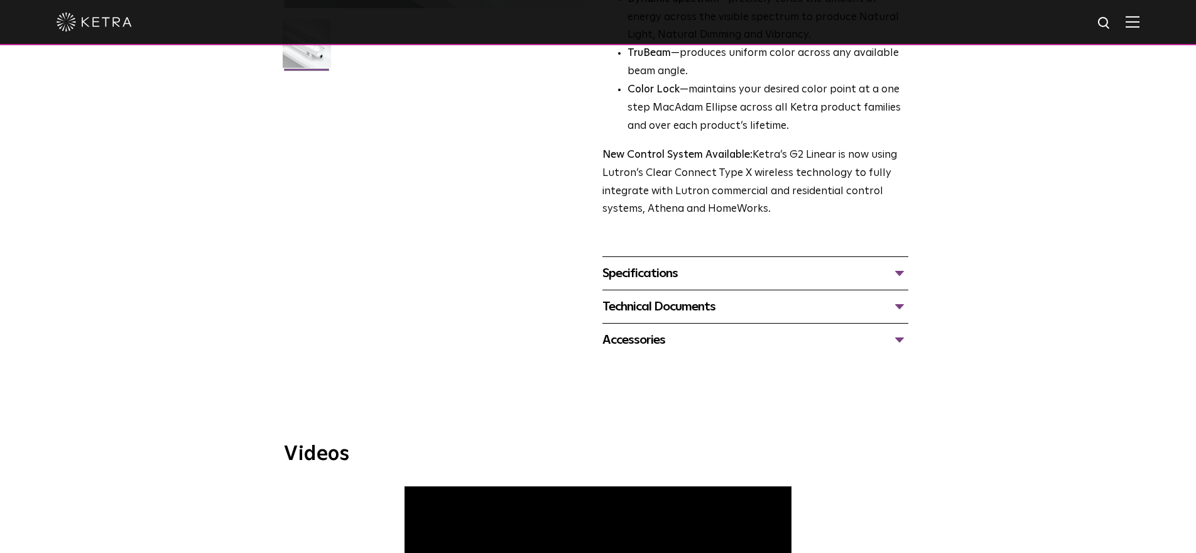
click at [725, 296] on div "Technical Documents" at bounding box center [755, 306] width 306 height 20
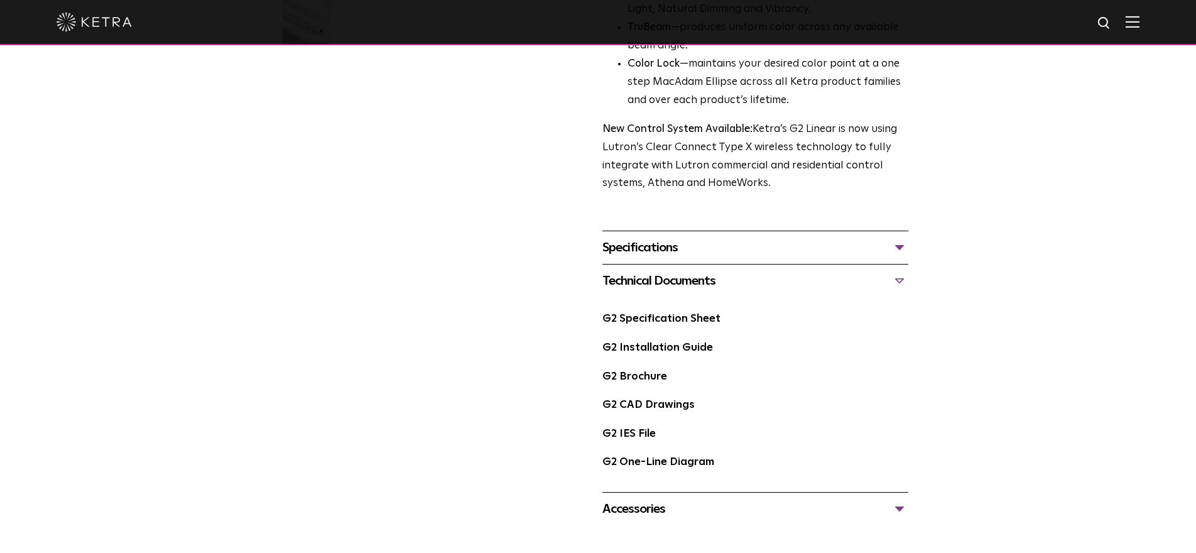
scroll to position [536, 0]
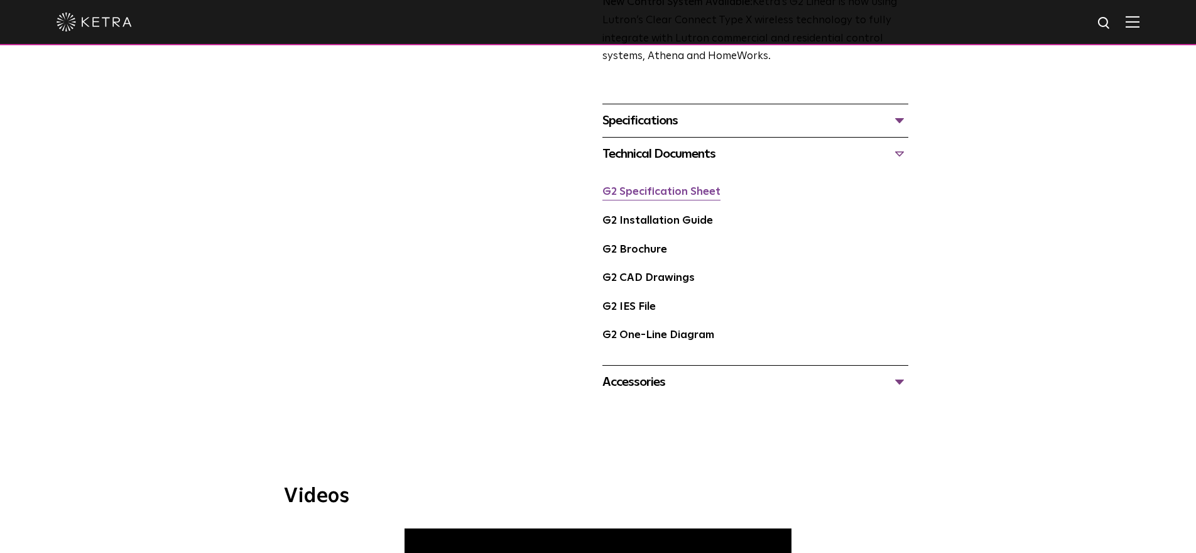
click at [667, 186] on link "G2 Specification Sheet" at bounding box center [661, 191] width 118 height 11
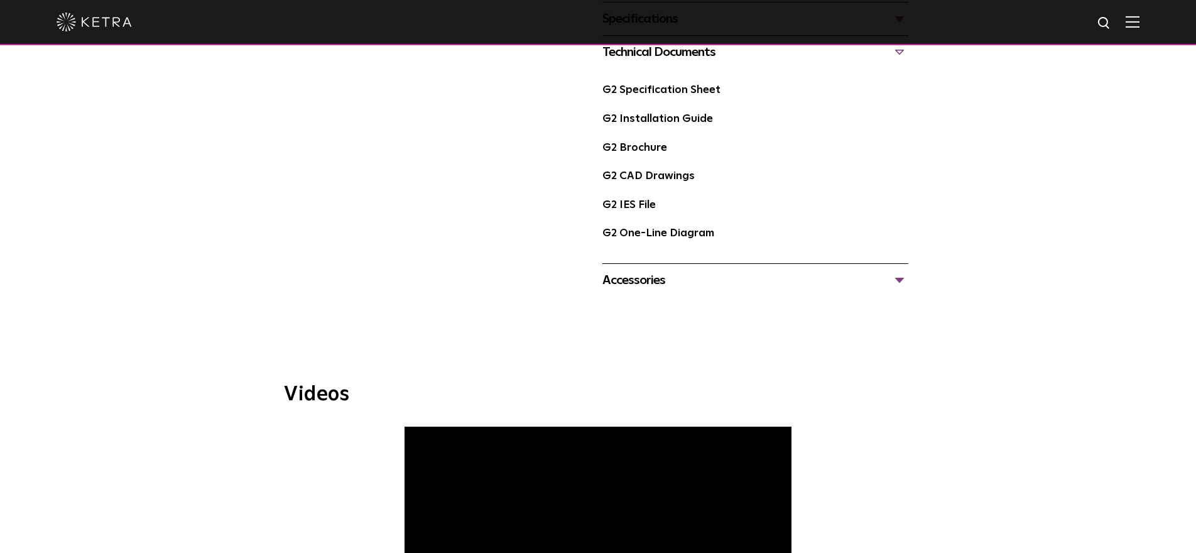
scroll to position [767, 0]
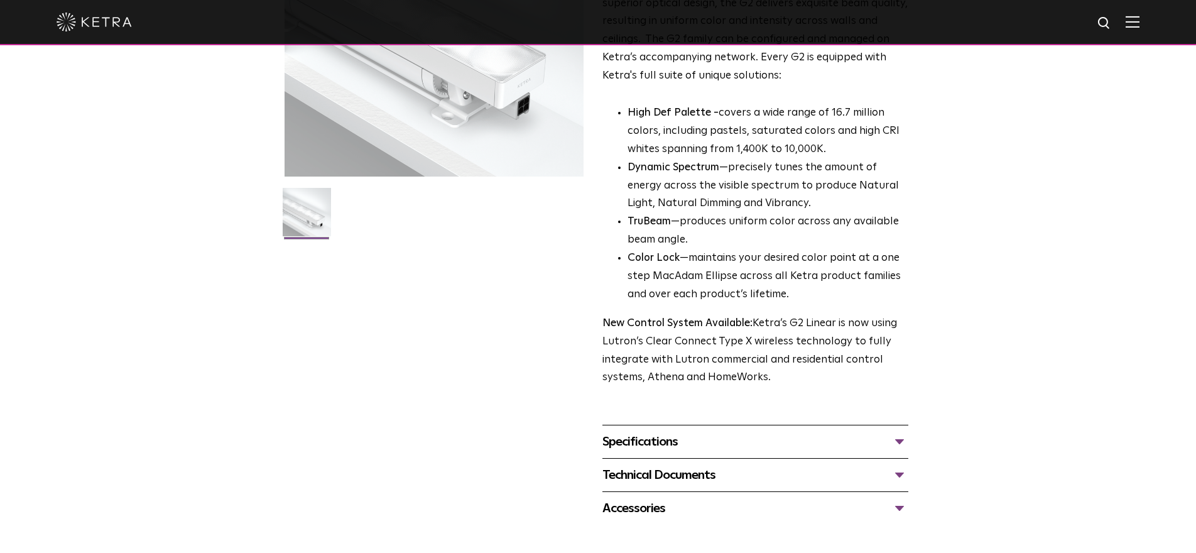
scroll to position [223, 0]
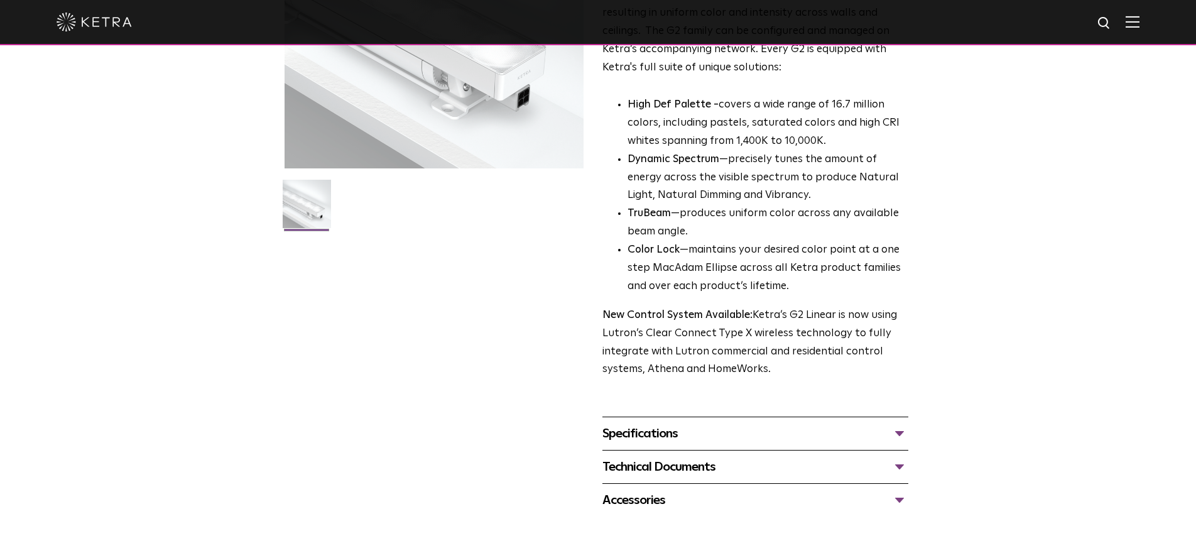
click at [647, 426] on div "Specifications" at bounding box center [755, 433] width 306 height 20
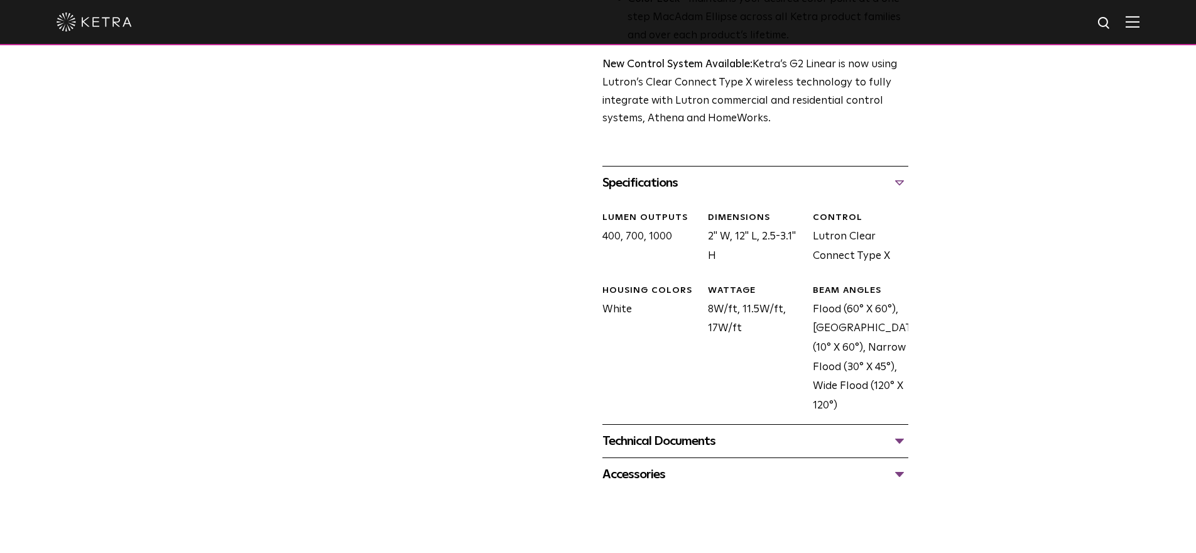
scroll to position [732, 0]
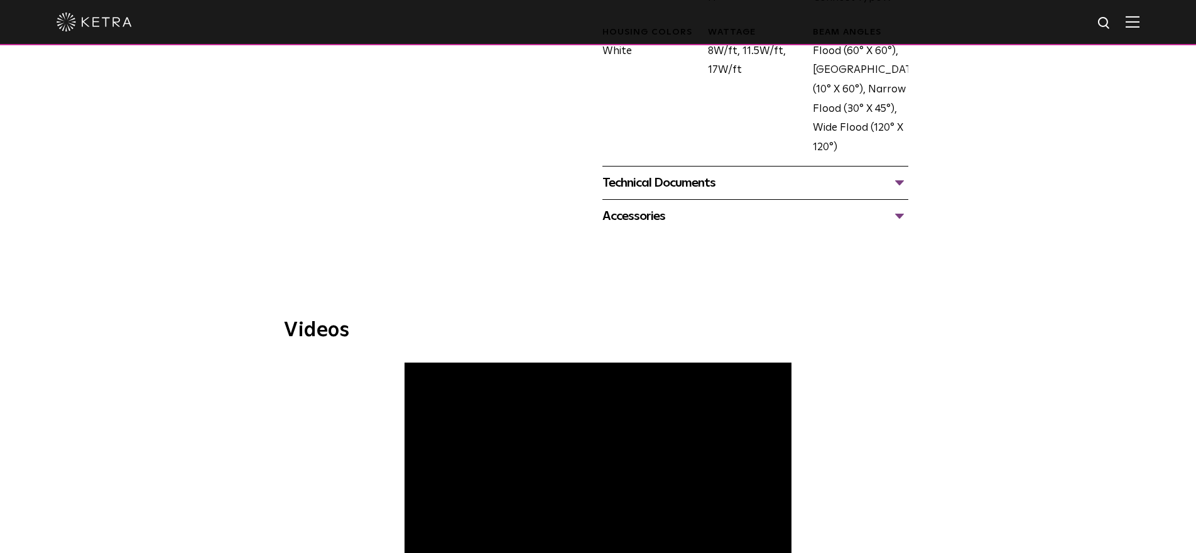
click at [680, 175] on div "Technical Documents" at bounding box center [755, 183] width 306 height 20
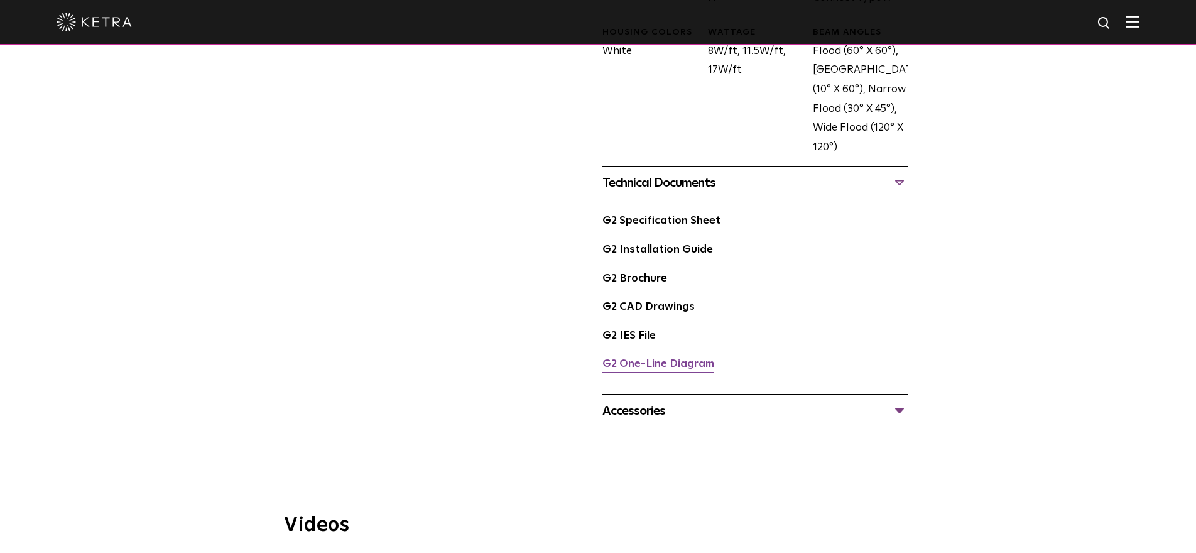
click at [661, 359] on link "G2 One-Line Diagram" at bounding box center [658, 364] width 112 height 11
click at [634, 273] on link "G2 Brochure" at bounding box center [634, 278] width 65 height 11
